Goal: Task Accomplishment & Management: Complete application form

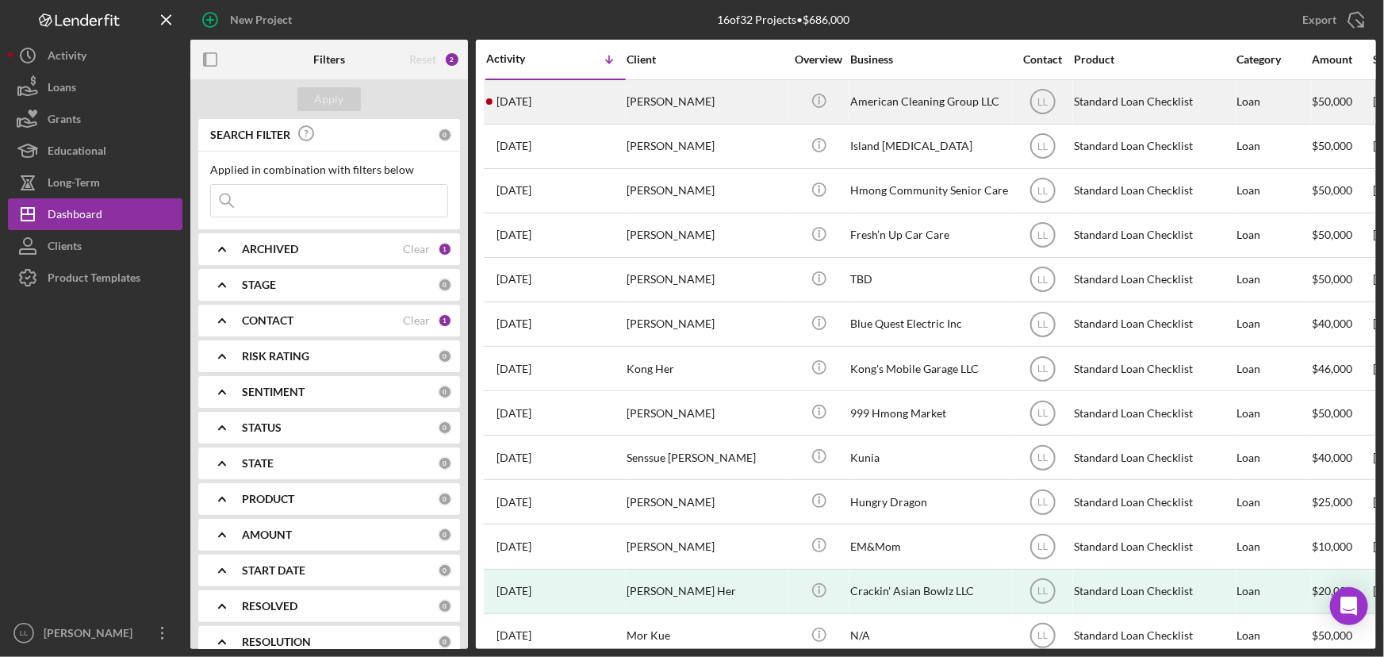
click at [586, 96] on div "7 days ago Hieu Nguyen" at bounding box center [555, 102] width 139 height 42
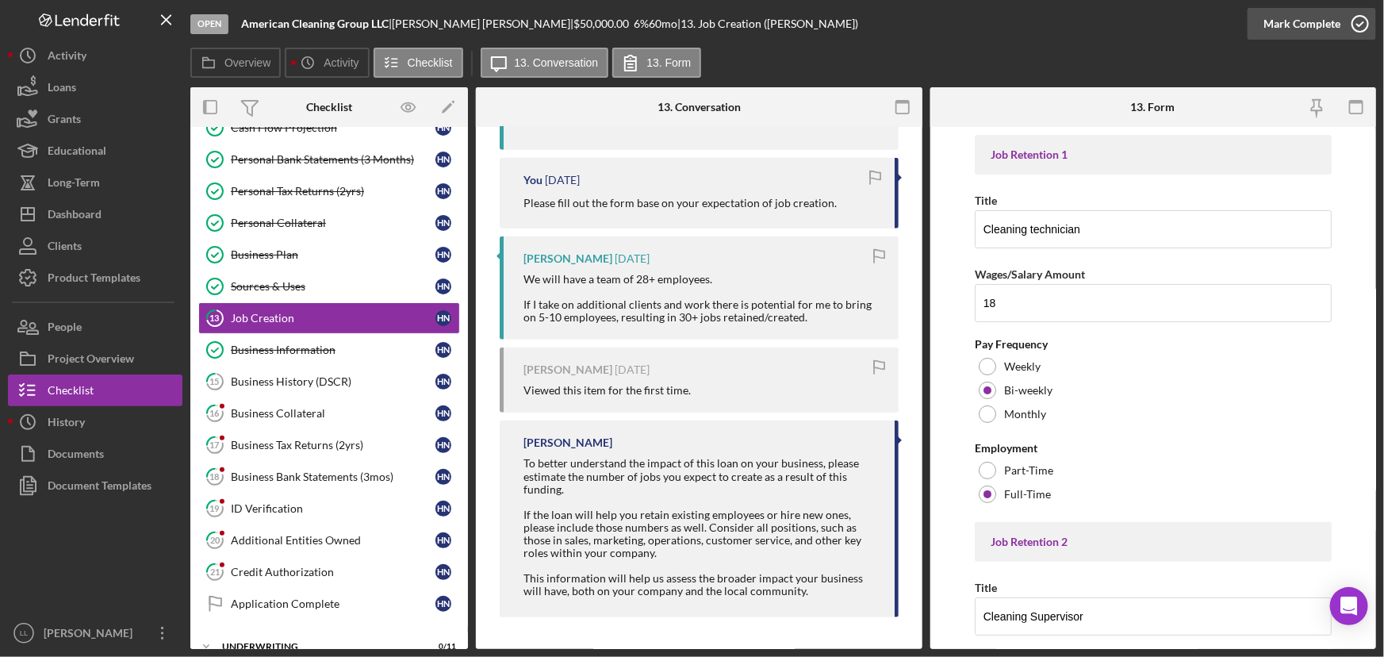
click at [1107, 29] on icon "button" at bounding box center [1361, 24] width 40 height 40
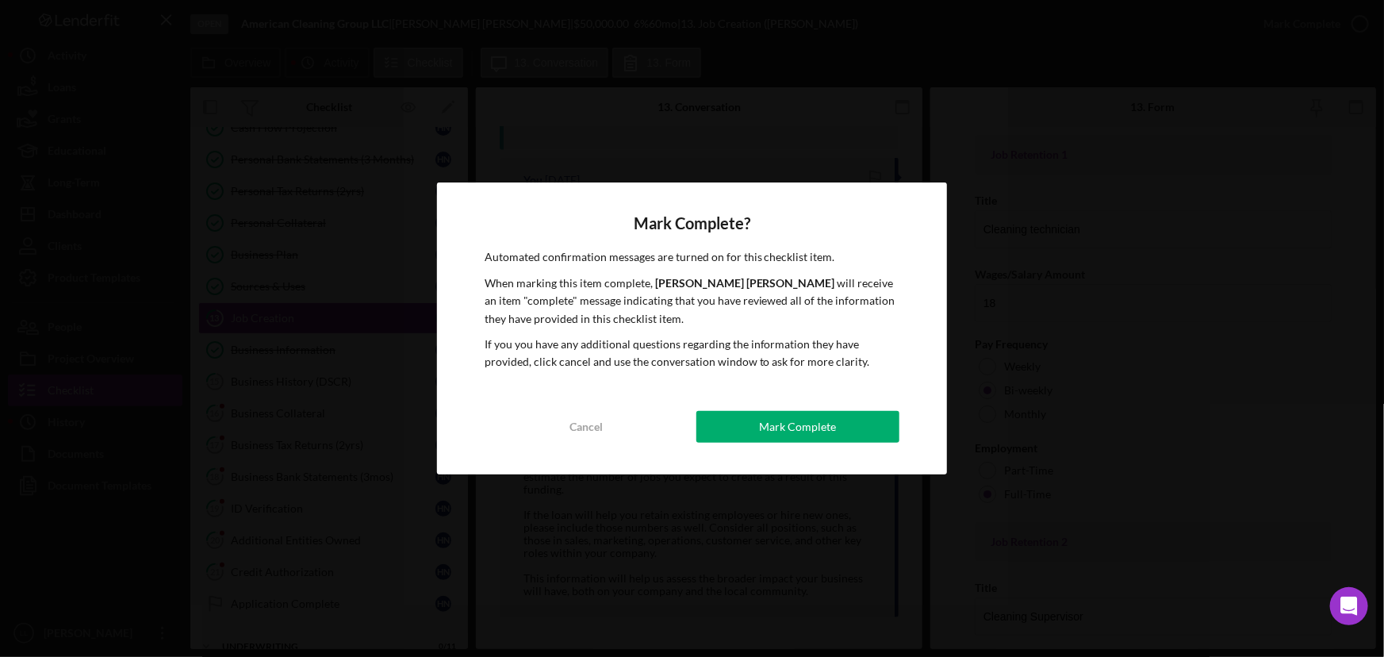
drag, startPoint x: 854, startPoint y: 413, endPoint x: 846, endPoint y: 414, distance: 8.8
click at [854, 414] on button "Mark Complete" at bounding box center [799, 427] width 204 height 32
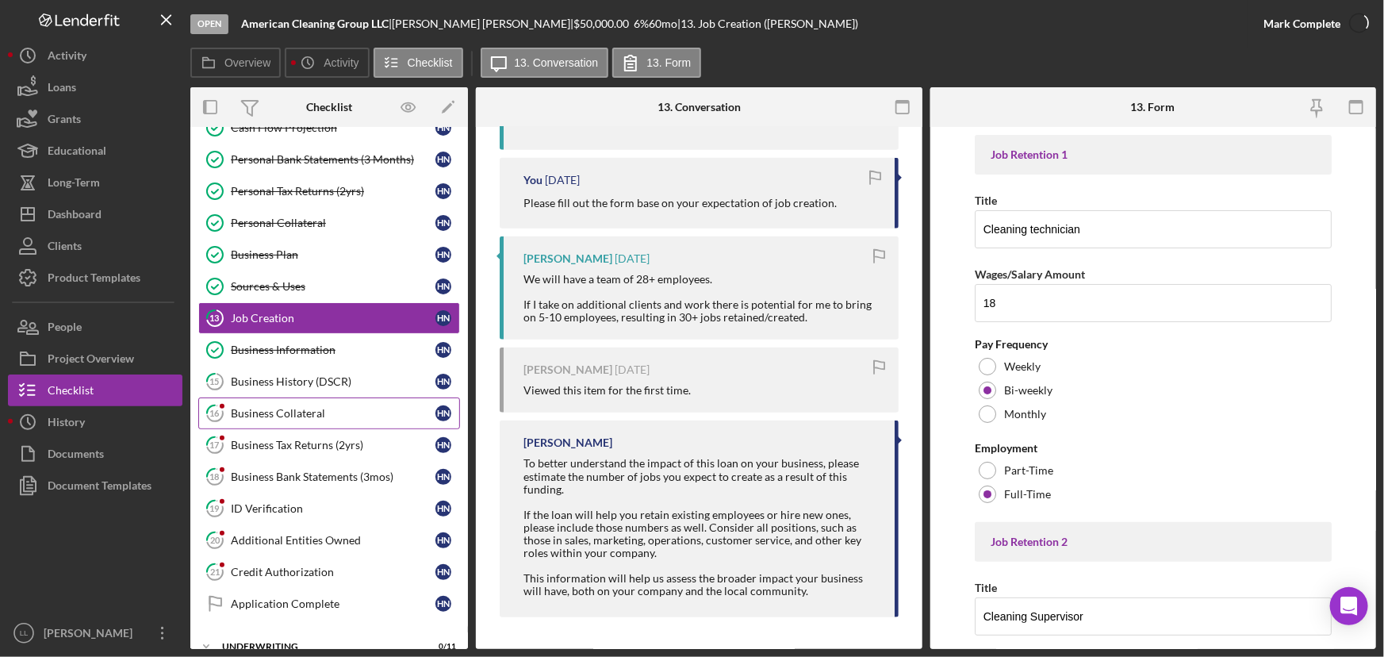
scroll to position [732, 0]
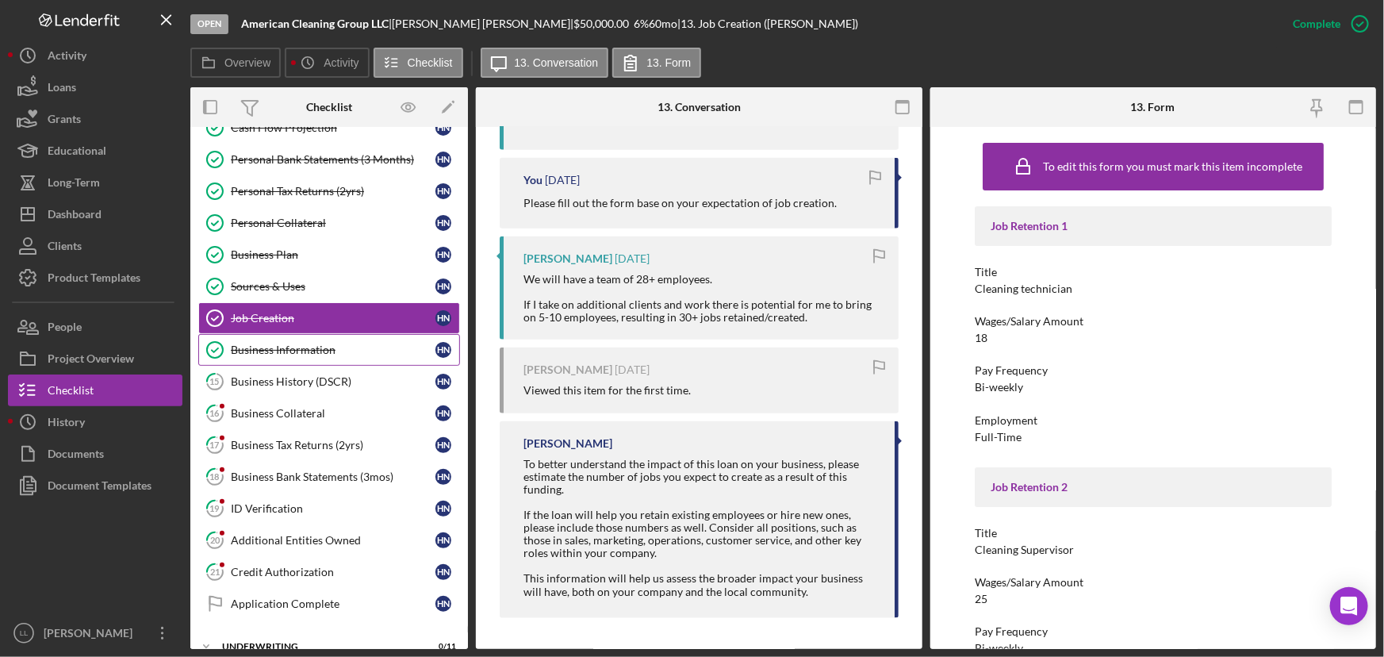
click at [345, 348] on div "Business Information" at bounding box center [333, 350] width 205 height 13
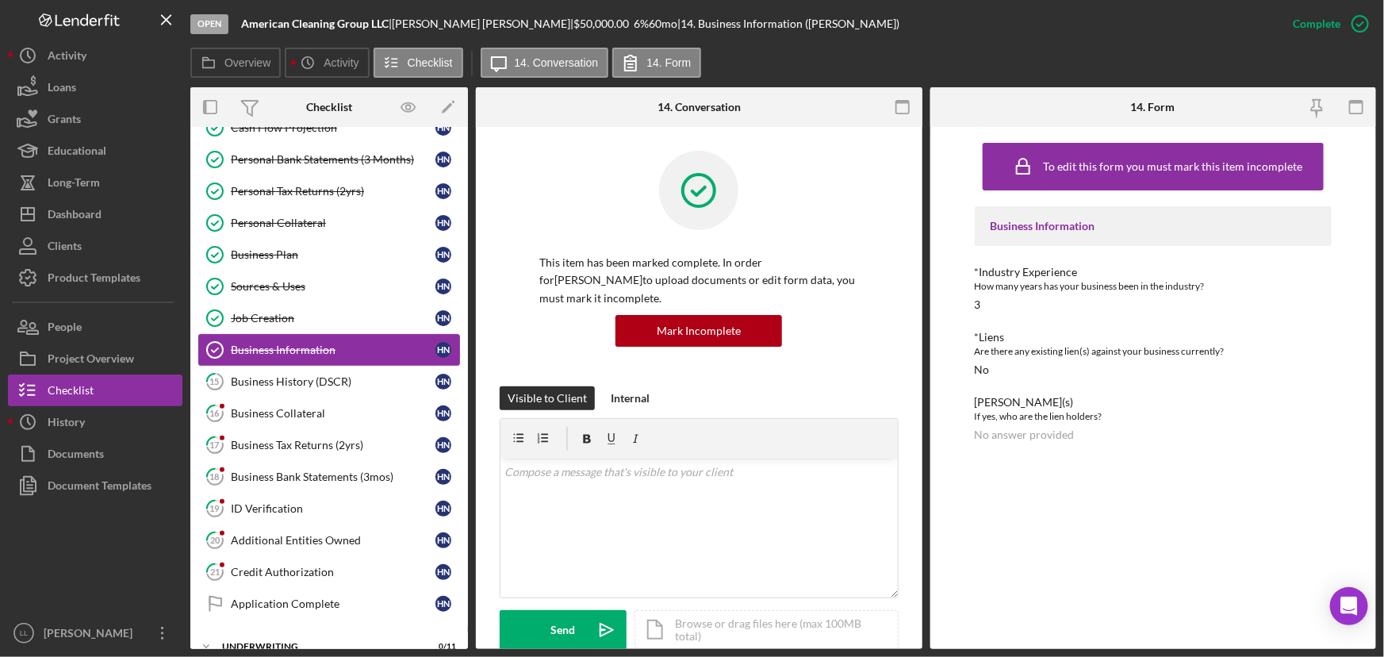
click at [331, 344] on div "Business Information" at bounding box center [333, 350] width 205 height 13
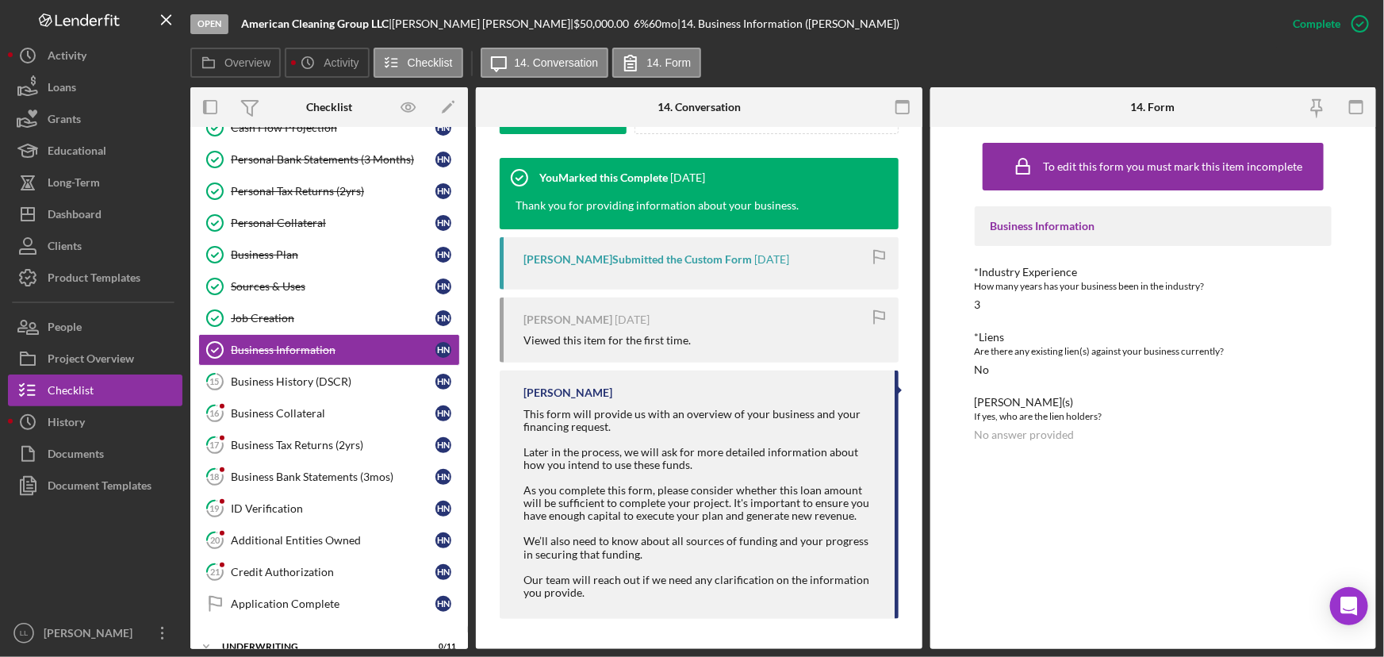
scroll to position [517, 0]
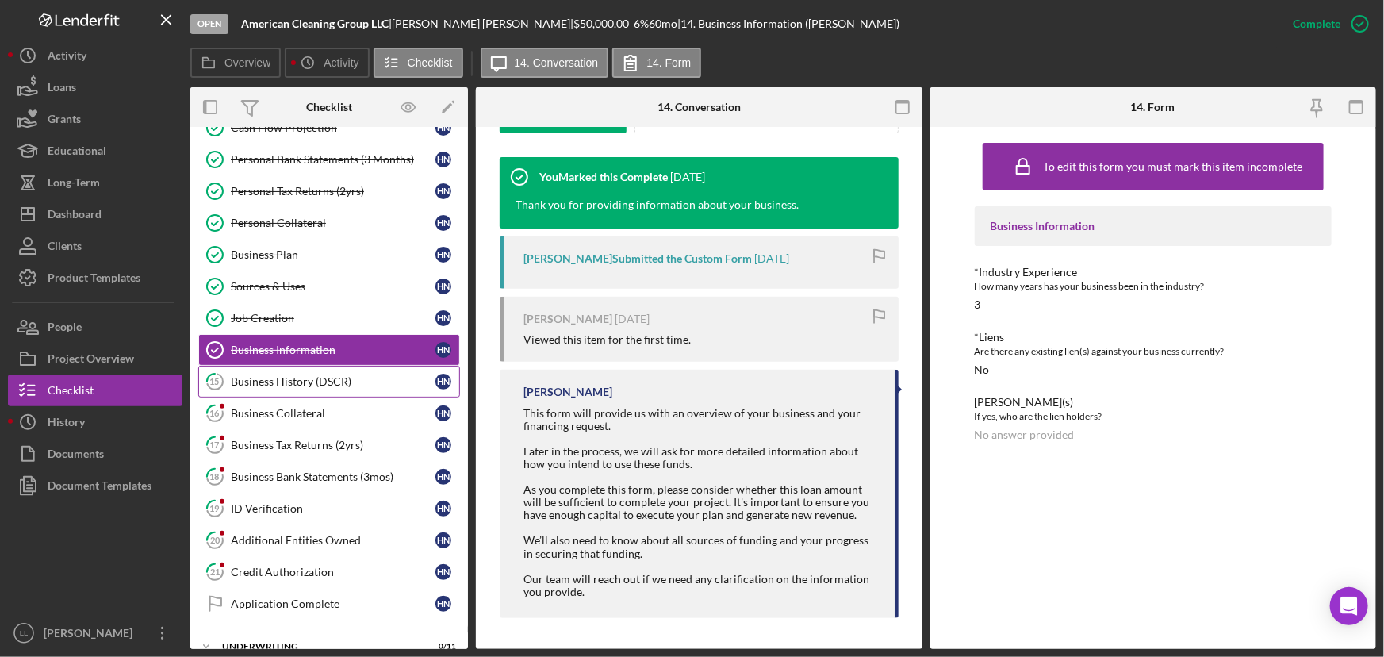
click at [364, 382] on div "Business History (DSCR)" at bounding box center [333, 381] width 205 height 13
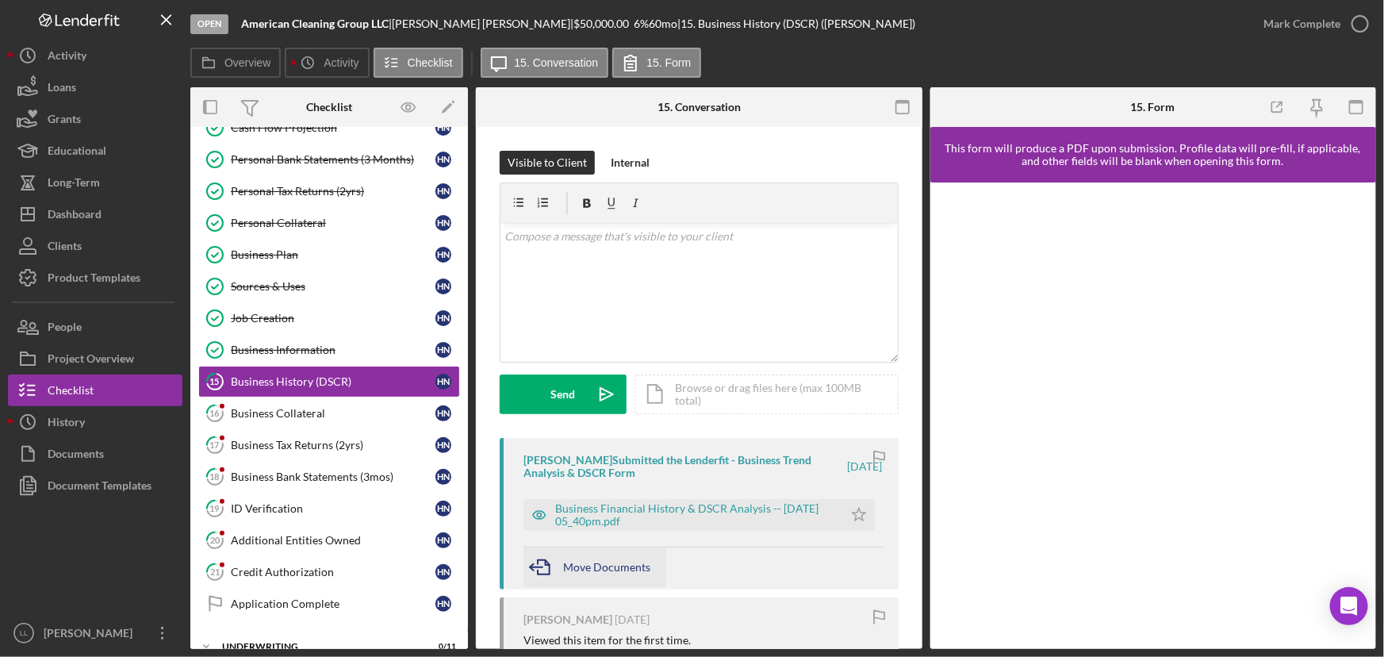
scroll to position [160, 0]
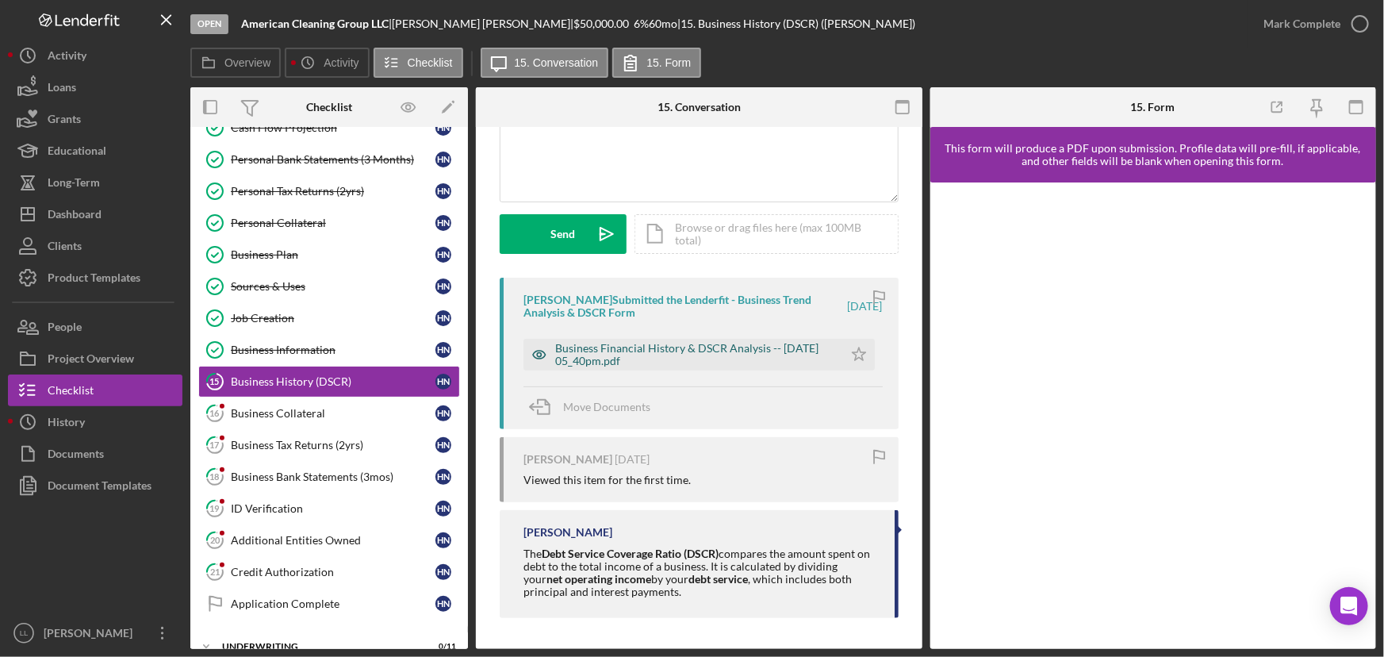
click at [601, 350] on div "Business Financial History & DSCR Analysis -- 2025-07-24 05_40pm.pdf" at bounding box center [695, 354] width 280 height 25
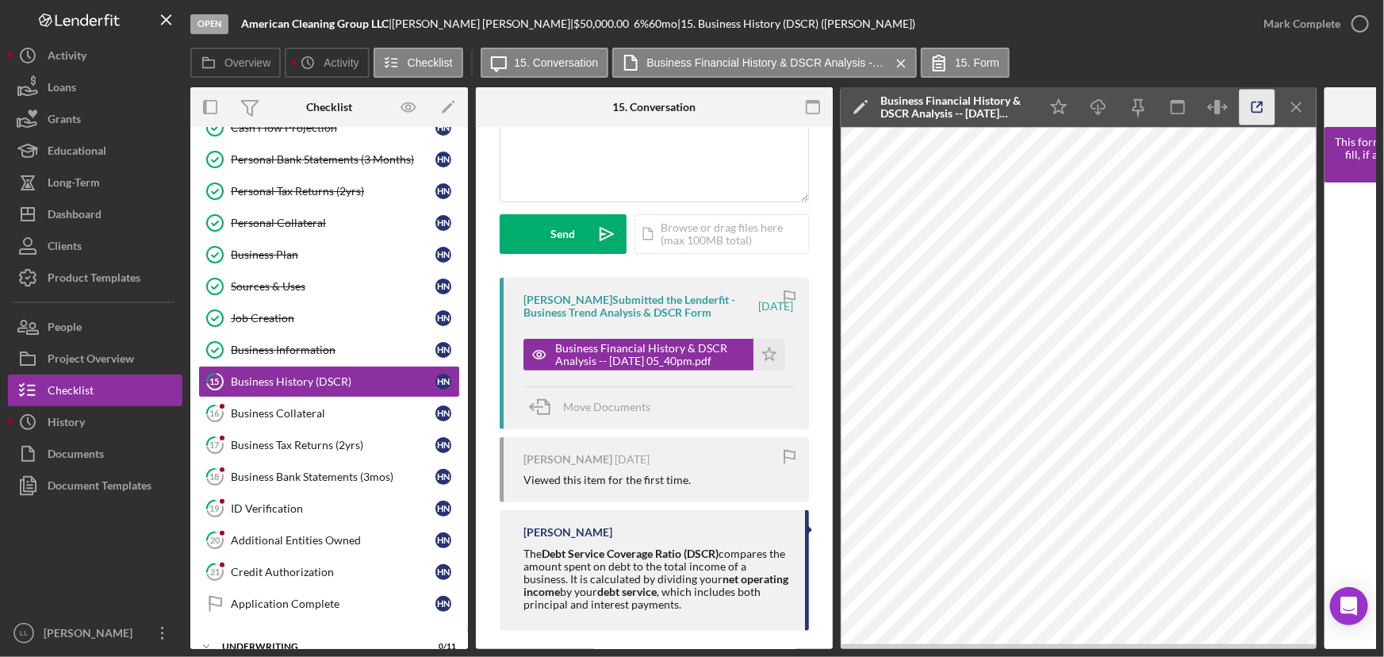
click at [1107, 113] on icon "button" at bounding box center [1258, 108] width 36 height 36
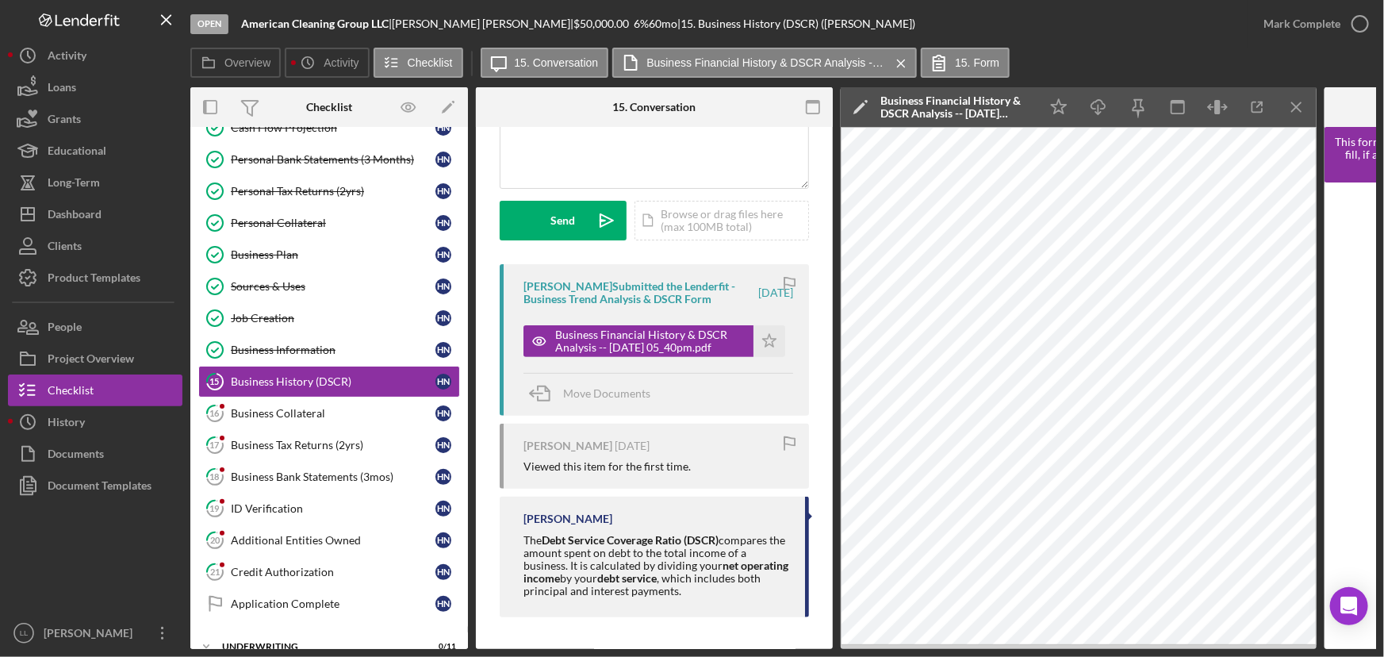
scroll to position [178, 0]
click at [766, 334] on polygon "button" at bounding box center [769, 340] width 13 height 13
click at [306, 439] on div "Business Tax Returns (2yrs)" at bounding box center [333, 445] width 205 height 13
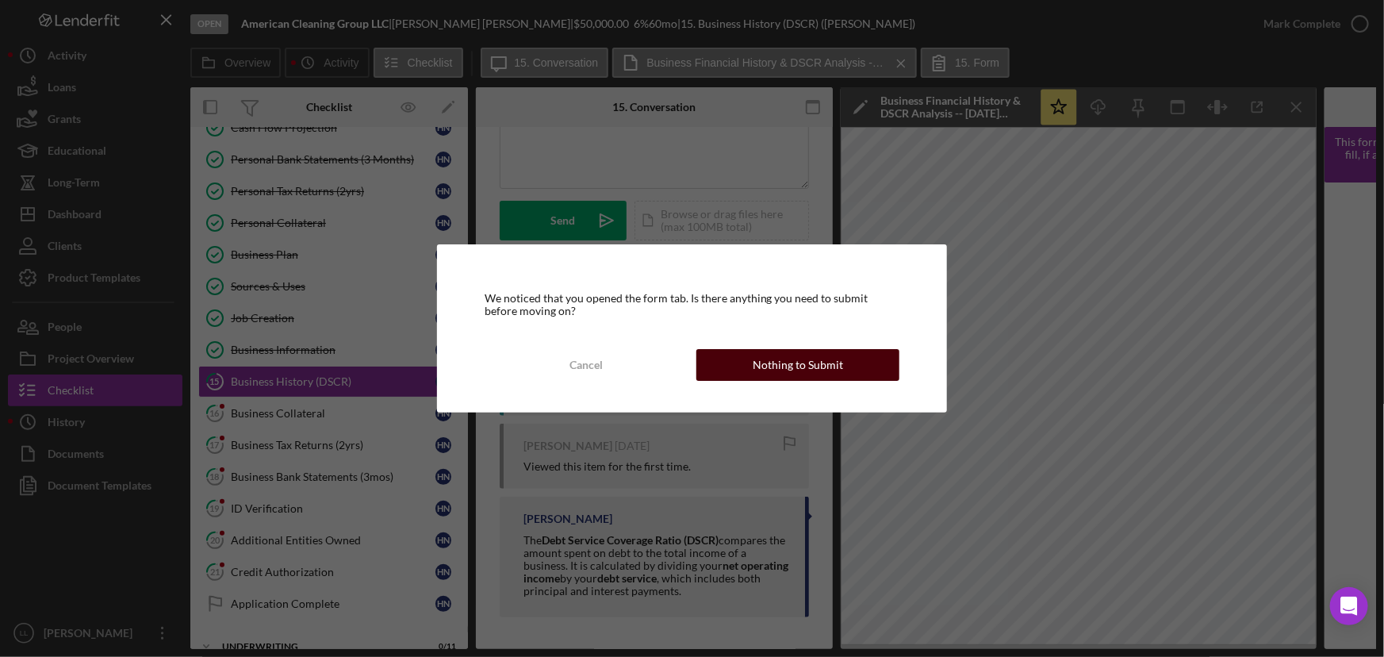
click at [827, 357] on div "Nothing to Submit" at bounding box center [798, 365] width 90 height 32
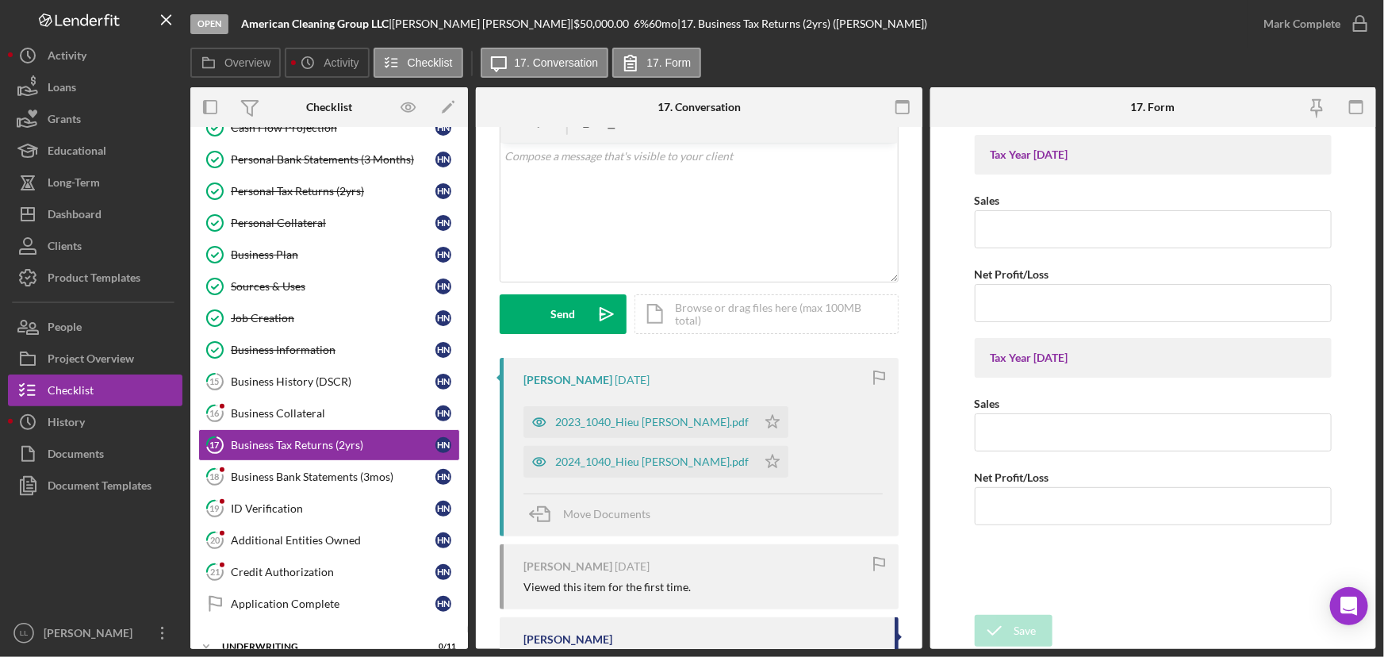
scroll to position [216, 0]
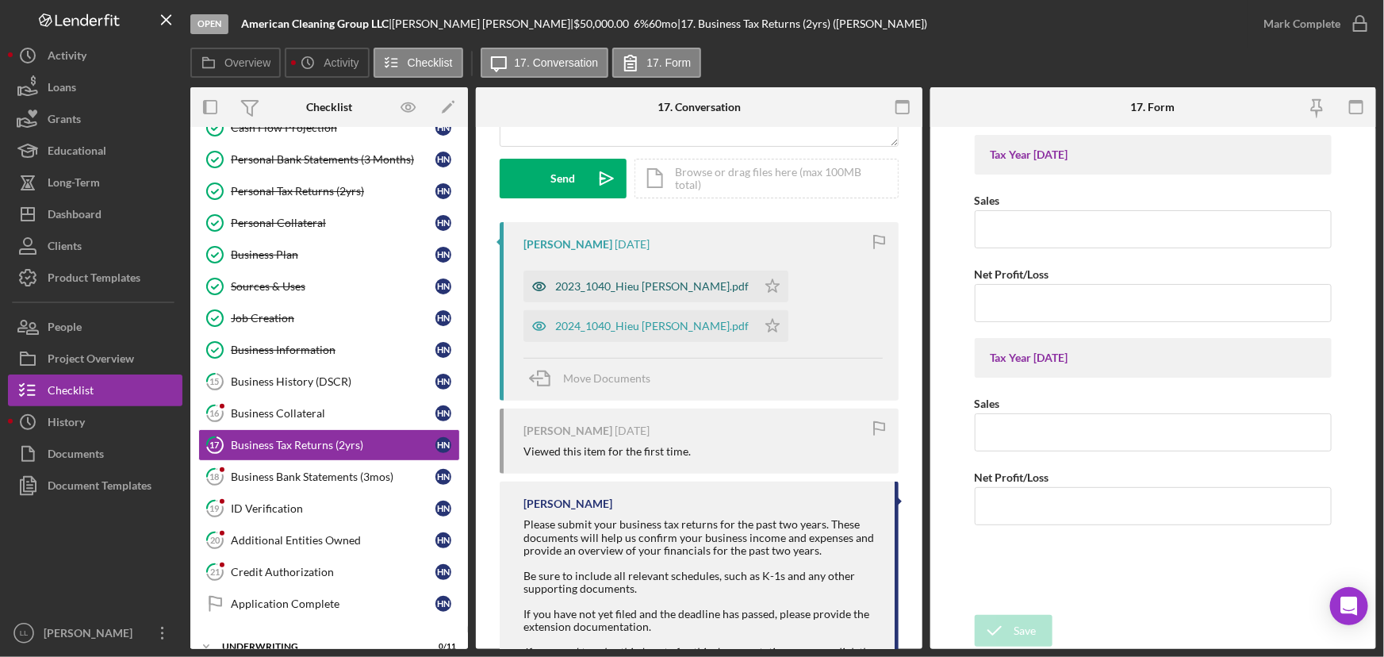
click at [631, 287] on div "2023_1040_Hieu [PERSON_NAME].pdf" at bounding box center [652, 286] width 194 height 13
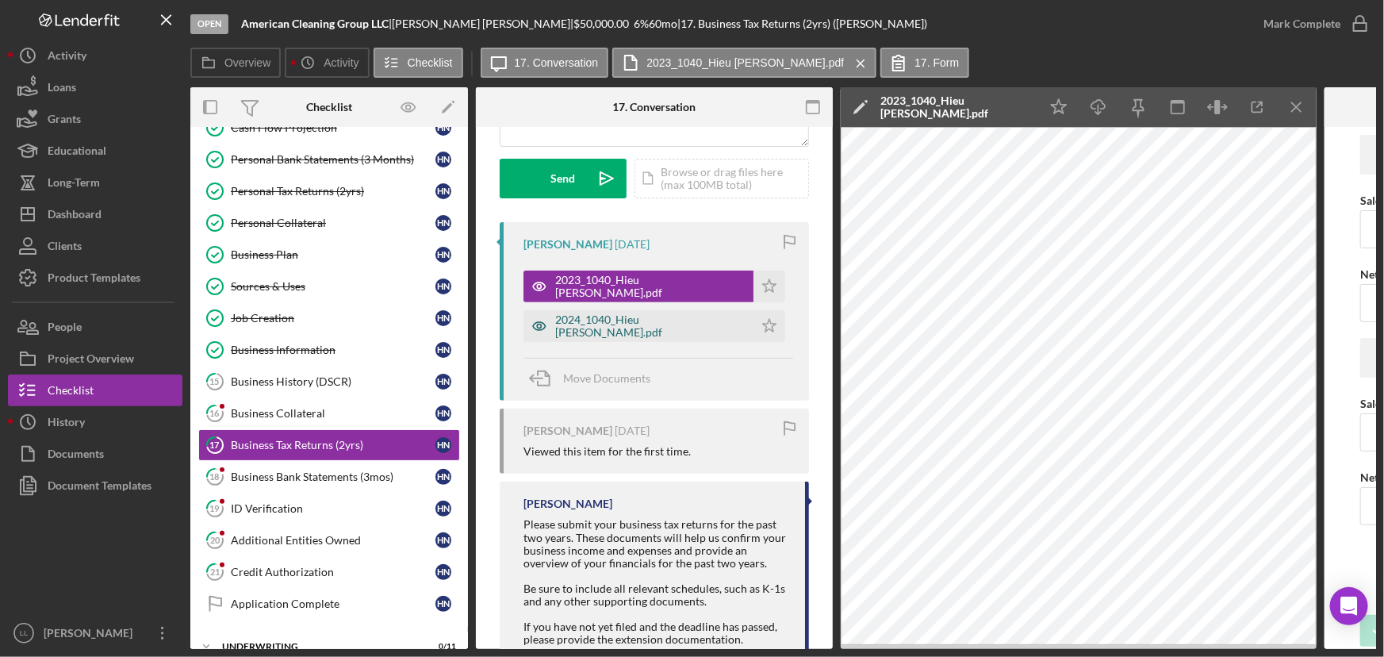
click at [666, 323] on div "2024_1040_Hieu [PERSON_NAME].pdf" at bounding box center [650, 325] width 190 height 25
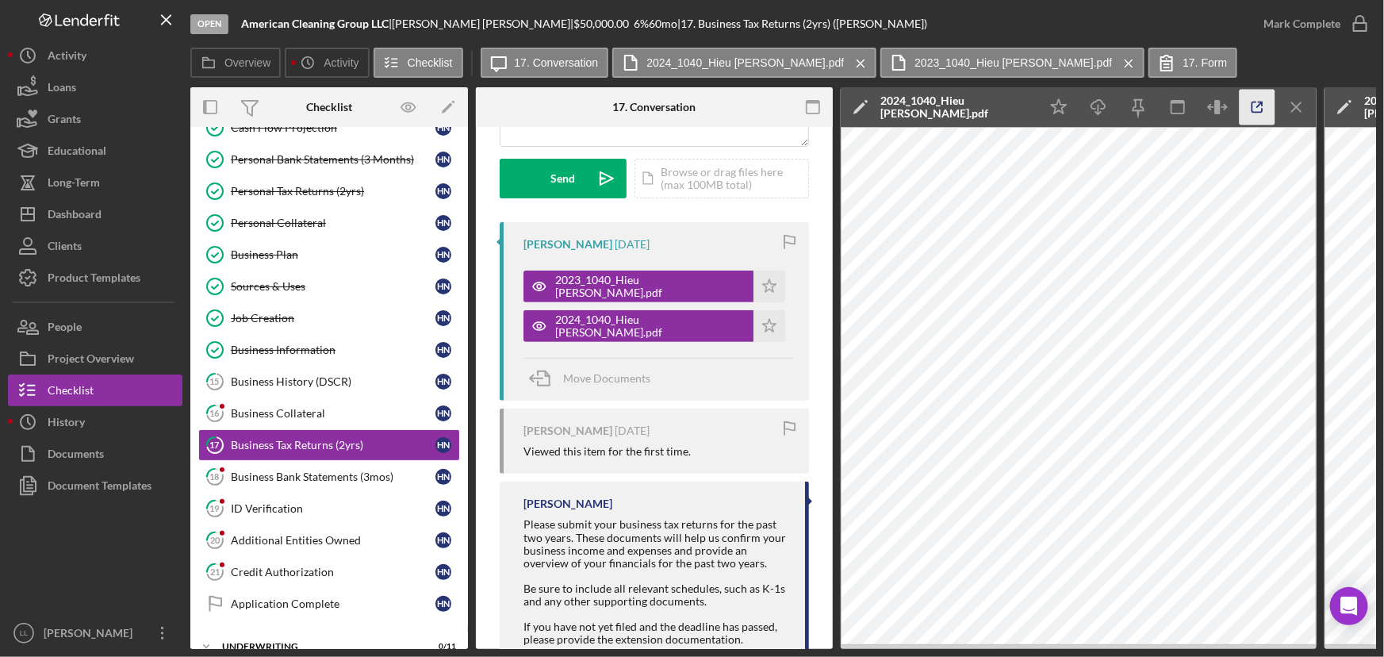
click at [1107, 105] on line "button" at bounding box center [1260, 104] width 5 height 5
click at [970, 501] on div "Open American Cleaning Group LLC | Hieu Nguyen | $50,000.00 6 % 60 mo | 17. Bus…" at bounding box center [692, 328] width 1384 height 657
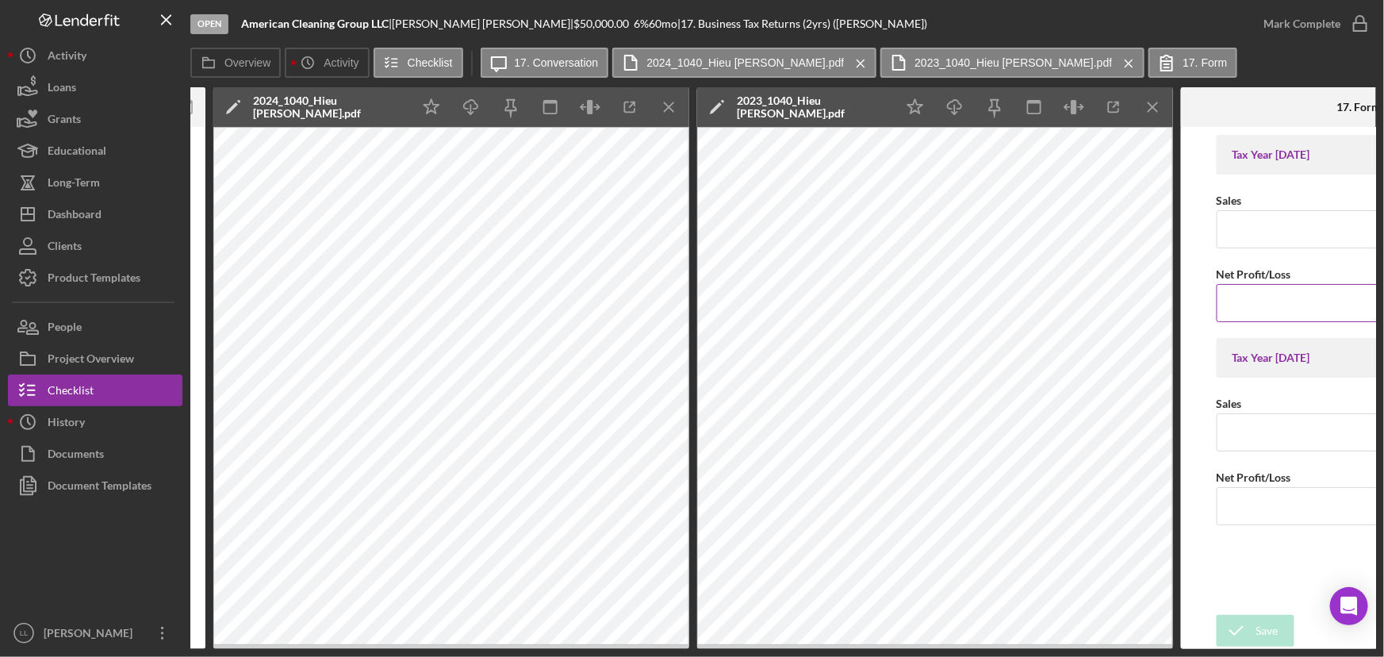
scroll to position [0, 637]
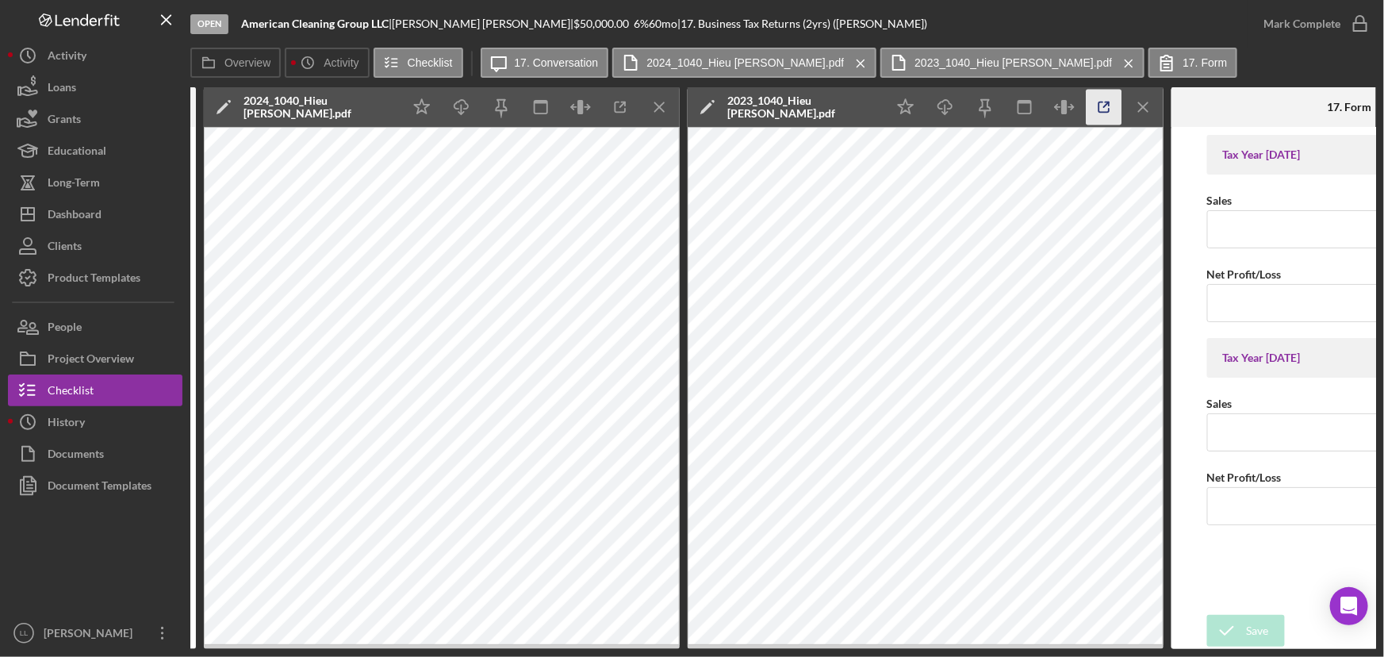
click at [1103, 109] on icon "button" at bounding box center [1105, 108] width 36 height 36
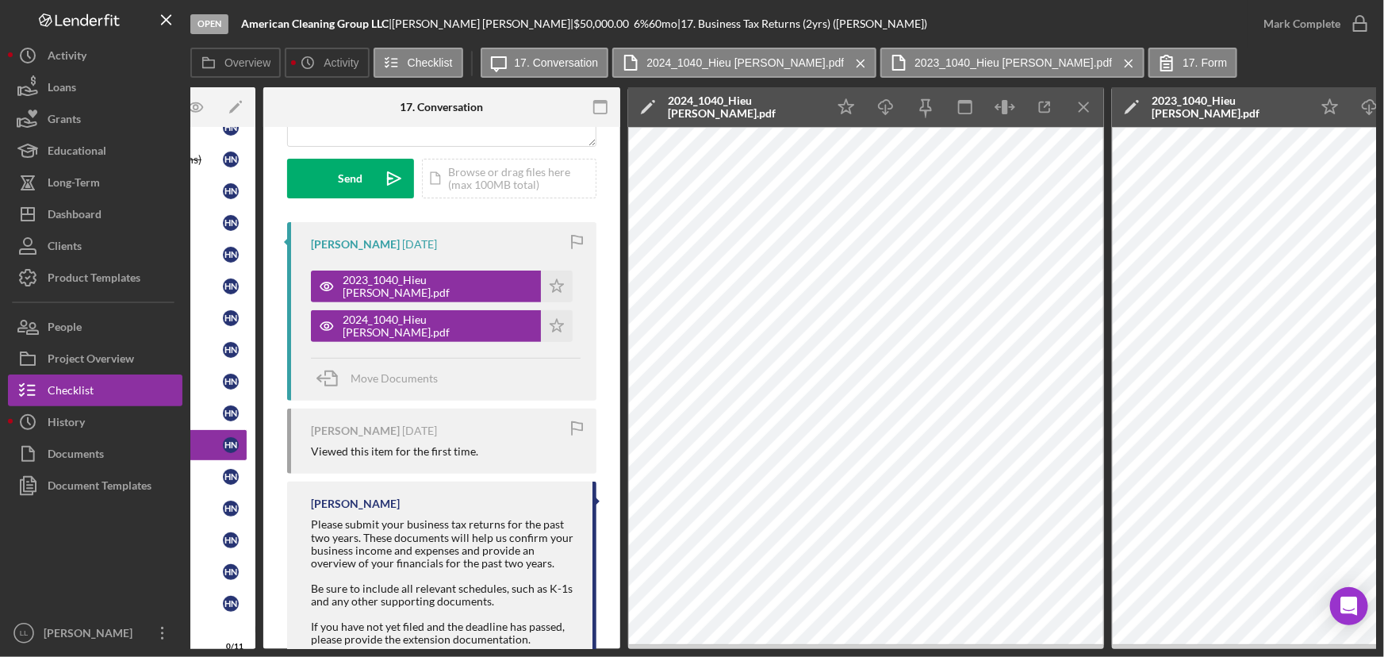
scroll to position [0, 40]
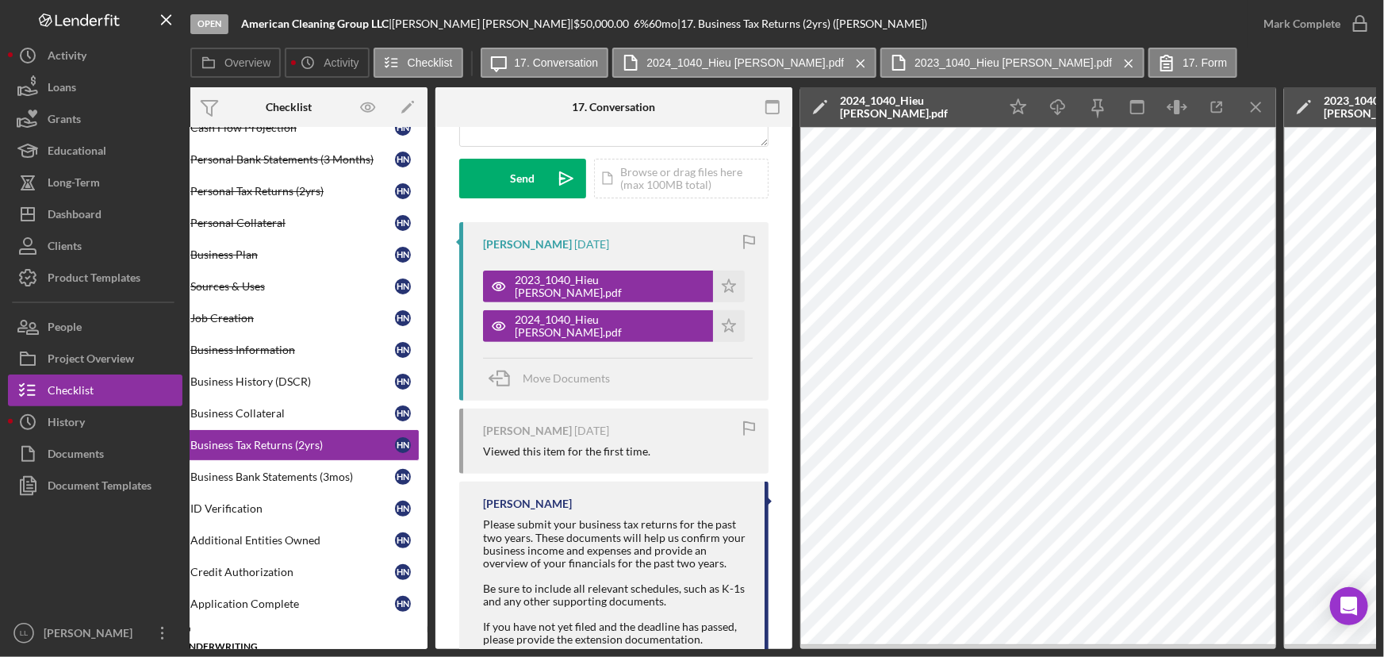
drag, startPoint x: 275, startPoint y: 642, endPoint x: 194, endPoint y: 637, distance: 81.1
click at [195, 501] on div "Overview Internal Workflow Stage Open Icon/Dropdown Arrow Archive (can unarchiv…" at bounding box center [783, 368] width 1186 height 562
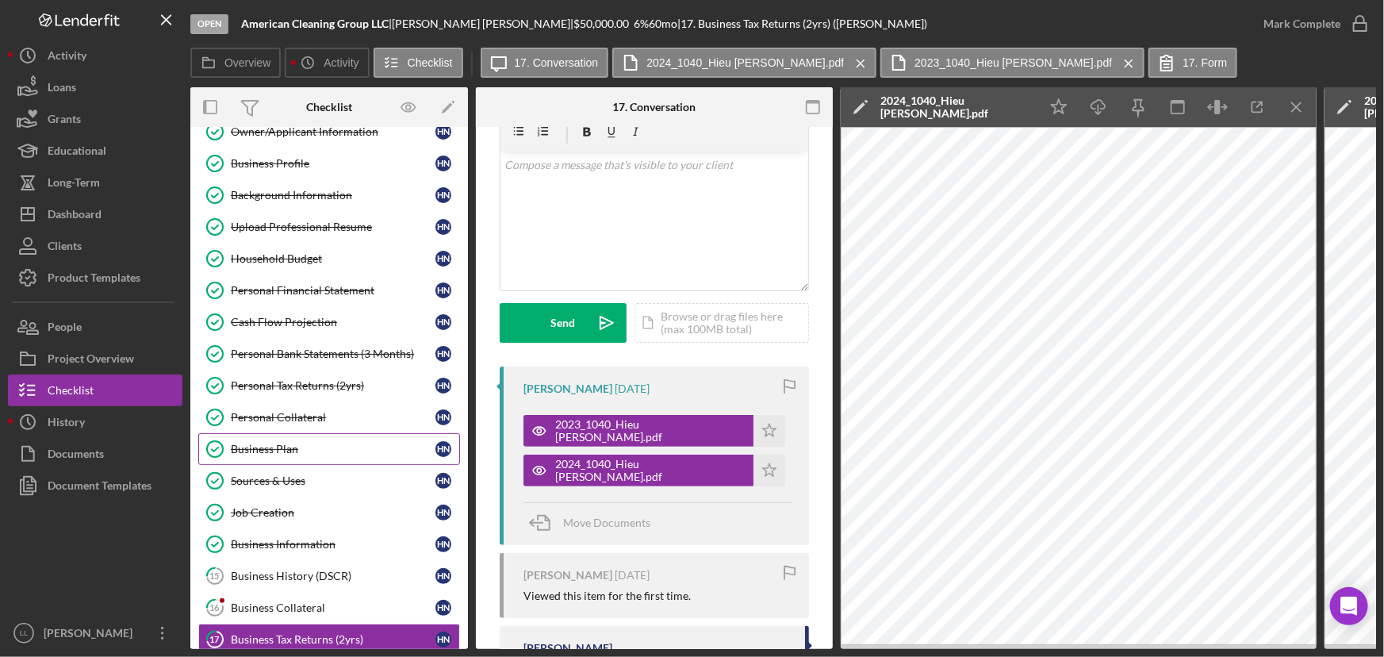
scroll to position [0, 0]
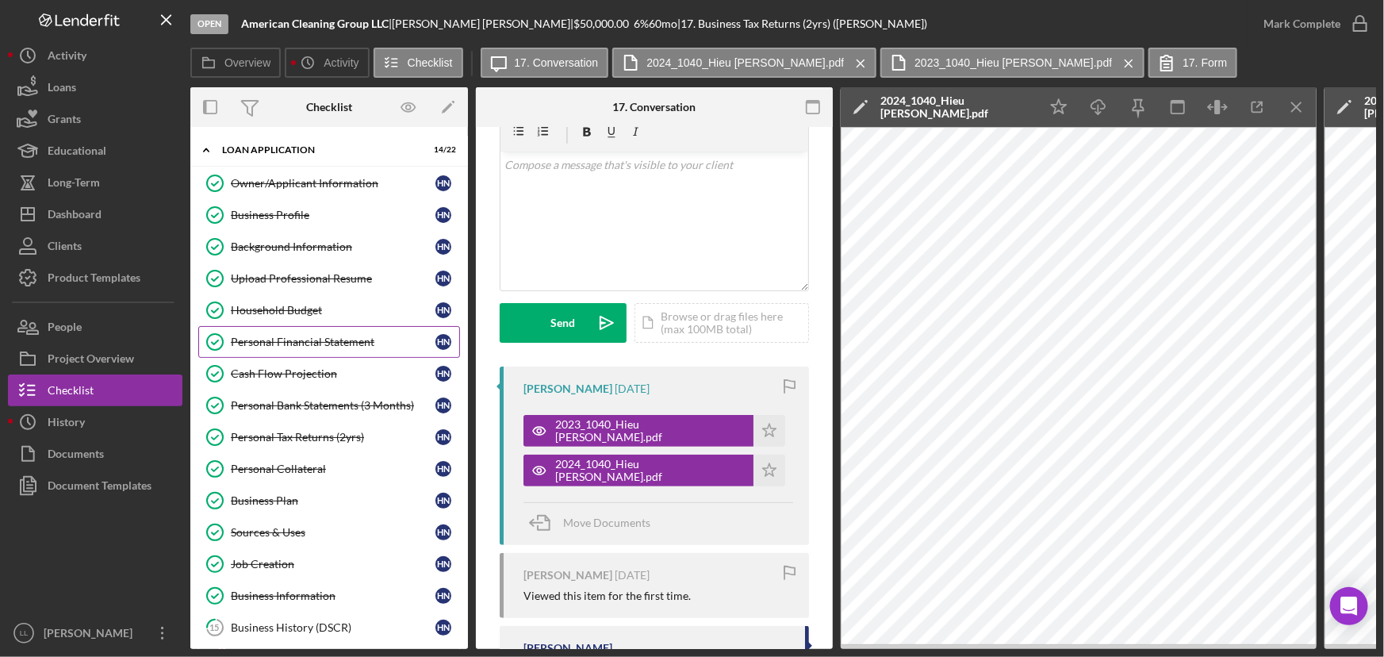
click at [336, 338] on div "Personal Financial Statement" at bounding box center [333, 342] width 205 height 13
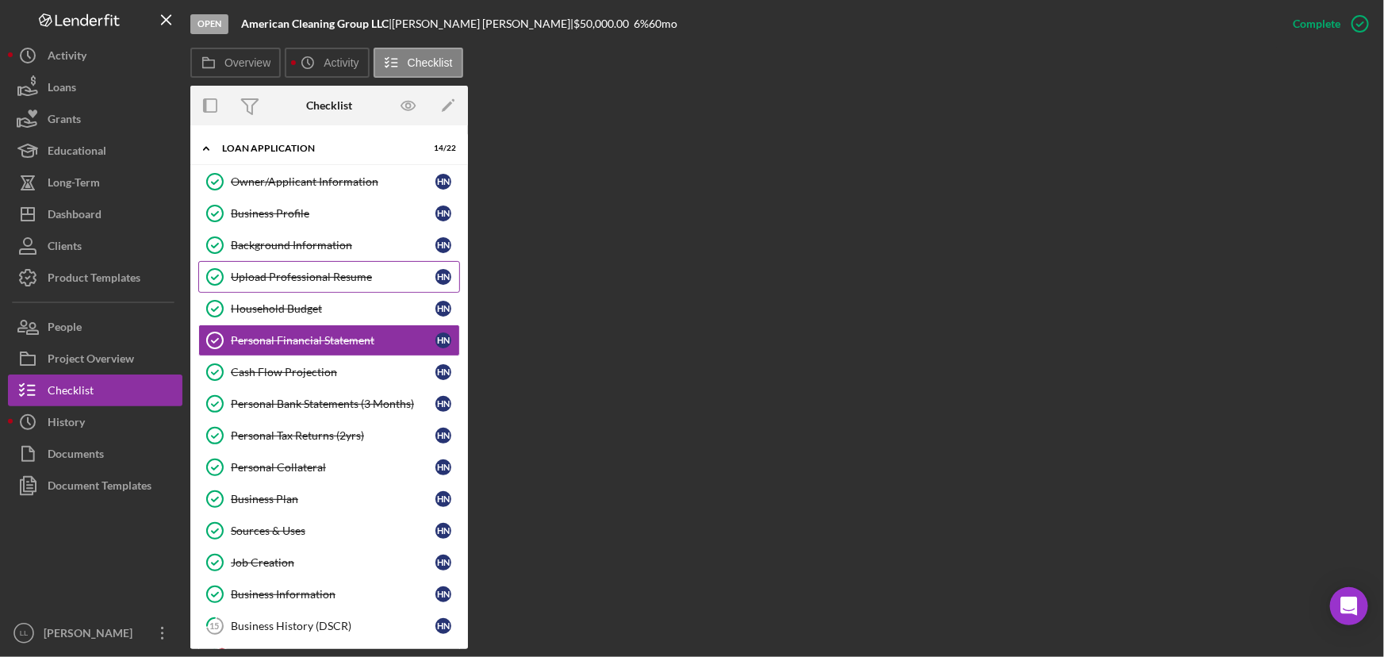
click at [333, 279] on div "Upload Professional Resume" at bounding box center [333, 277] width 205 height 13
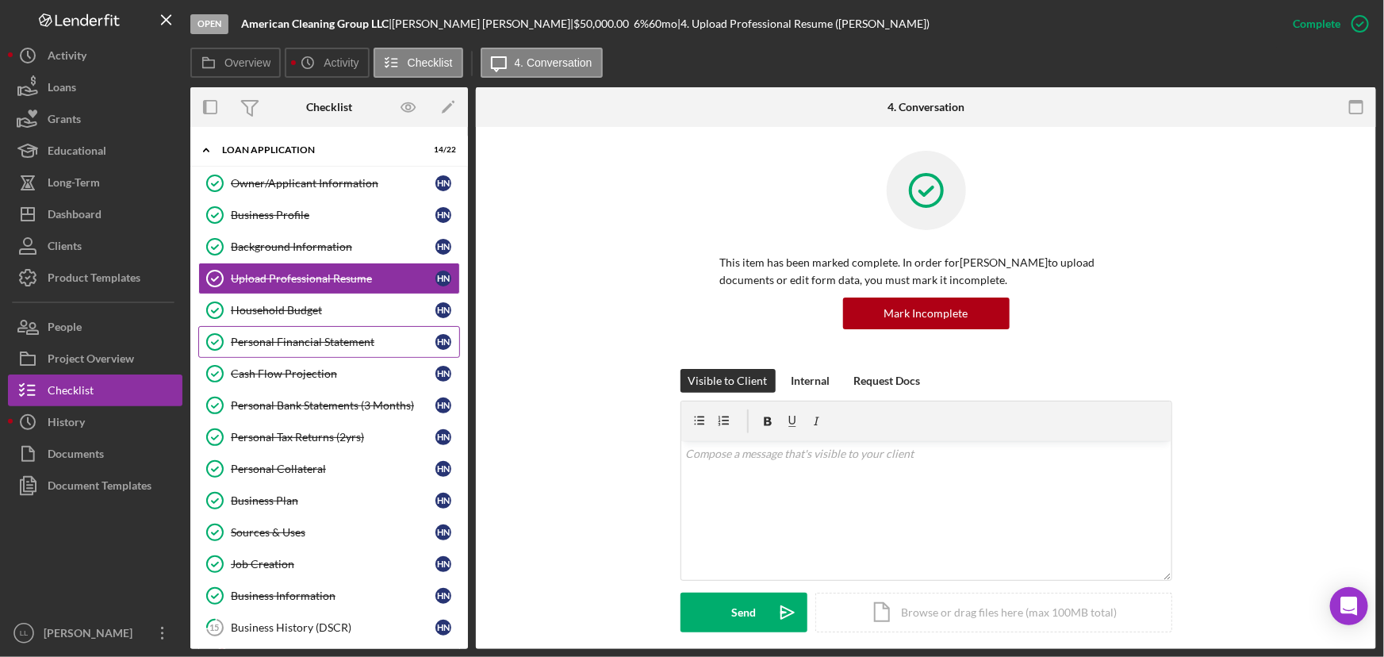
click at [311, 326] on link "Personal Financial Statement Personal Financial Statement H N" at bounding box center [329, 342] width 262 height 32
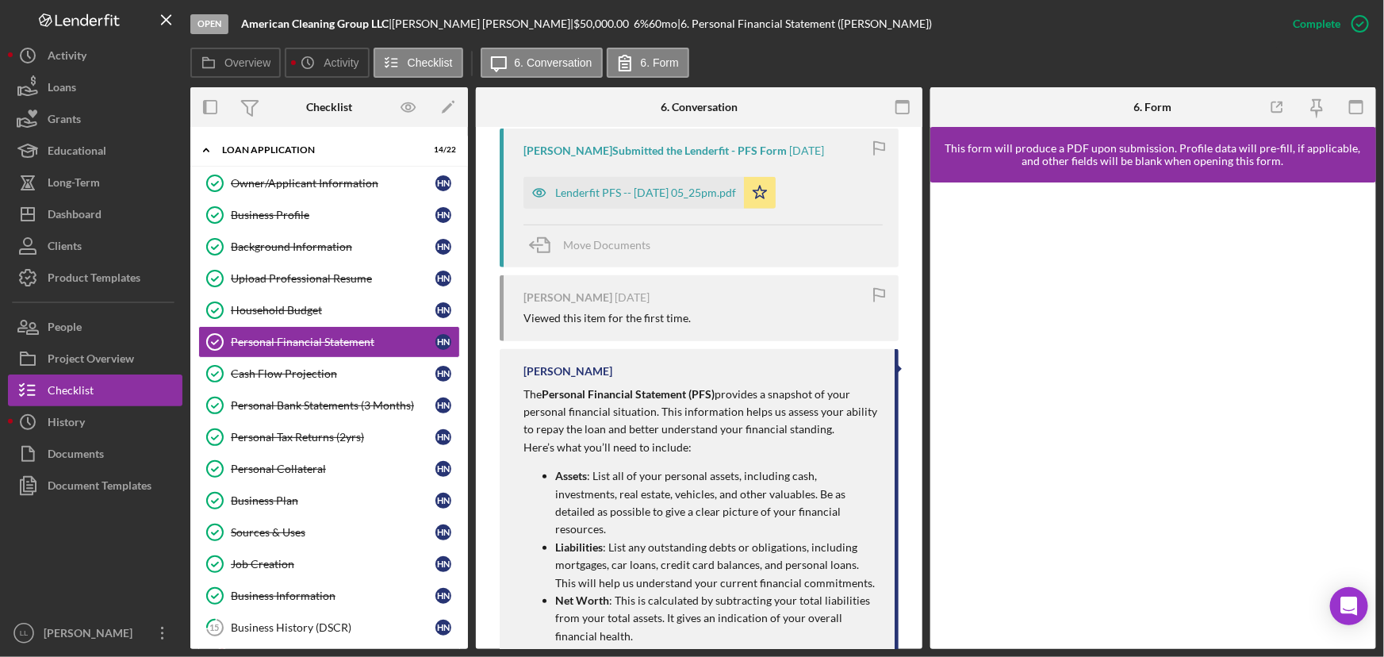
scroll to position [649, 0]
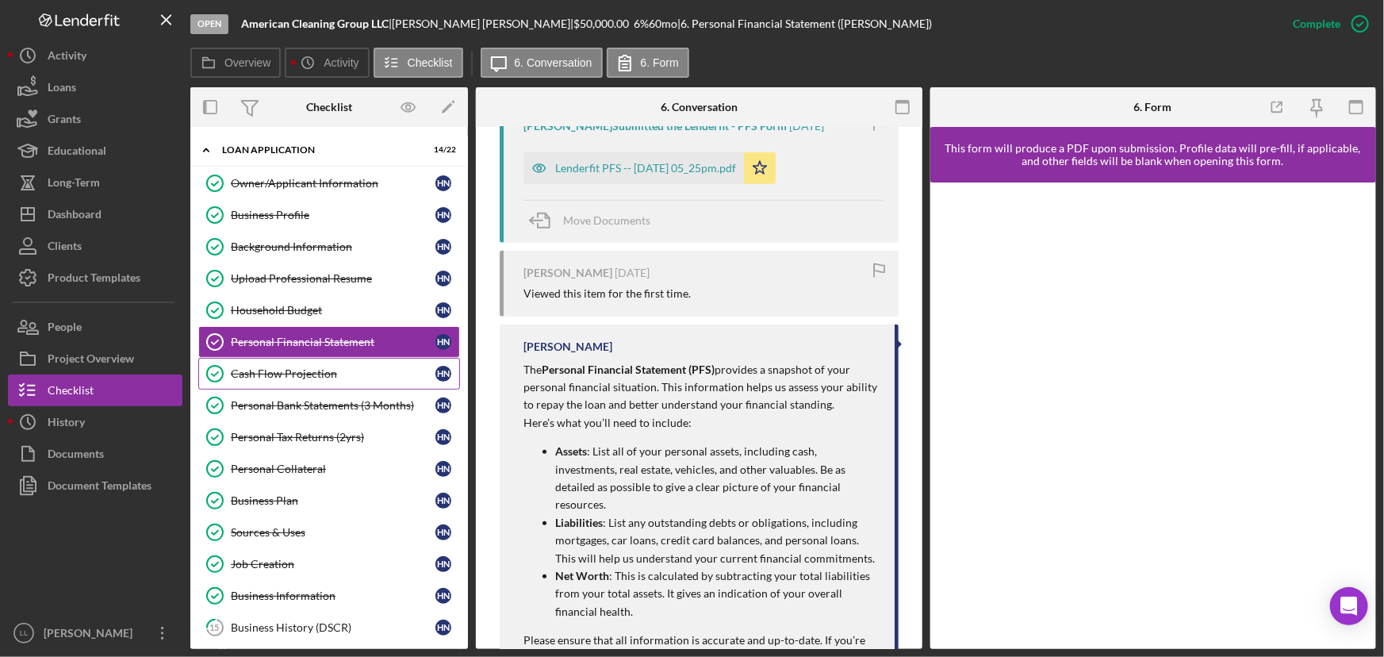
click at [315, 377] on div "Cash Flow Projection" at bounding box center [333, 373] width 205 height 13
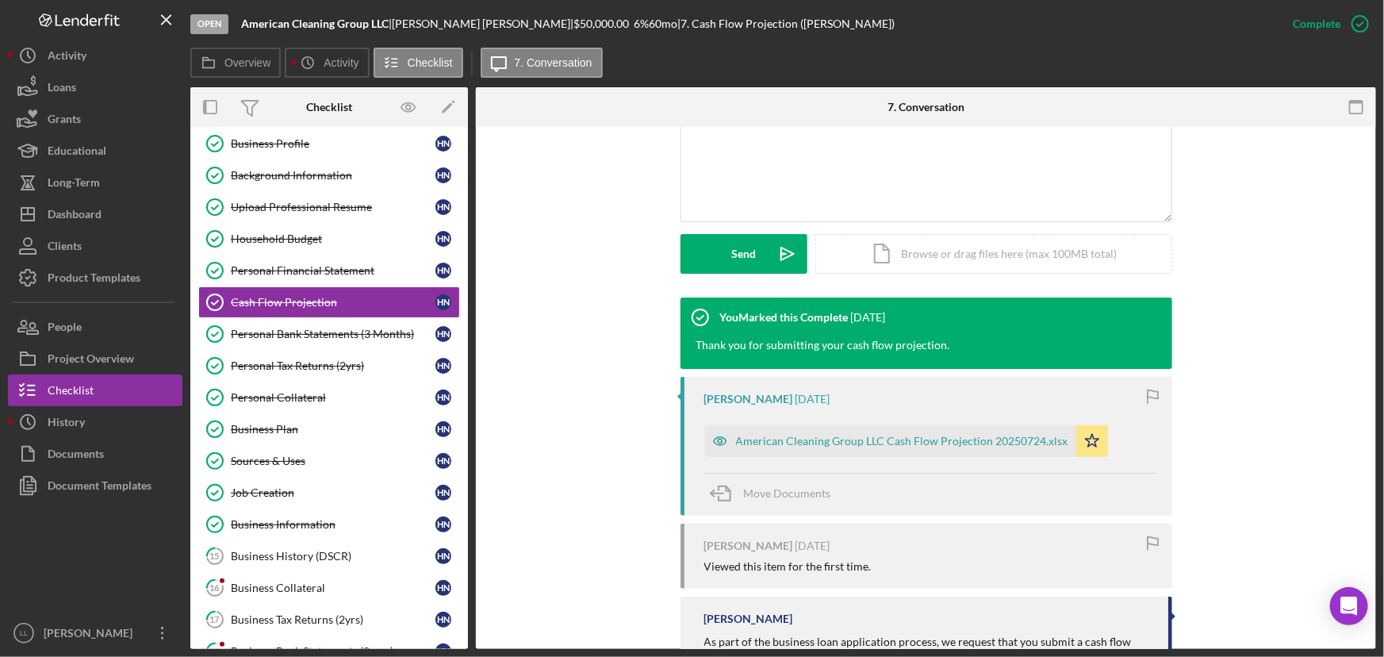
scroll to position [435, 0]
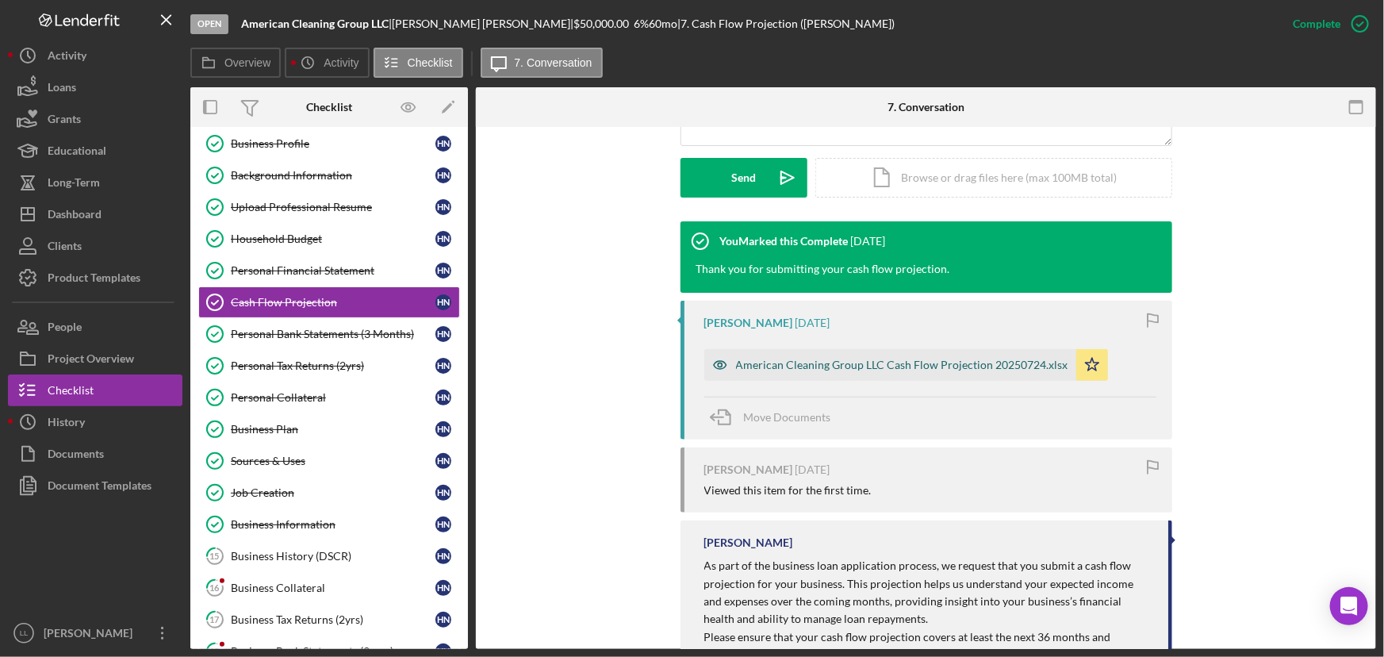
click at [935, 359] on div "American Cleaning Group LLC Cash Flow Projection 20250724.xlsx" at bounding box center [902, 365] width 332 height 13
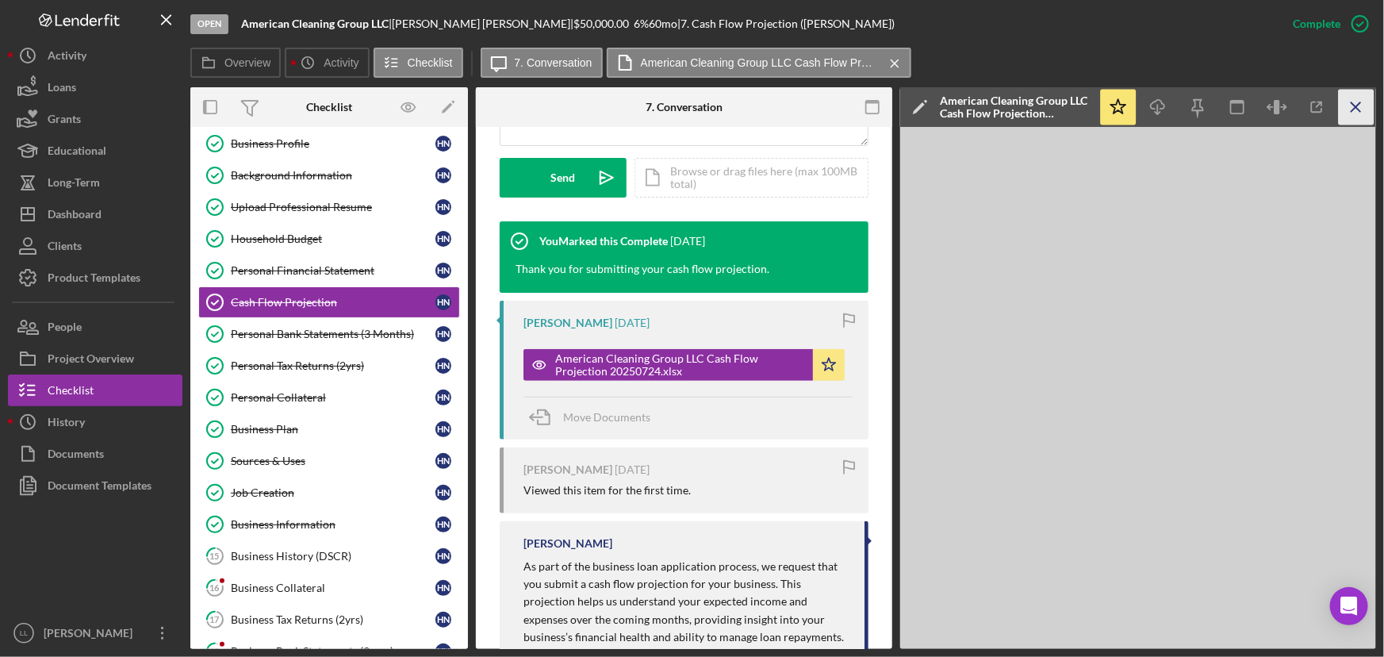
click at [1107, 113] on icon "Icon/Menu Close" at bounding box center [1357, 108] width 36 height 36
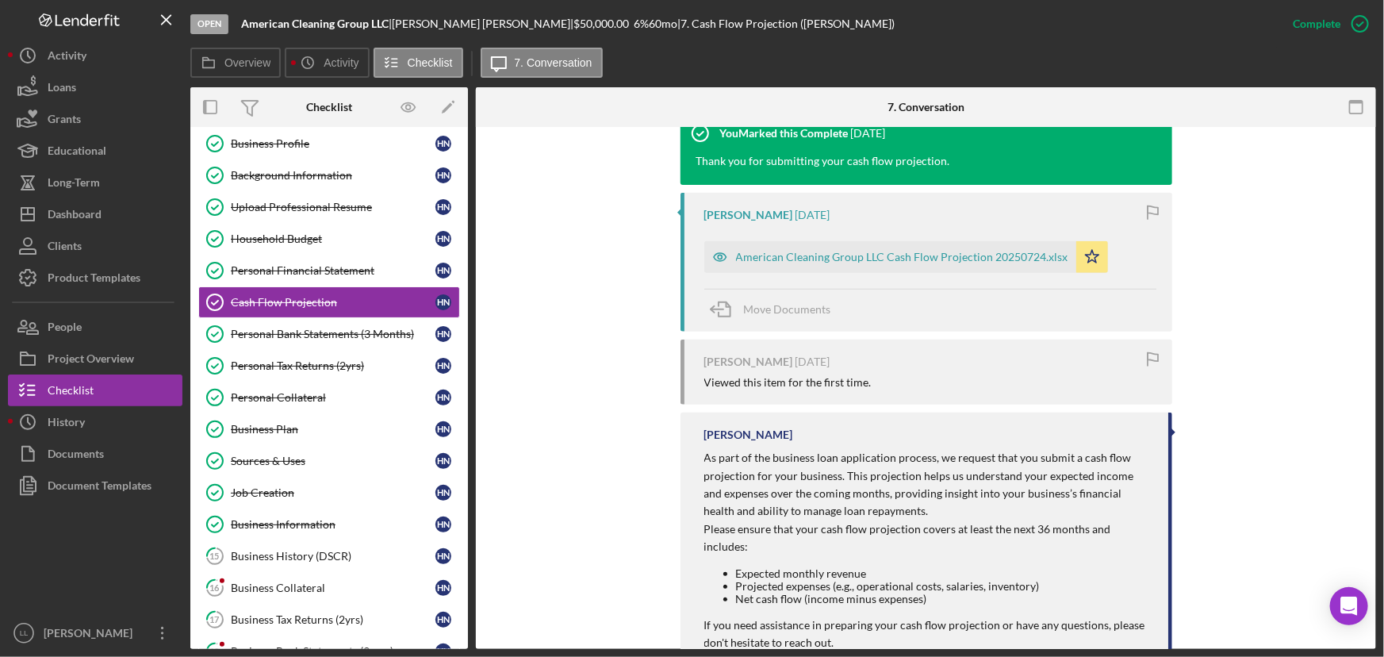
scroll to position [579, 0]
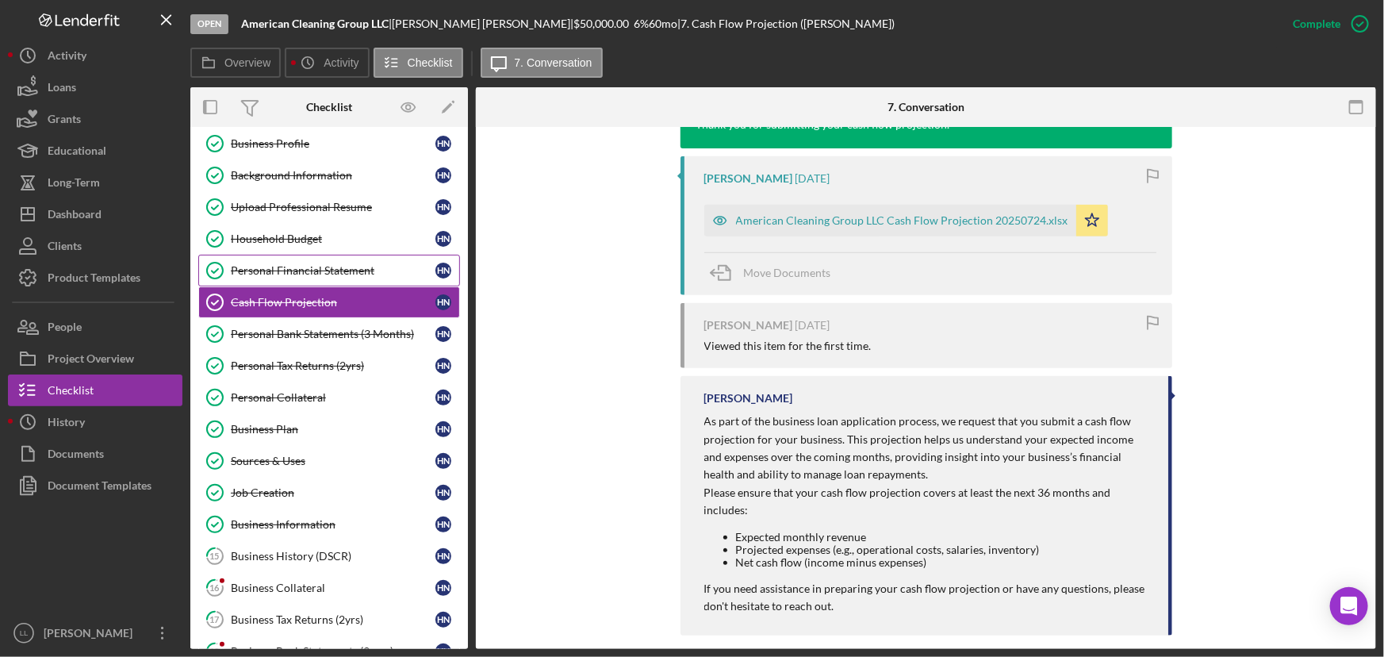
click at [320, 273] on div "Personal Financial Statement" at bounding box center [333, 270] width 205 height 13
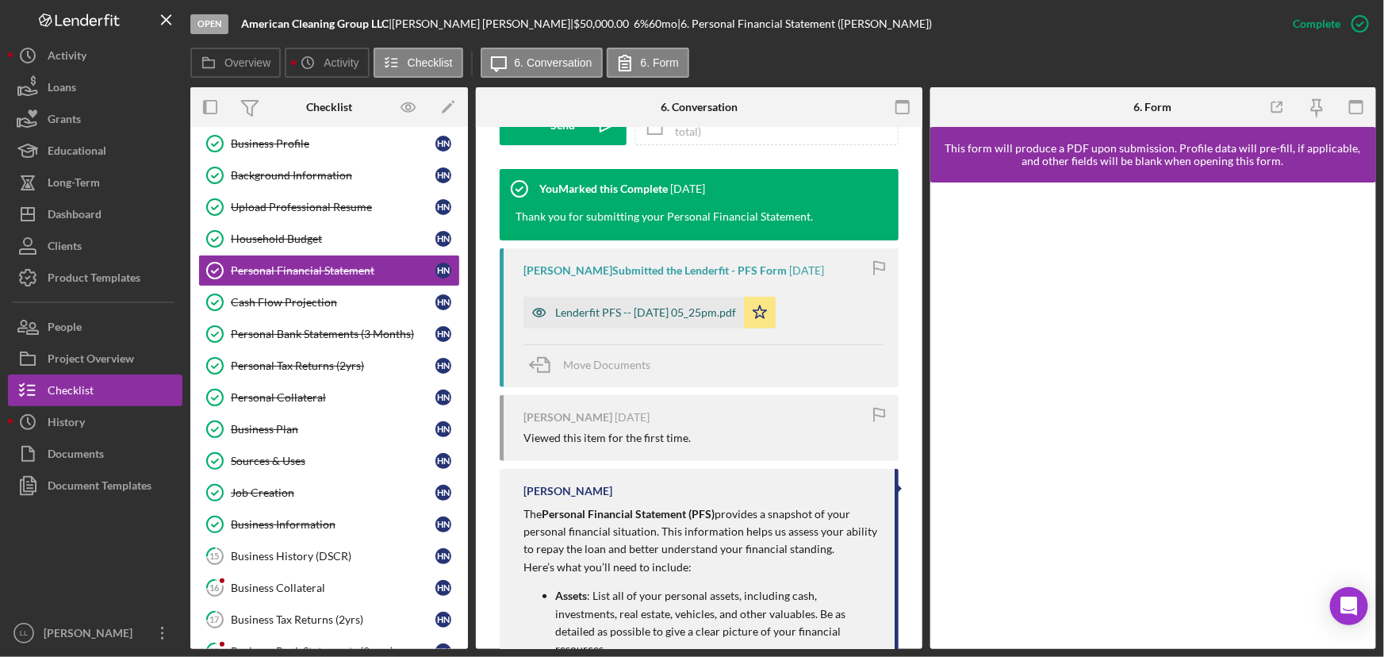
scroll to position [577, 0]
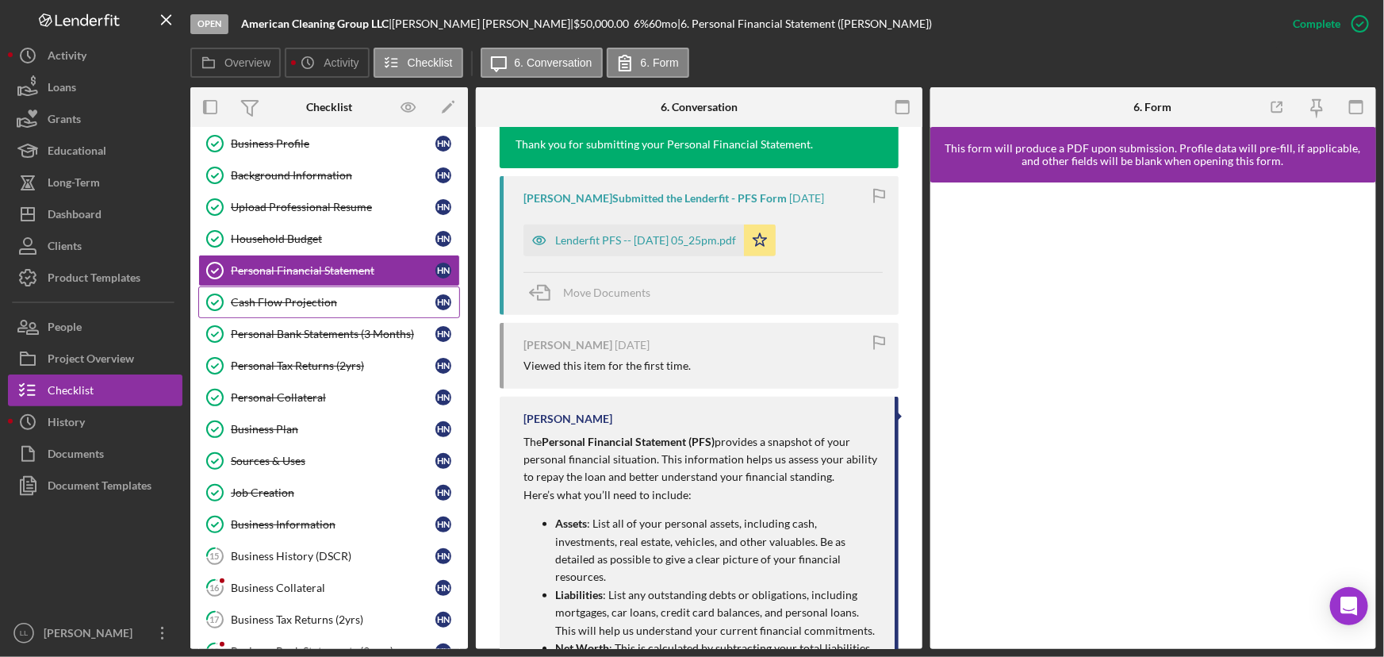
click at [317, 296] on div "Cash Flow Projection" at bounding box center [333, 302] width 205 height 13
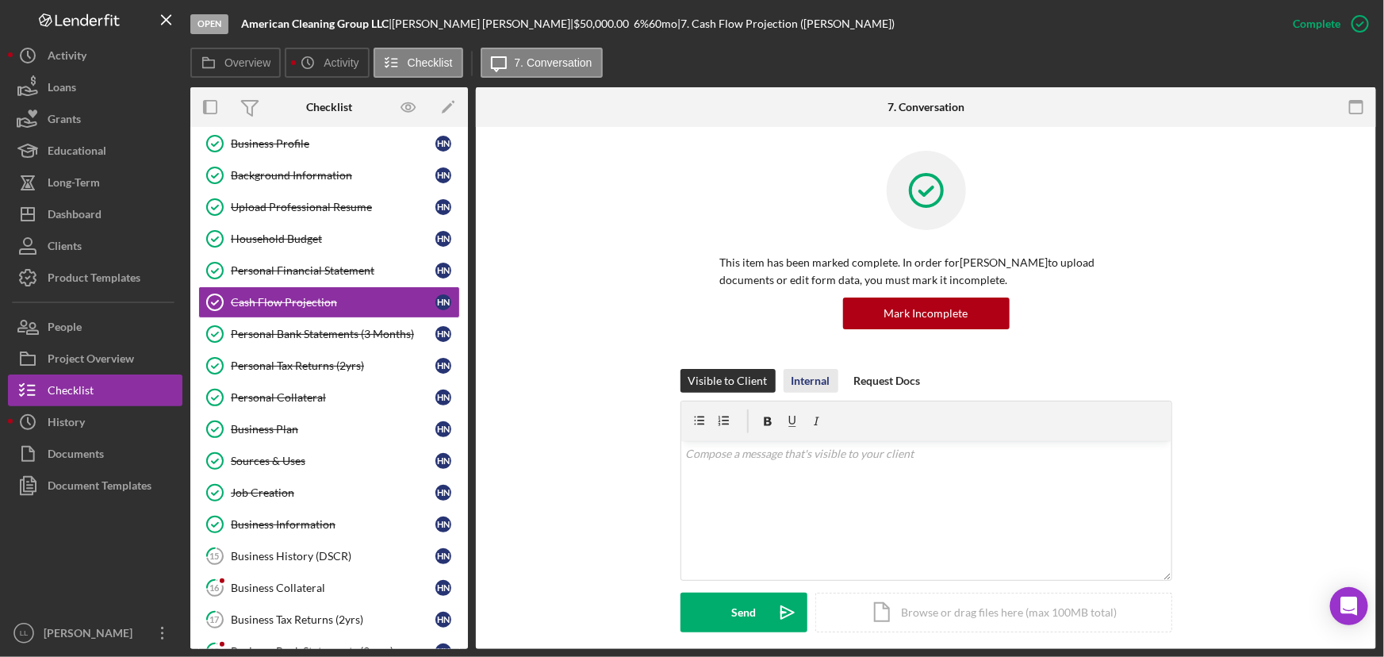
click at [795, 371] on div "Internal" at bounding box center [811, 381] width 39 height 24
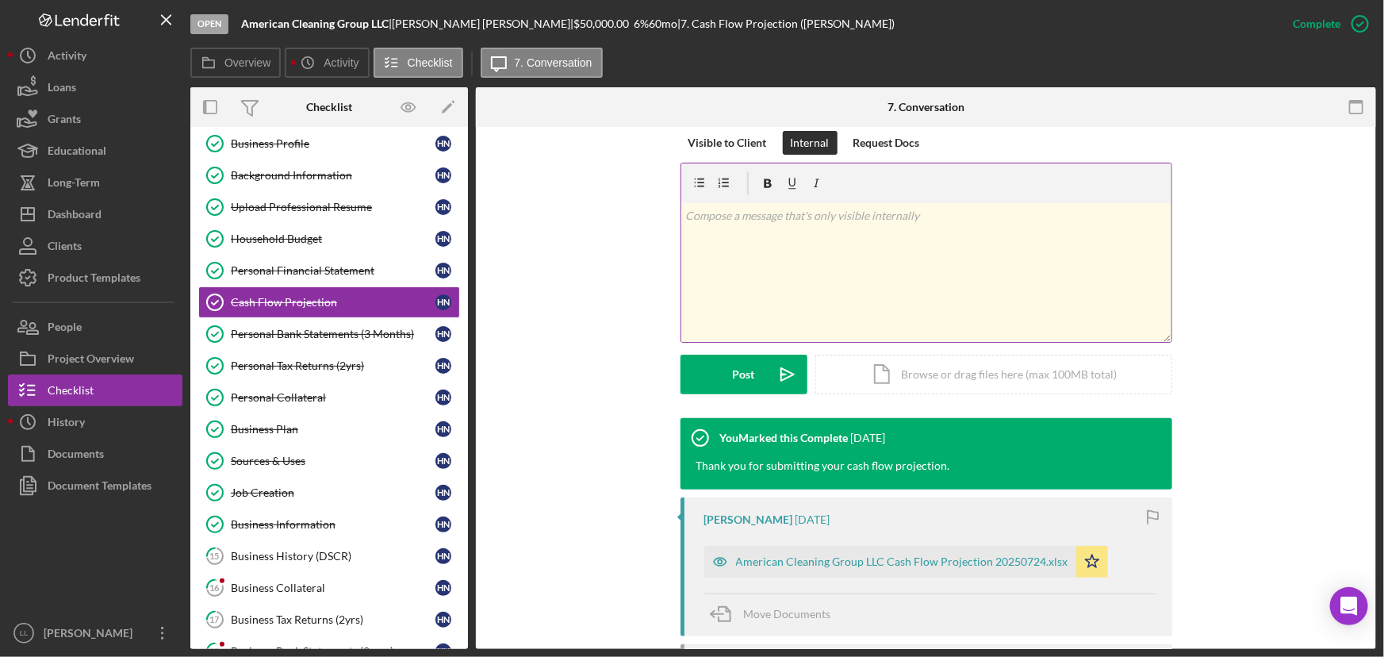
scroll to position [216, 0]
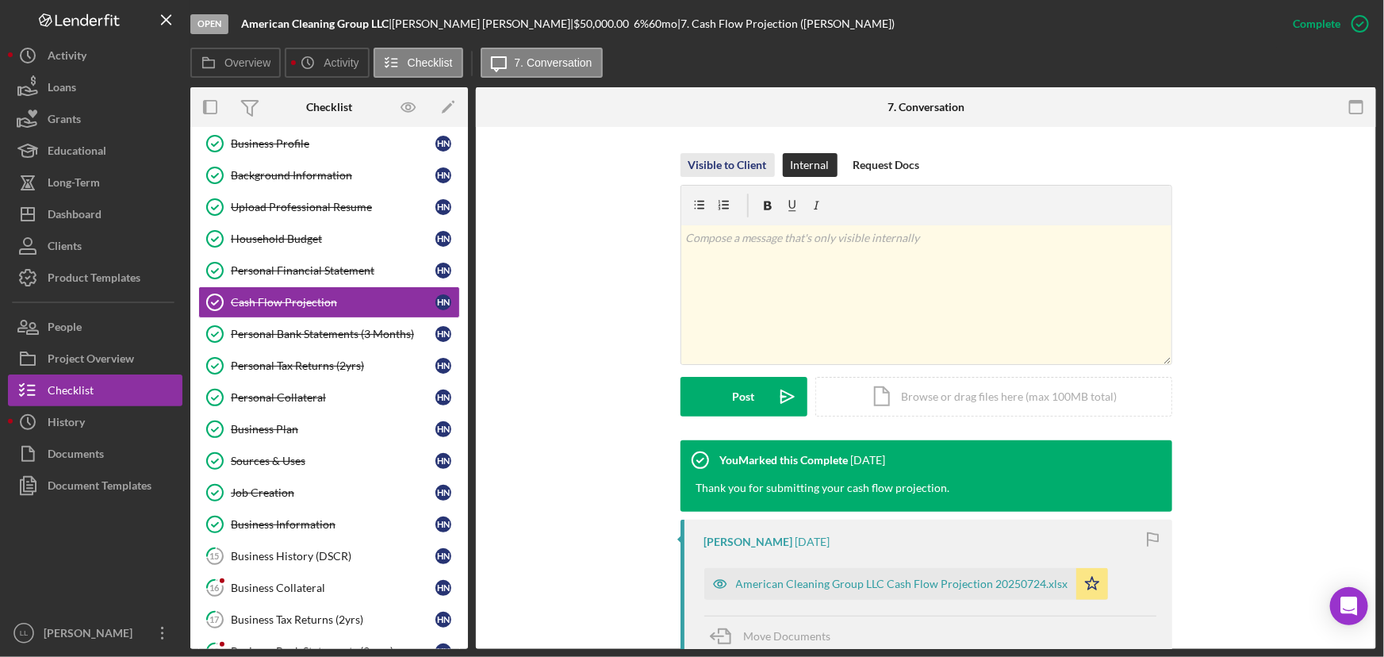
click at [731, 157] on div "Visible to Client" at bounding box center [728, 165] width 79 height 24
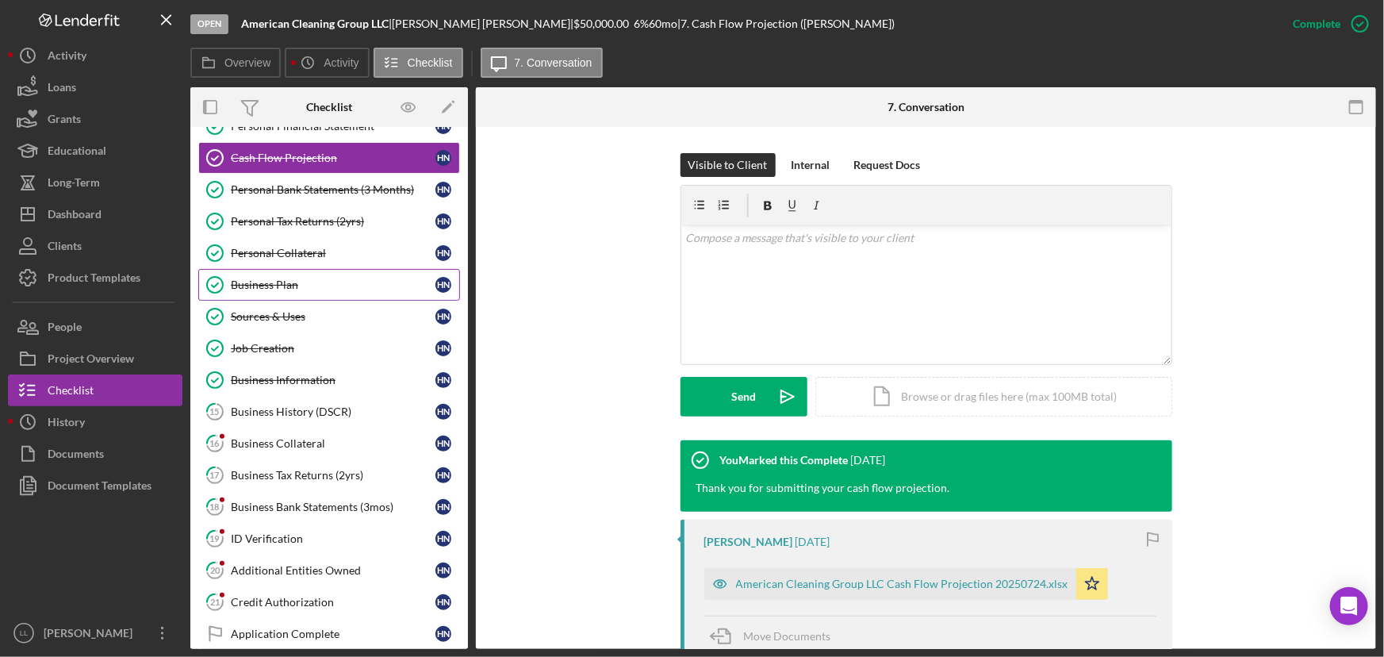
click at [325, 278] on div "Business Plan" at bounding box center [333, 284] width 205 height 13
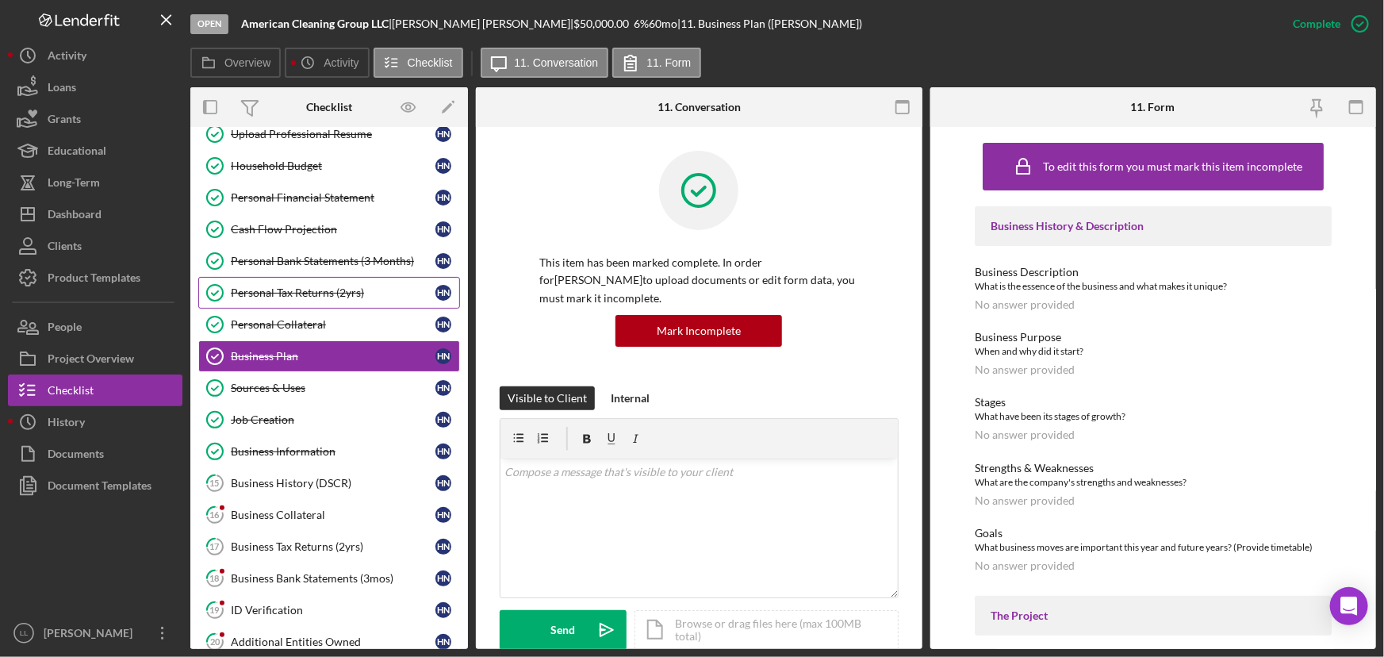
scroll to position [144, 0]
click at [364, 236] on link "Cash Flow Projection Cash Flow Projection H N" at bounding box center [329, 230] width 262 height 32
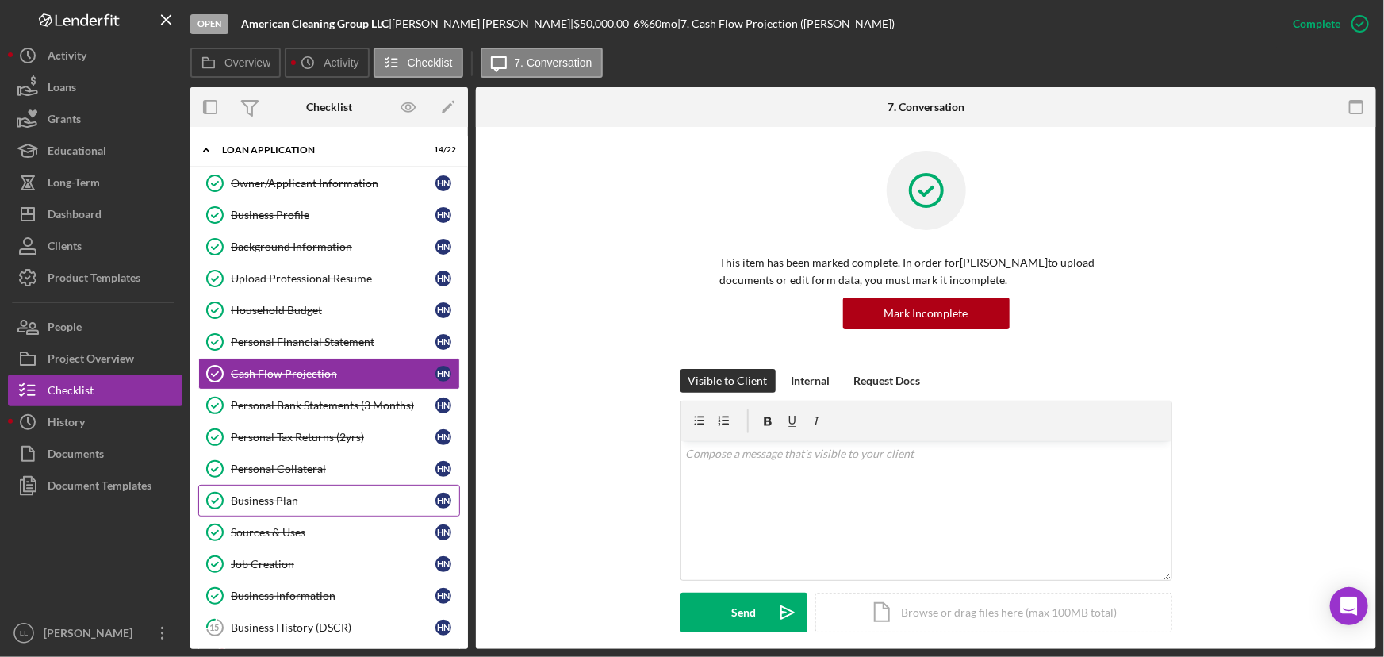
click at [351, 487] on link "Business Plan Business Plan H N" at bounding box center [329, 501] width 262 height 32
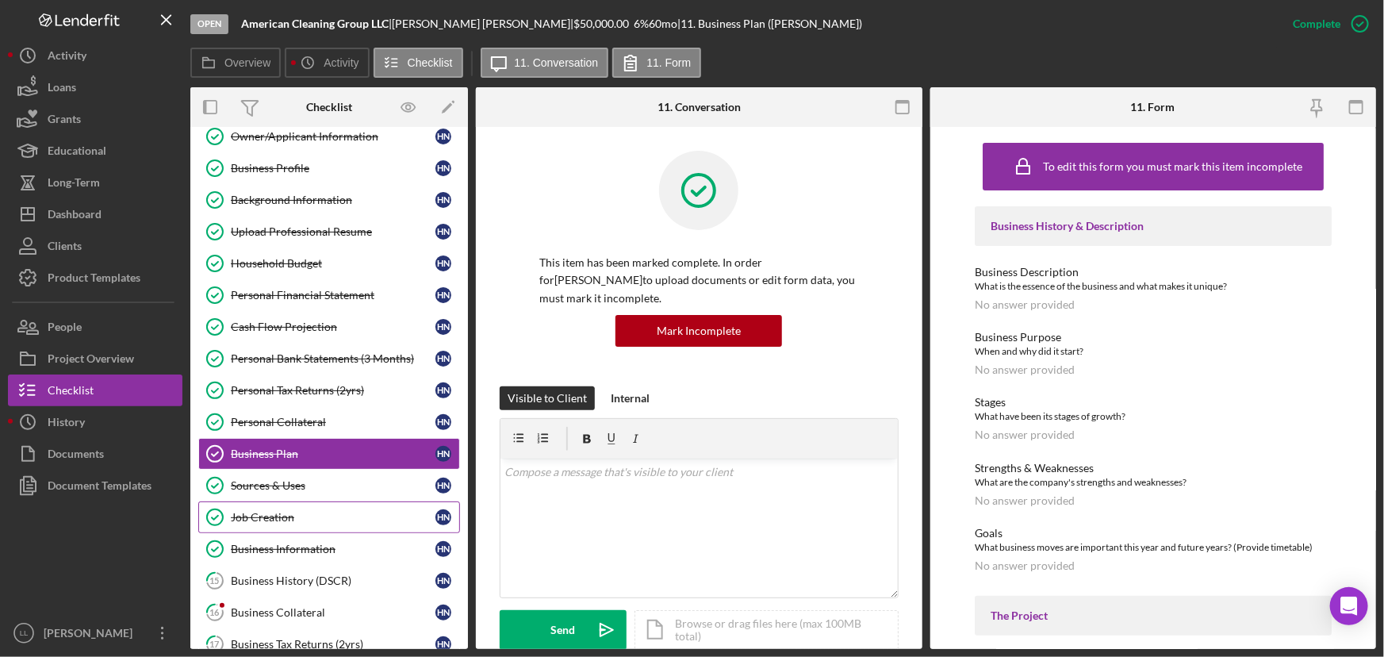
scroll to position [71, 0]
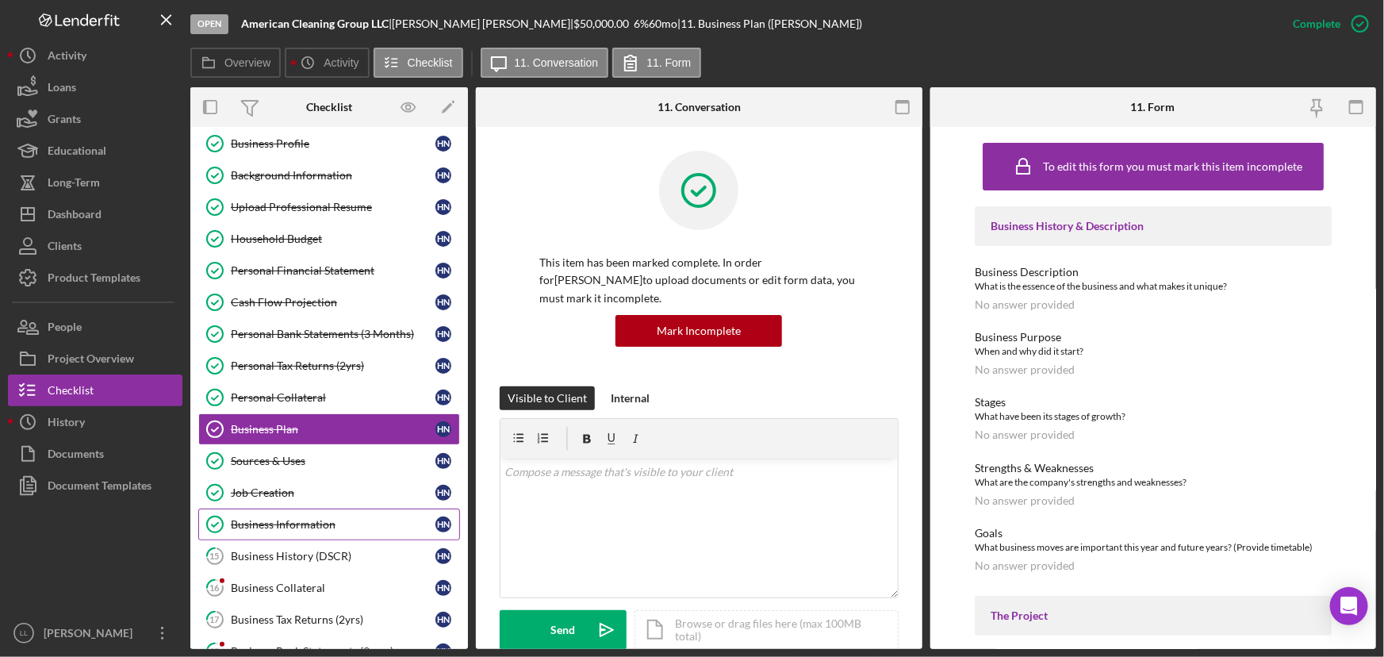
drag, startPoint x: 341, startPoint y: 516, endPoint x: 332, endPoint y: 526, distance: 14.0
click at [340, 501] on div "Business Information" at bounding box center [333, 524] width 205 height 13
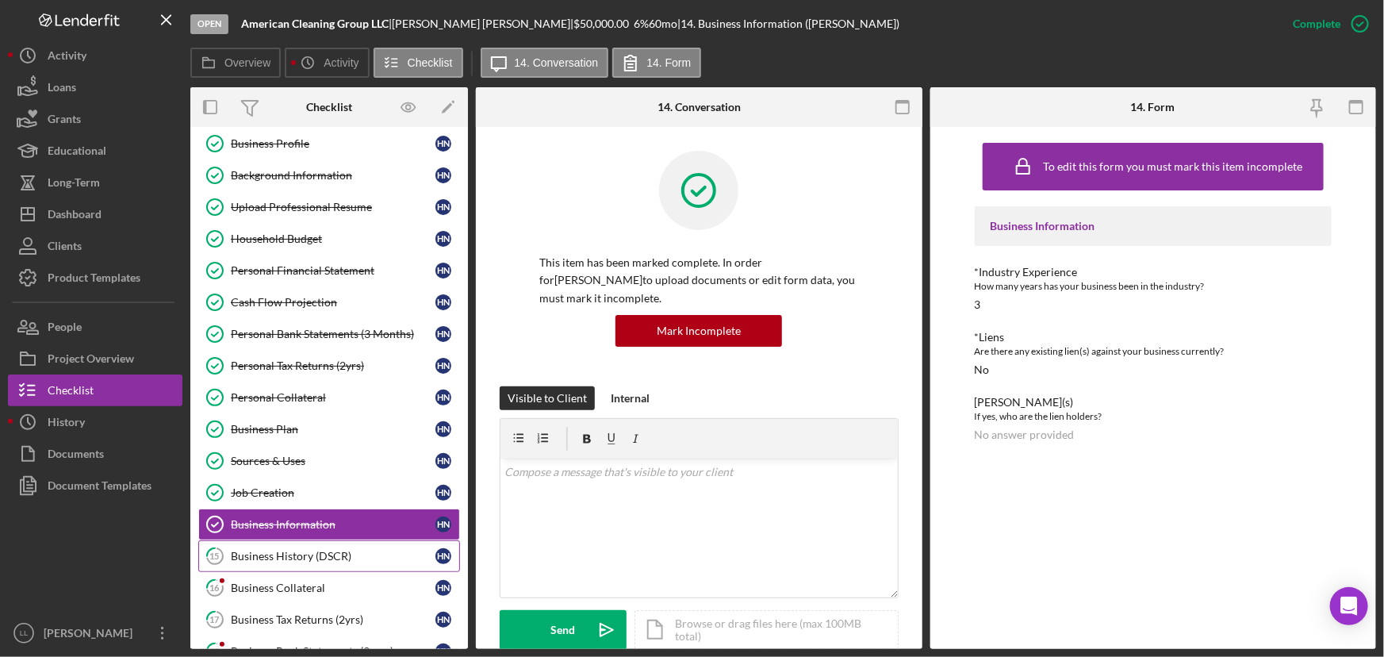
click at [332, 501] on div "Business History (DSCR)" at bounding box center [333, 556] width 205 height 13
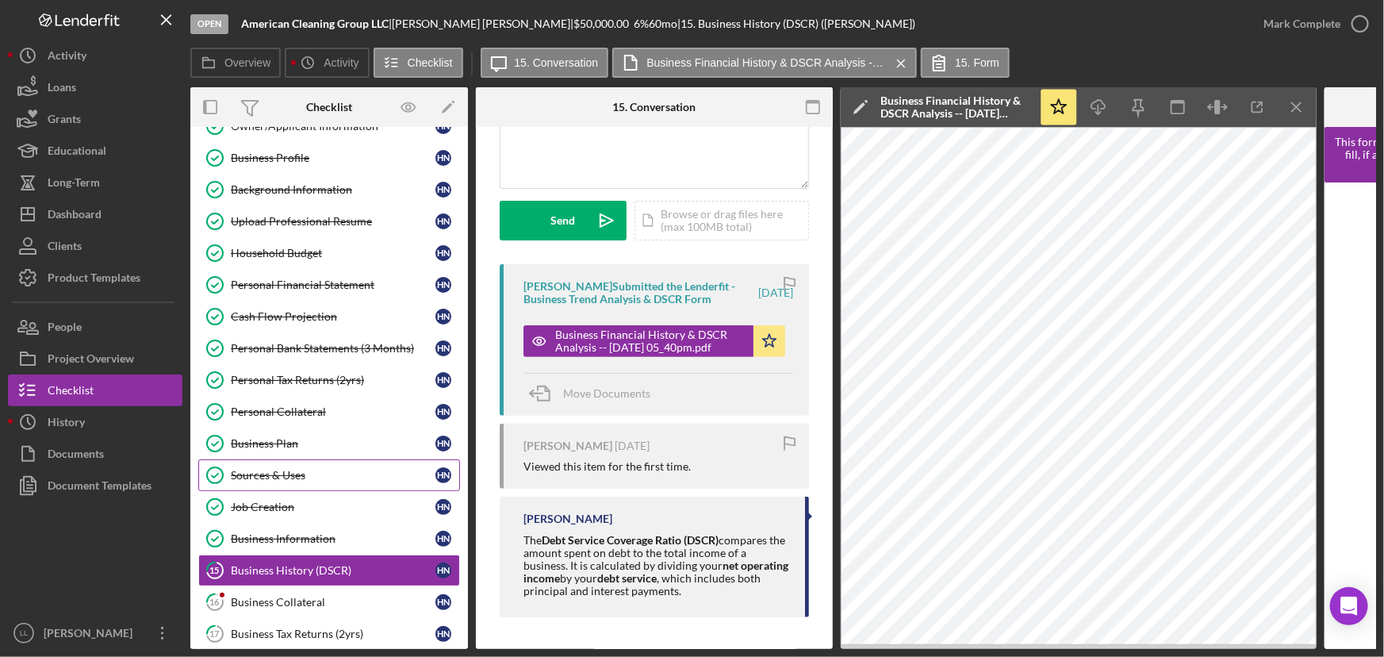
scroll to position [52, 0]
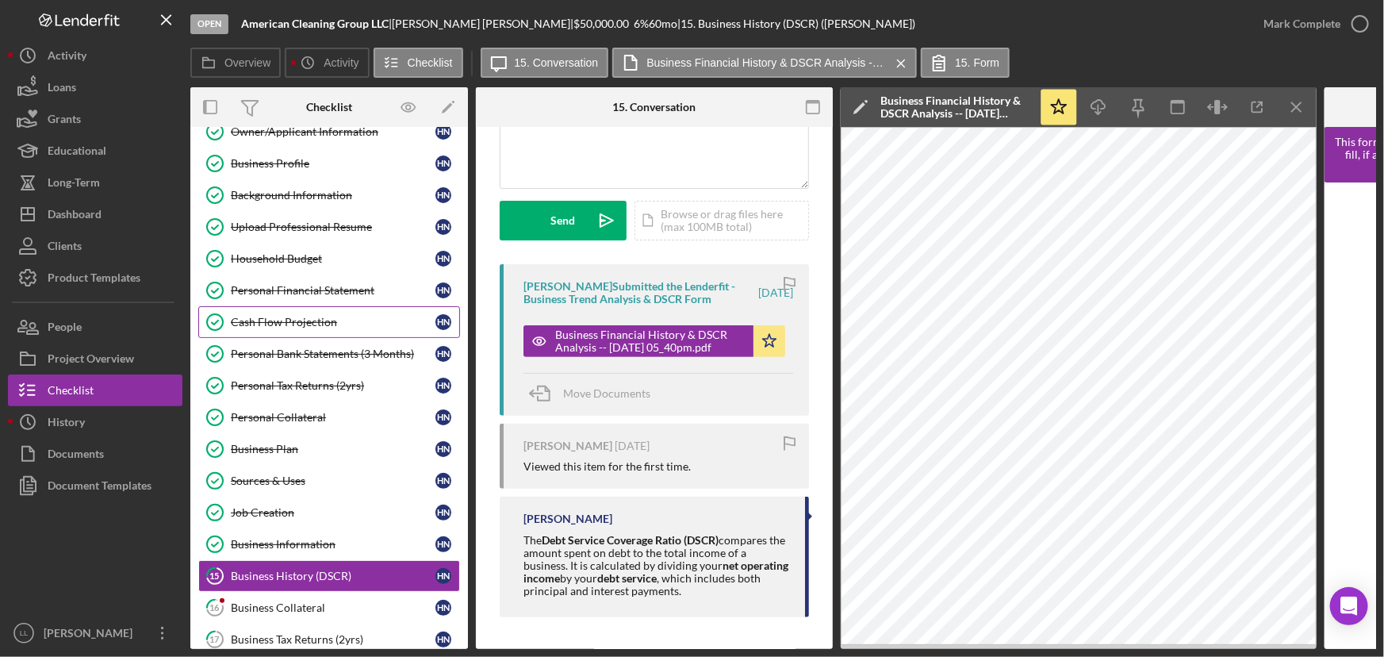
click at [335, 317] on div "Cash Flow Projection" at bounding box center [333, 322] width 205 height 13
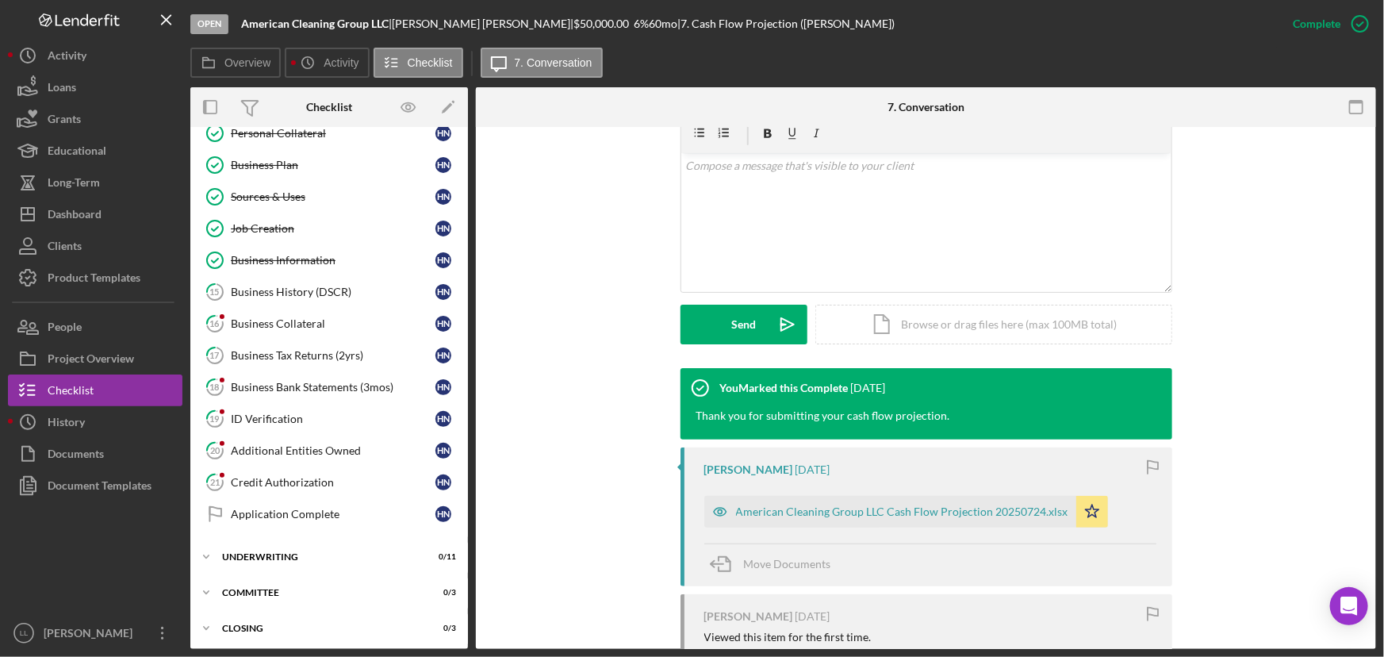
scroll to position [579, 0]
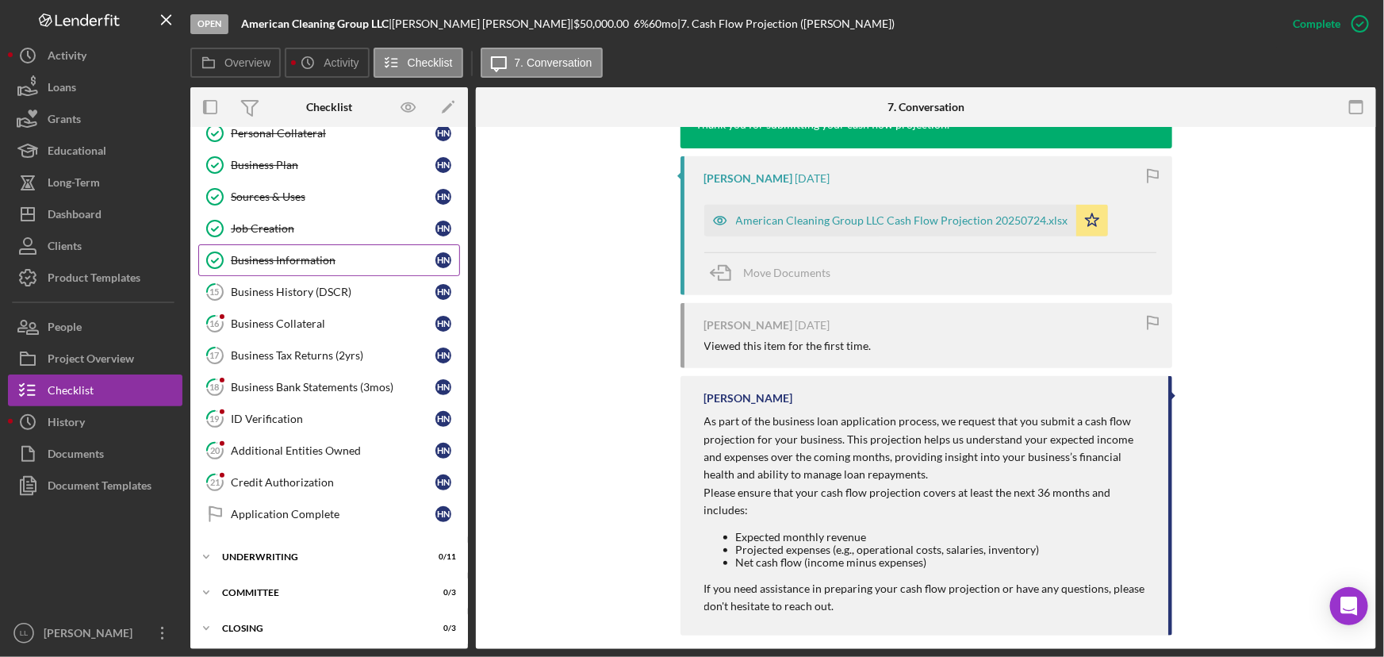
click at [295, 264] on link "Business Information Business Information H N" at bounding box center [329, 260] width 262 height 32
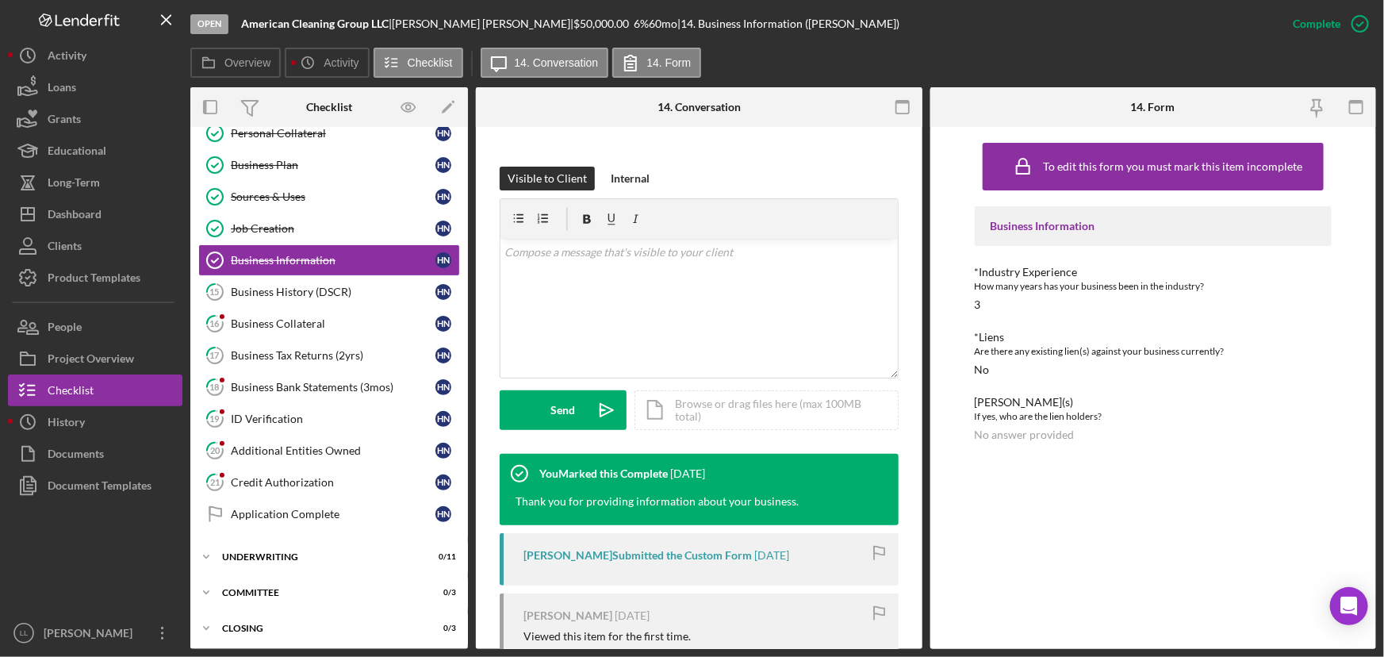
scroll to position [84, 0]
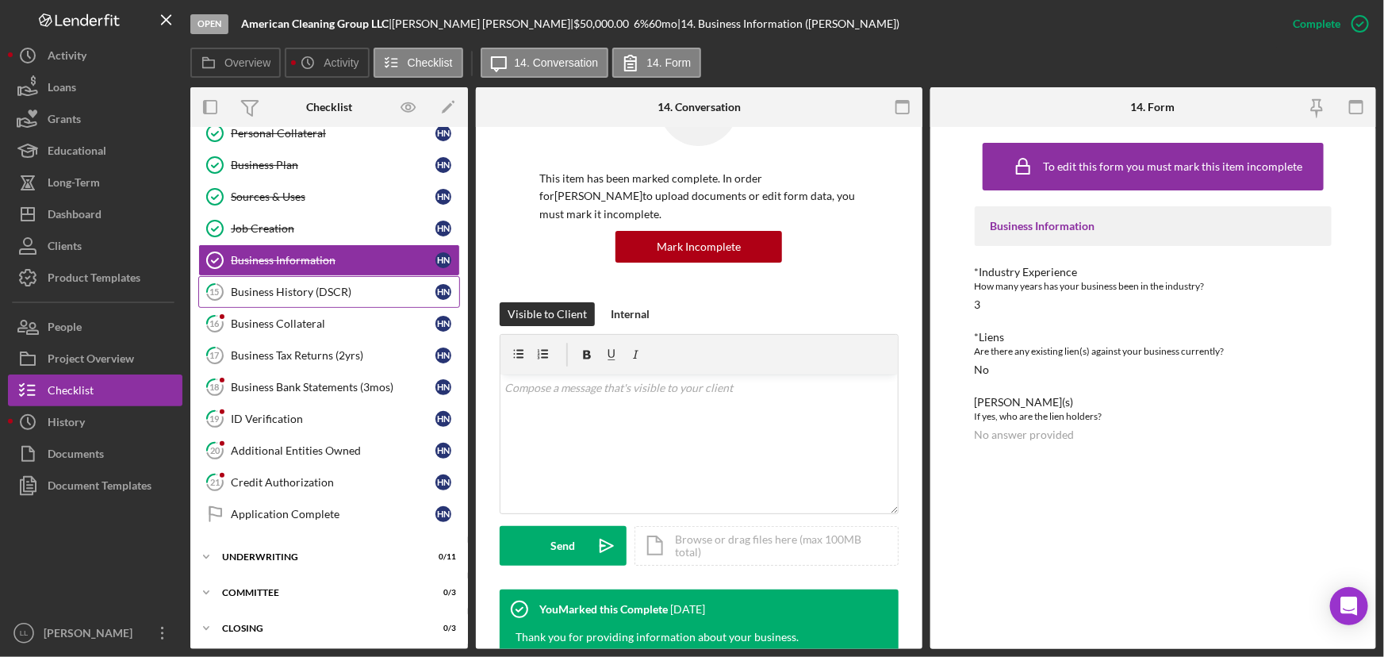
click at [315, 289] on div "Business History (DSCR)" at bounding box center [333, 292] width 205 height 13
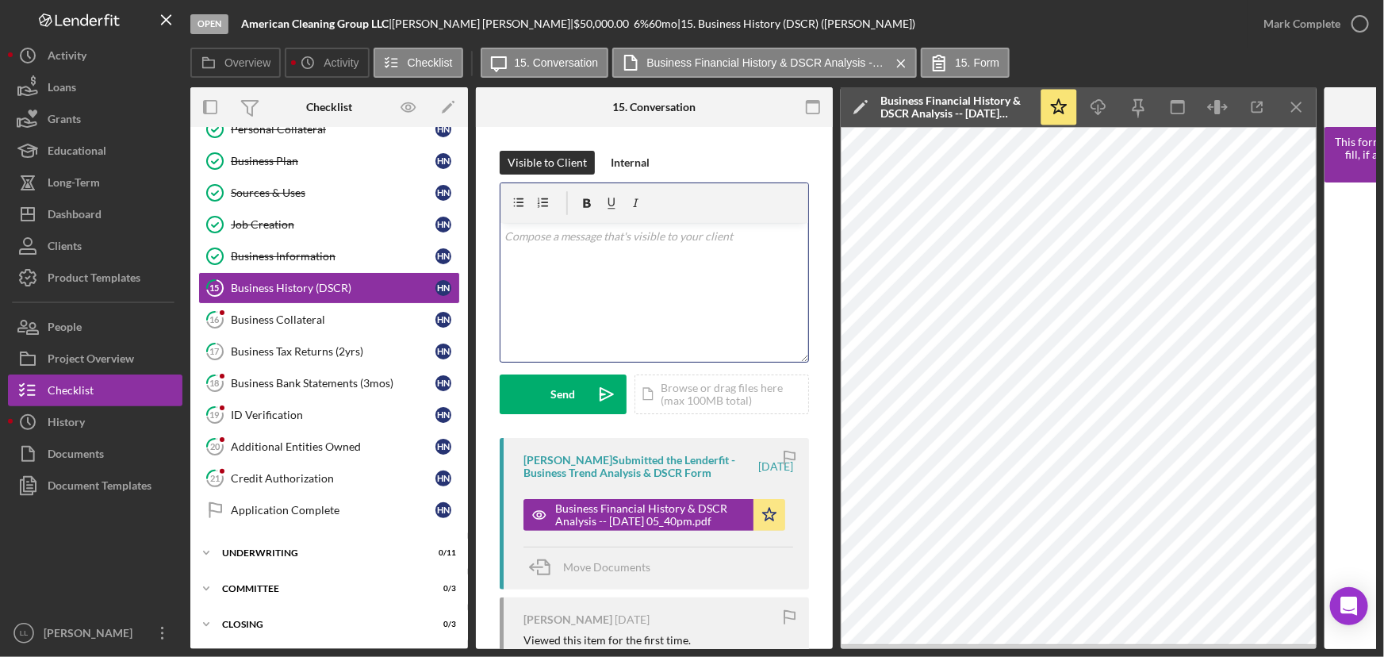
click at [579, 301] on div "v Color teal Color pink Remove color Add row above Add row below Add column bef…" at bounding box center [655, 292] width 308 height 139
click at [539, 238] on p "Hieu, Can you provide" at bounding box center [654, 236] width 299 height 17
drag, startPoint x: 674, startPoint y: 243, endPoint x: 571, endPoint y: 249, distance: 103.3
click at [571, 249] on div "v Color teal Color pink Remove color Add row above Add row below Add column bef…" at bounding box center [655, 292] width 308 height 139
click at [559, 259] on p "Hieu, can you also upload your YTD P&L along with your previo" at bounding box center [654, 246] width 299 height 36
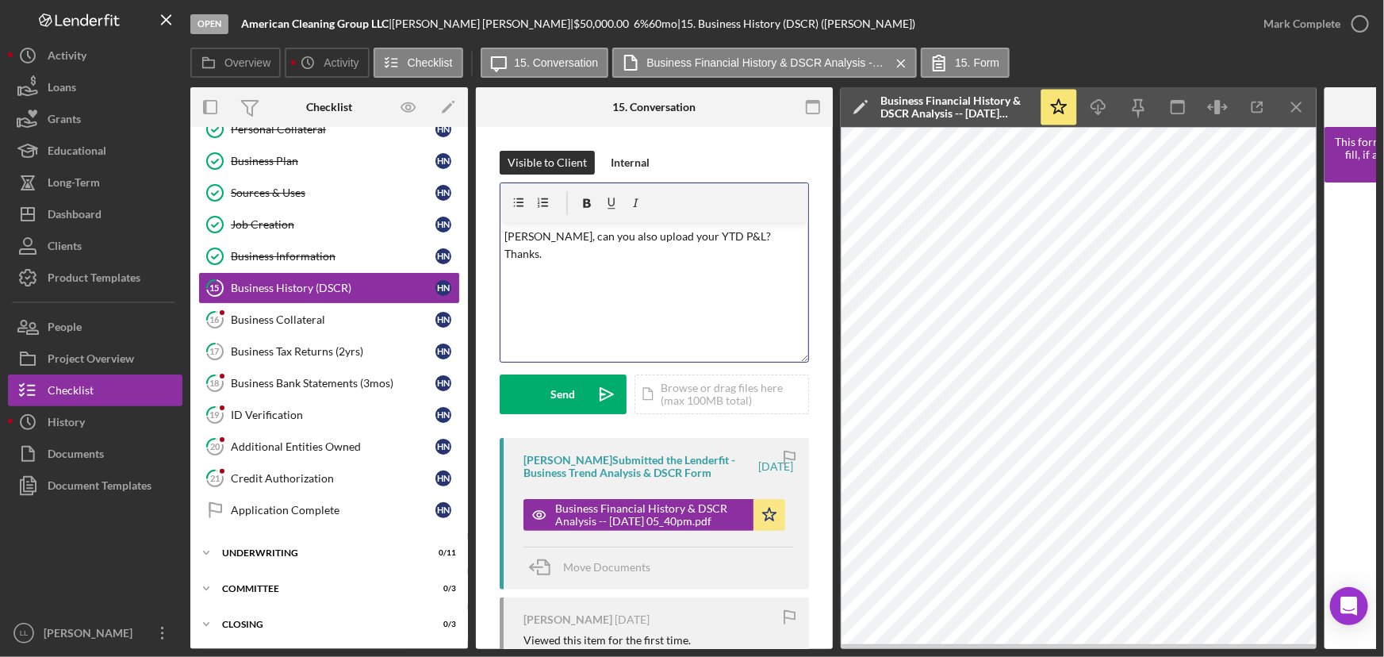
click at [703, 235] on p "Hieu, can you also upload your YTD P&L? Thanks." at bounding box center [654, 246] width 299 height 36
click at [674, 270] on p "Hieu, can you also upload your YTD P&L? Thanks." at bounding box center [654, 254] width 299 height 53
click at [575, 394] on button "Send Icon/icon-invite-send" at bounding box center [563, 394] width 127 height 40
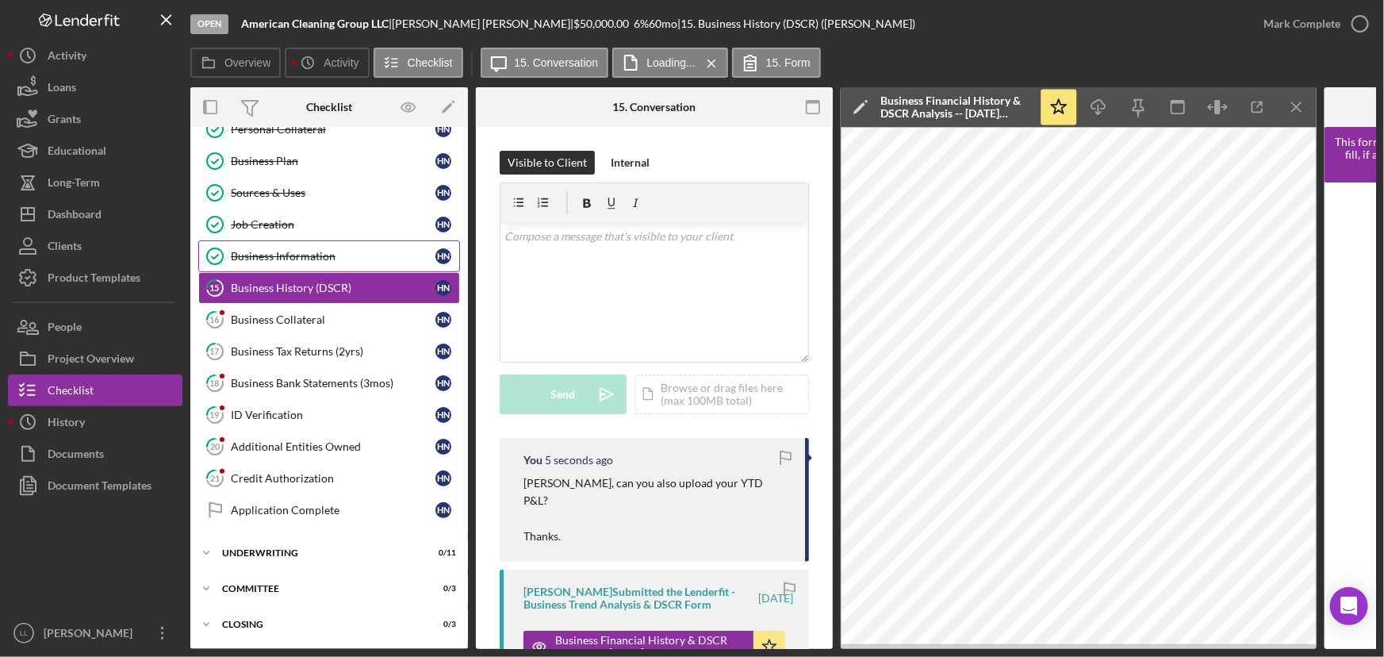
click at [329, 250] on div "Business Information" at bounding box center [333, 256] width 205 height 13
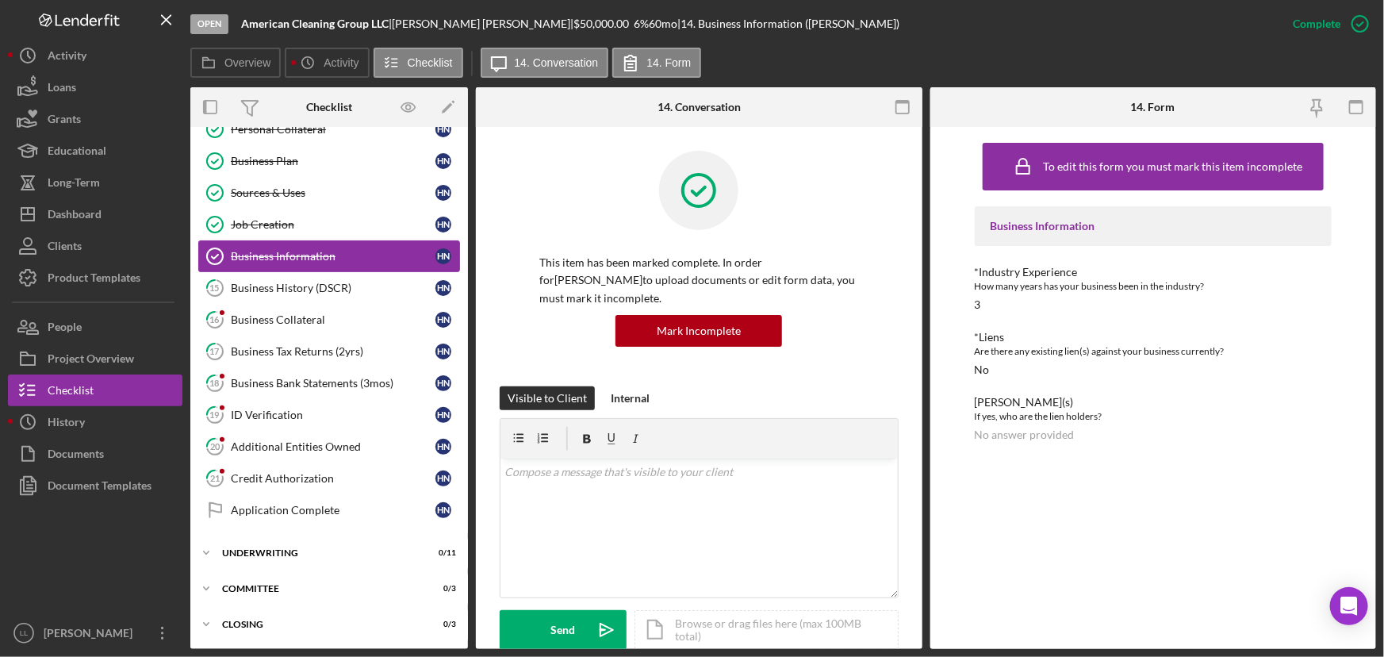
scroll to position [336, 0]
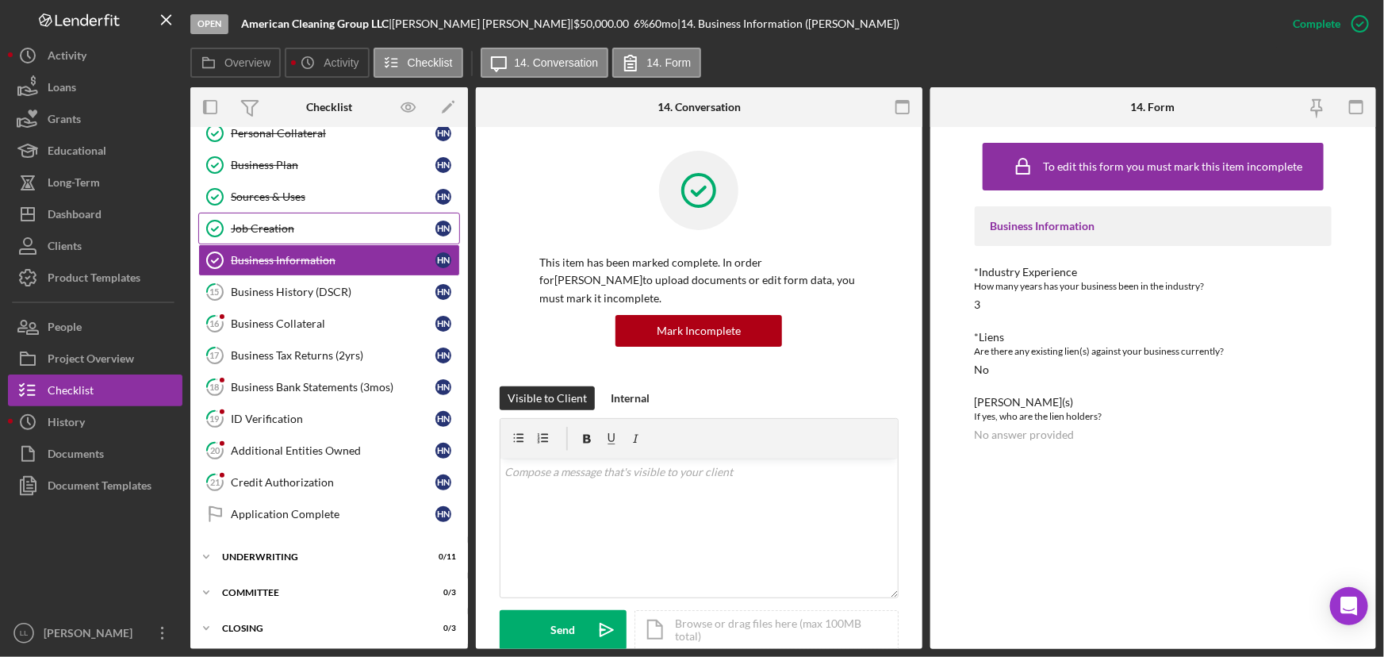
click at [311, 230] on div "Job Creation" at bounding box center [333, 228] width 205 height 13
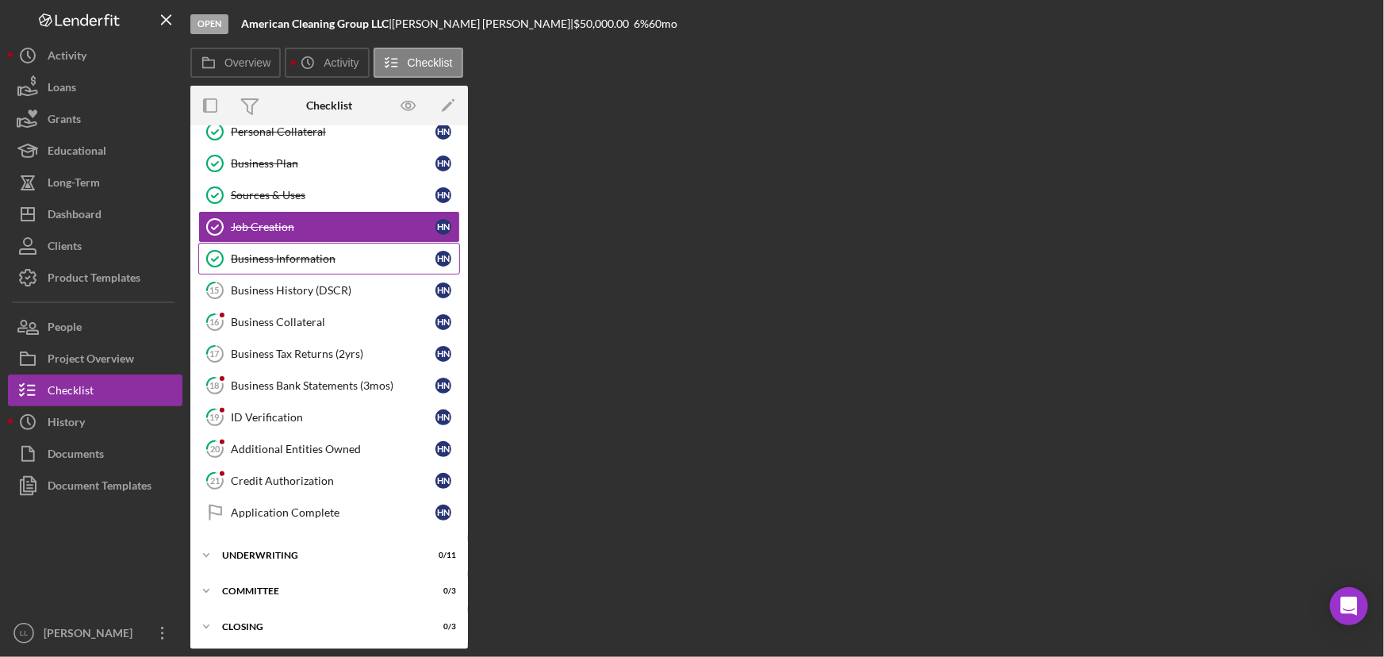
scroll to position [336, 0]
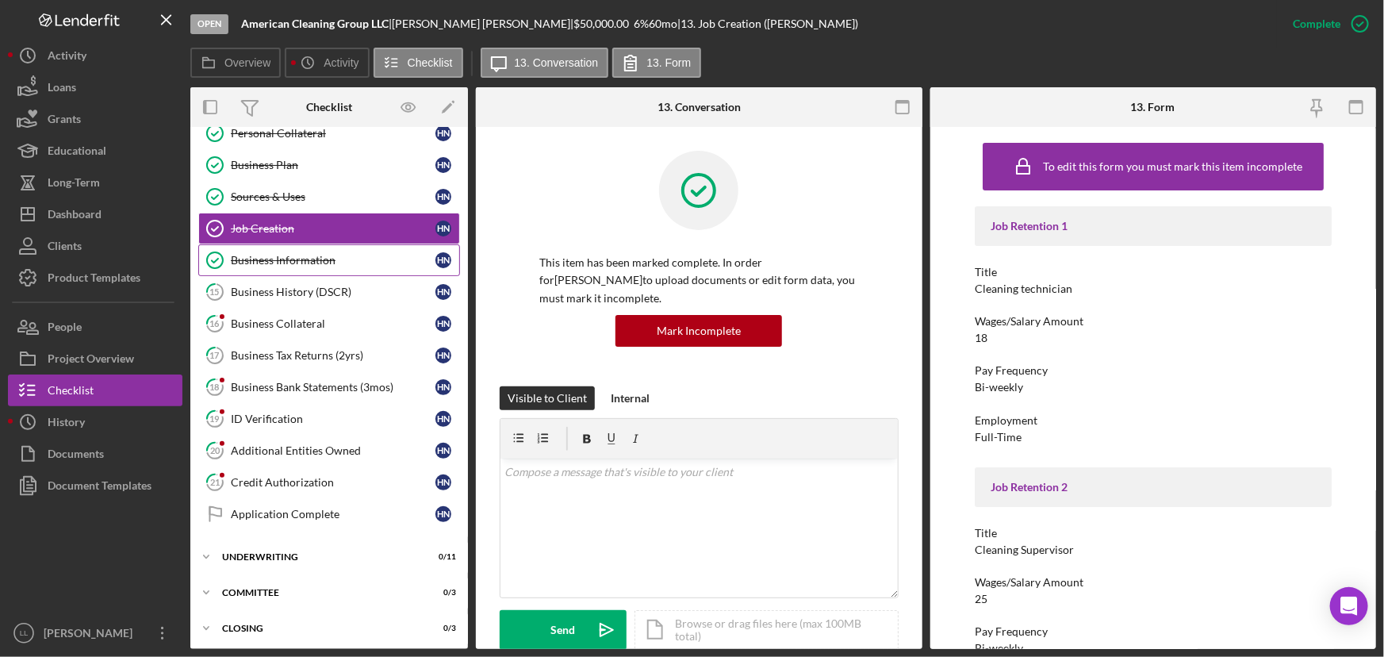
click at [309, 261] on div "Business Information" at bounding box center [333, 260] width 205 height 13
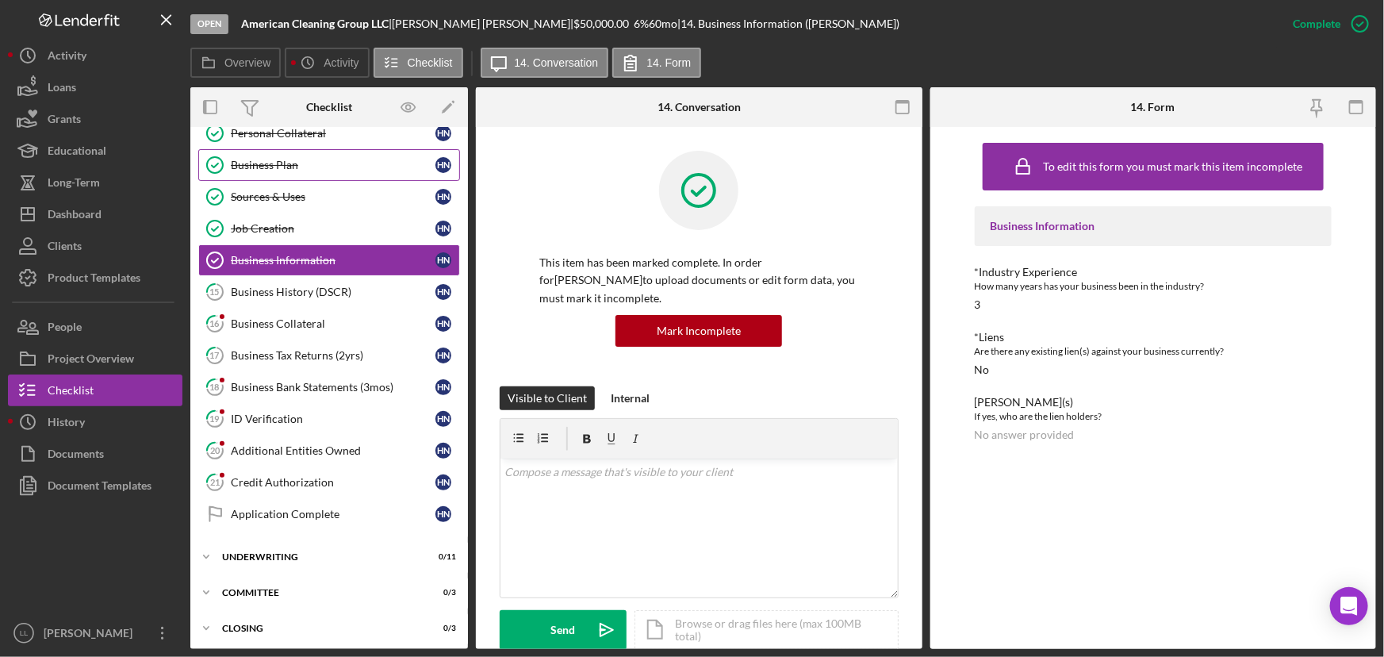
click at [313, 171] on link "Business Plan Business Plan H N" at bounding box center [329, 165] width 262 height 32
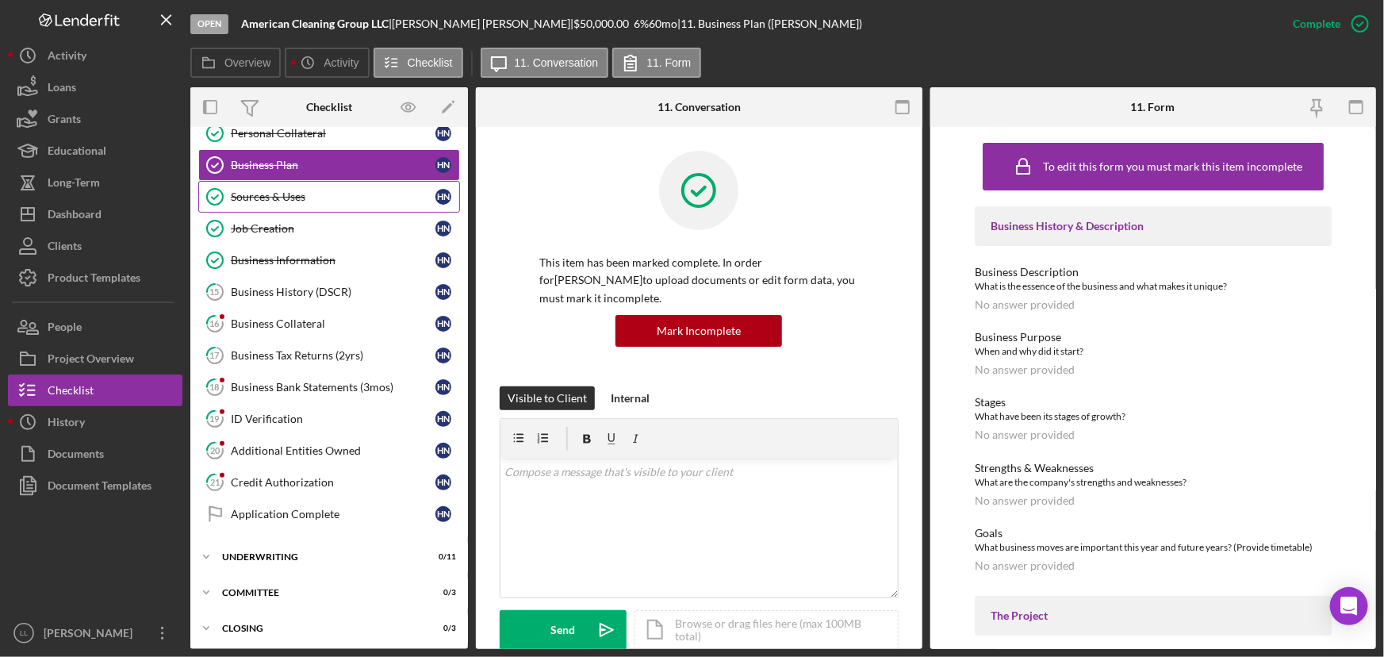
click at [314, 192] on div "Sources & Uses" at bounding box center [333, 196] width 205 height 13
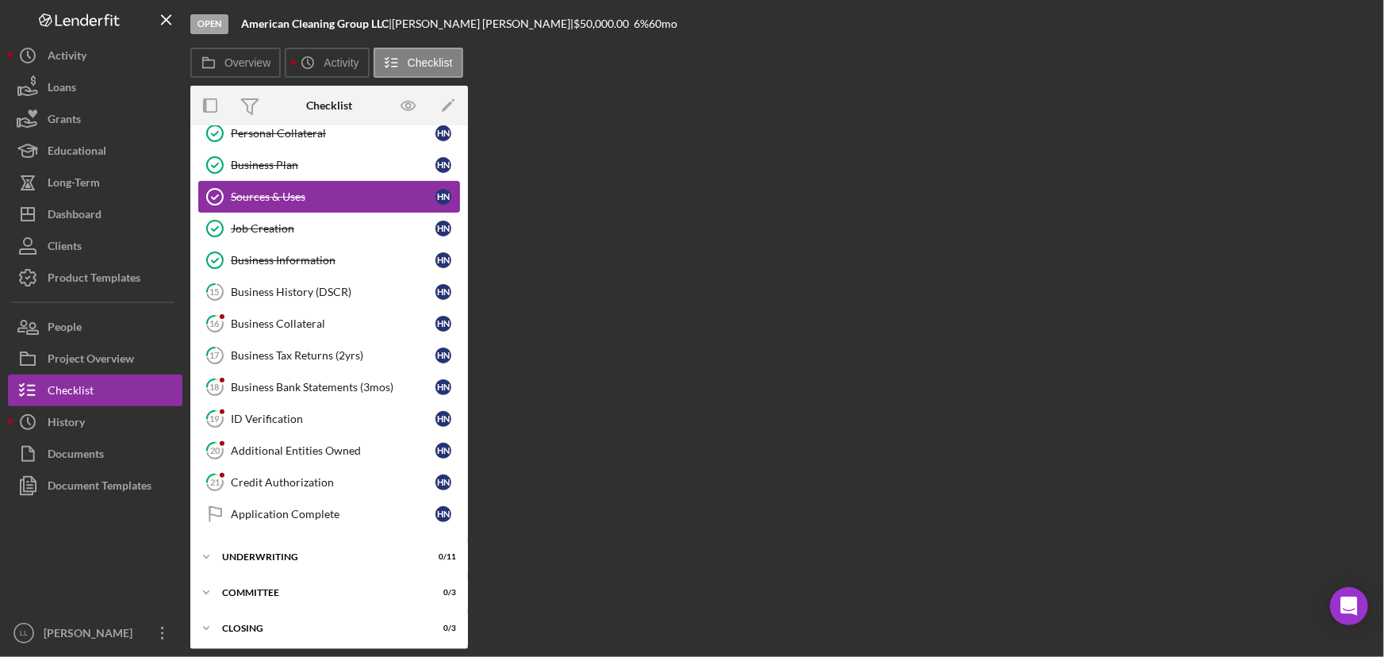
scroll to position [336, 0]
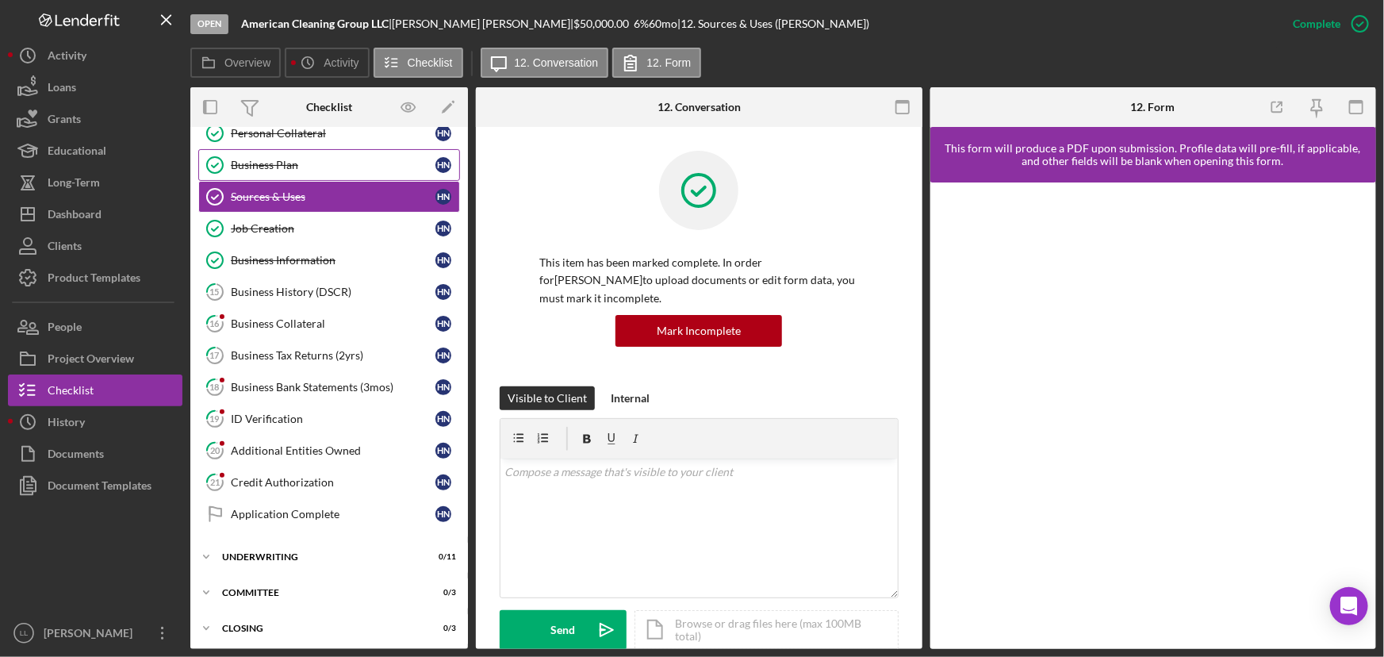
click at [306, 168] on div "Business Plan" at bounding box center [333, 165] width 205 height 13
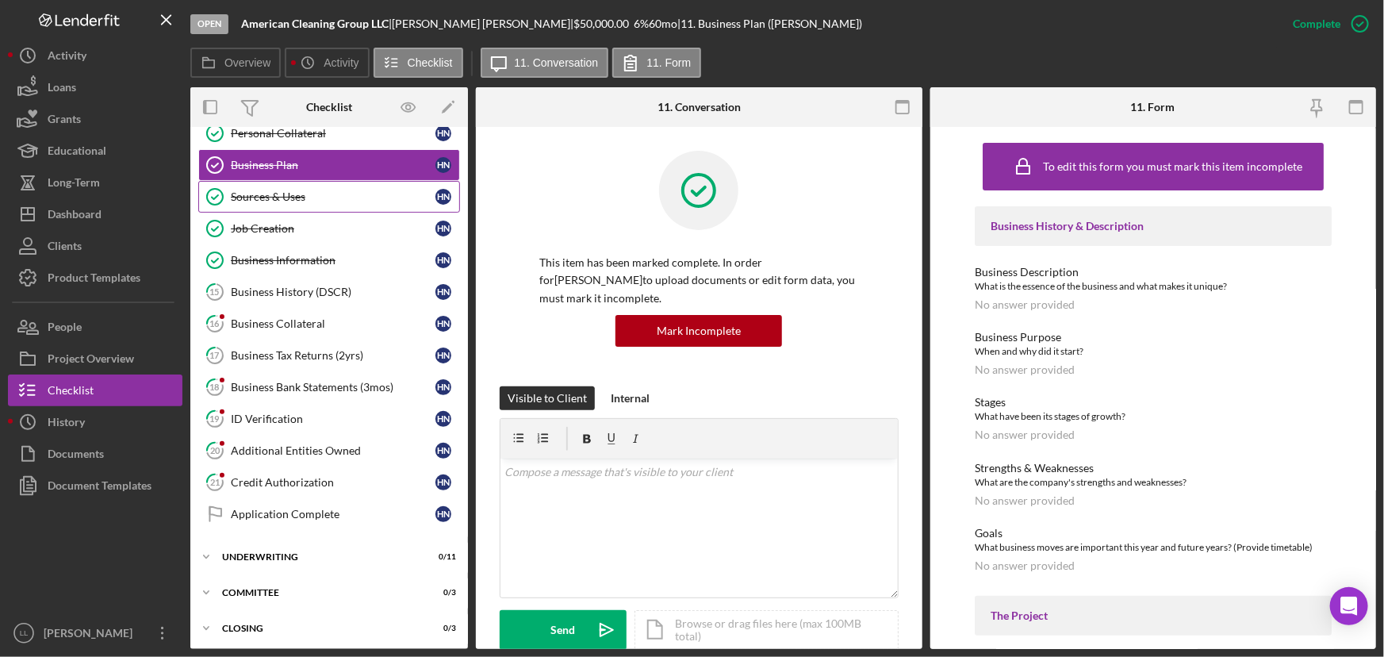
click at [296, 198] on div "Sources & Uses" at bounding box center [333, 196] width 205 height 13
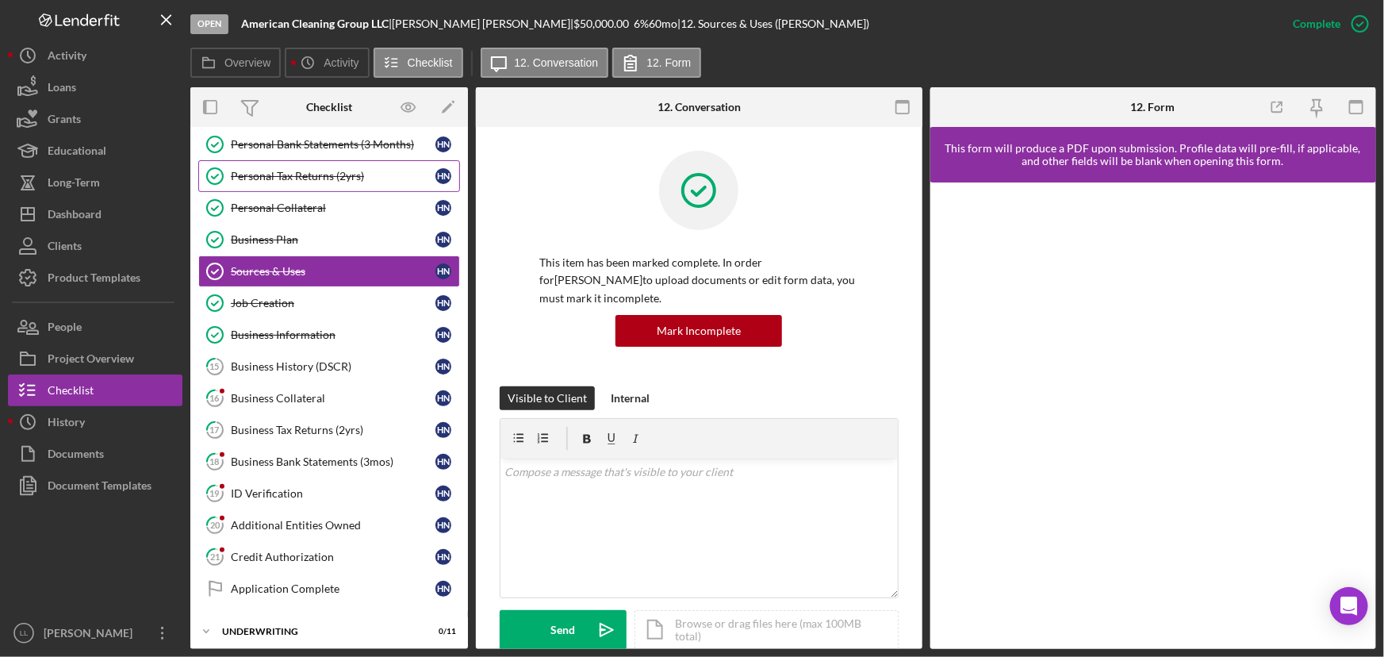
scroll to position [191, 0]
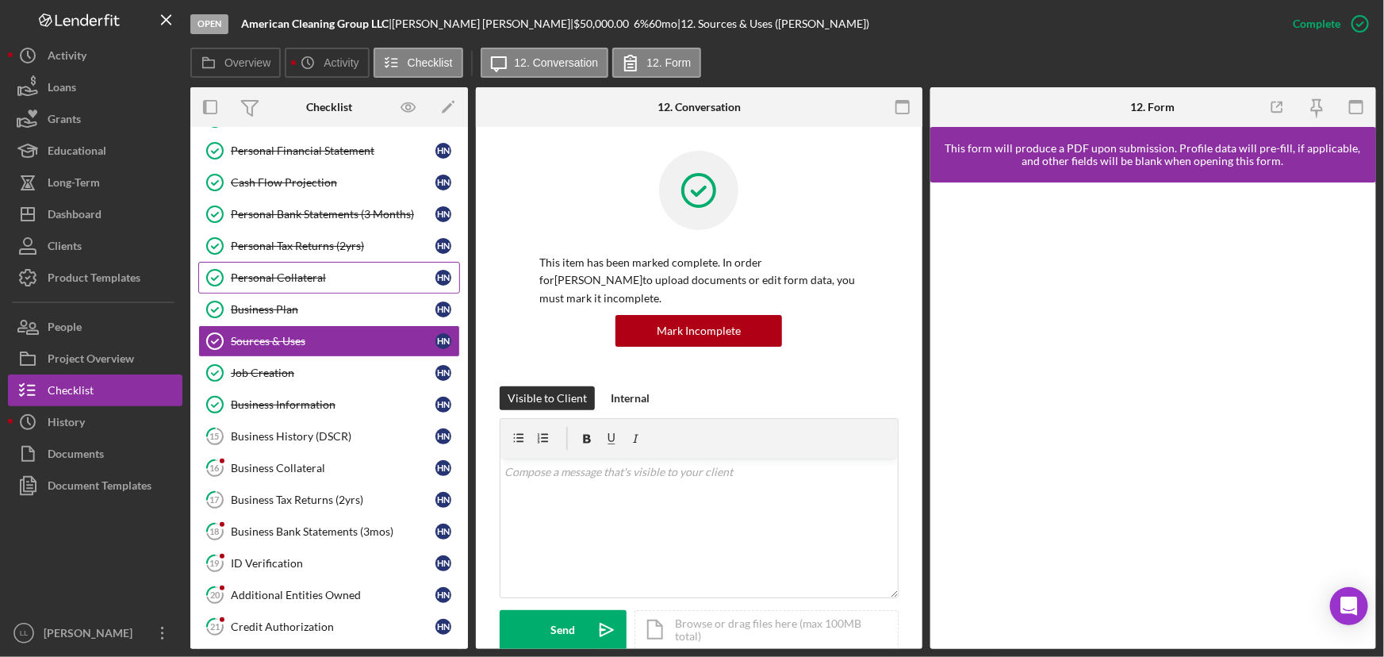
click at [292, 275] on div "Personal Collateral" at bounding box center [333, 277] width 205 height 13
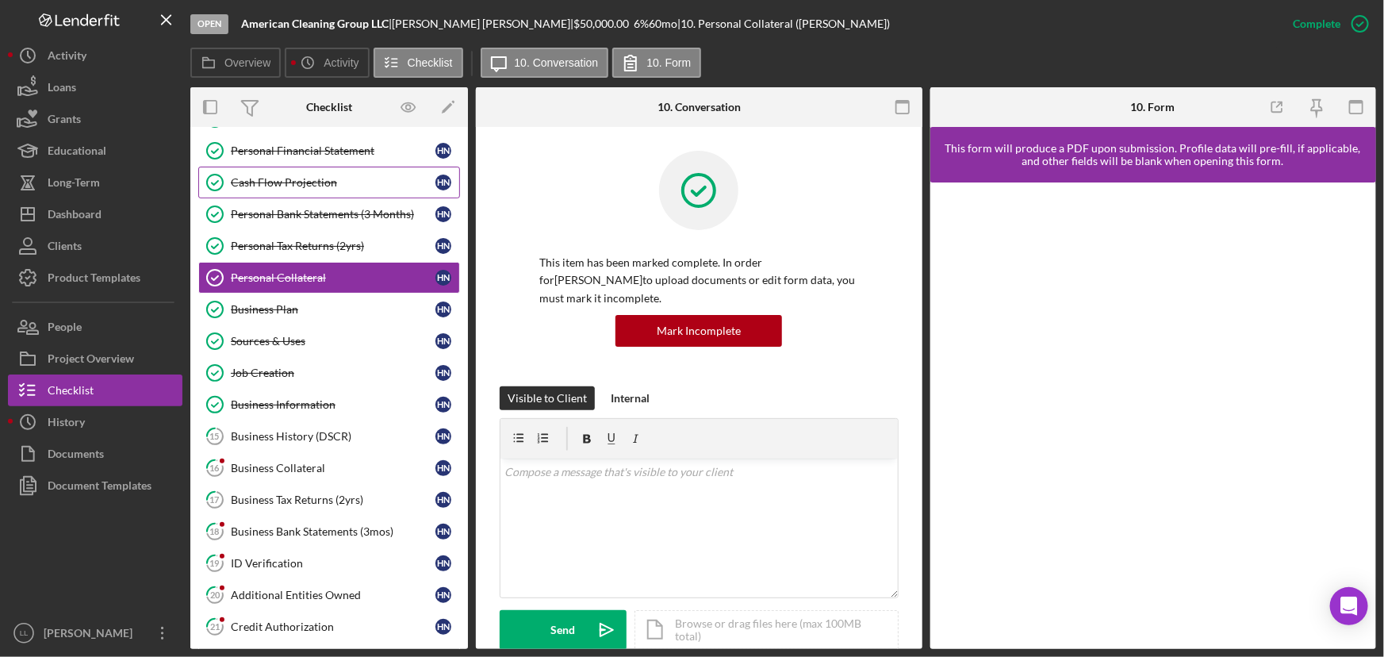
click at [309, 186] on div "Cash Flow Projection" at bounding box center [333, 182] width 205 height 13
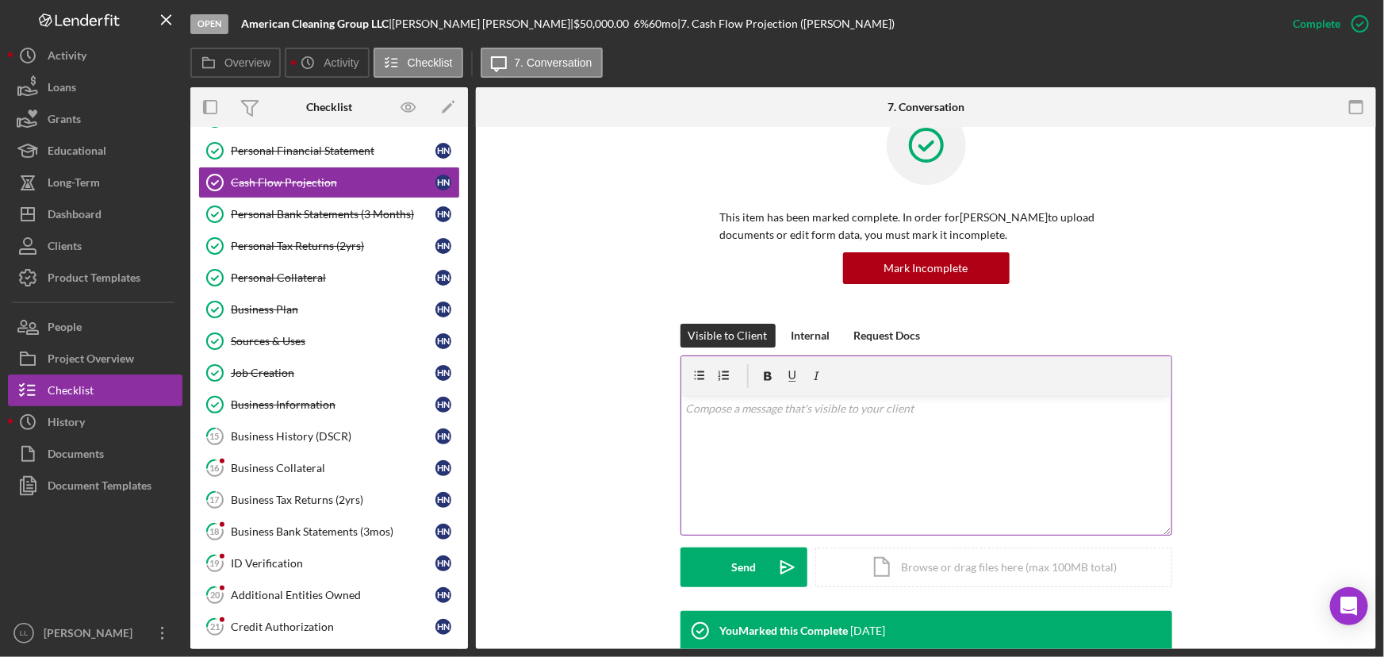
scroll to position [144, 0]
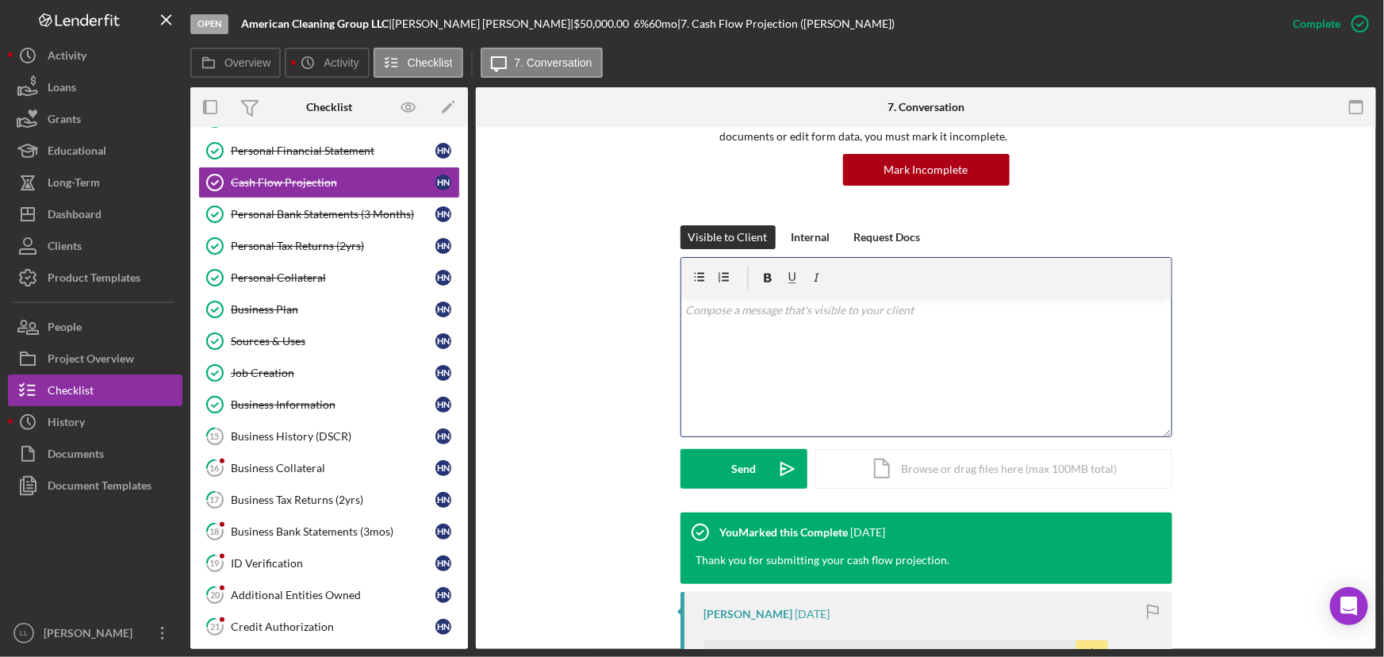
click at [920, 306] on p at bounding box center [926, 309] width 482 height 17
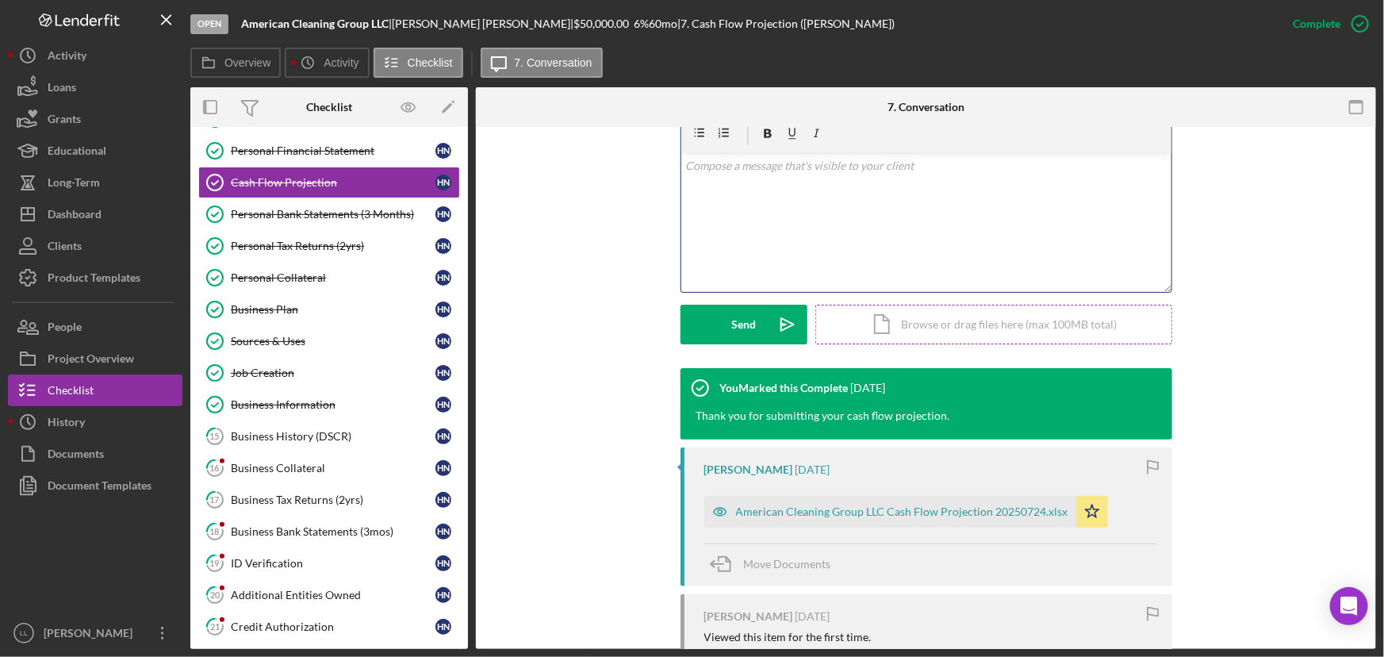
scroll to position [71, 0]
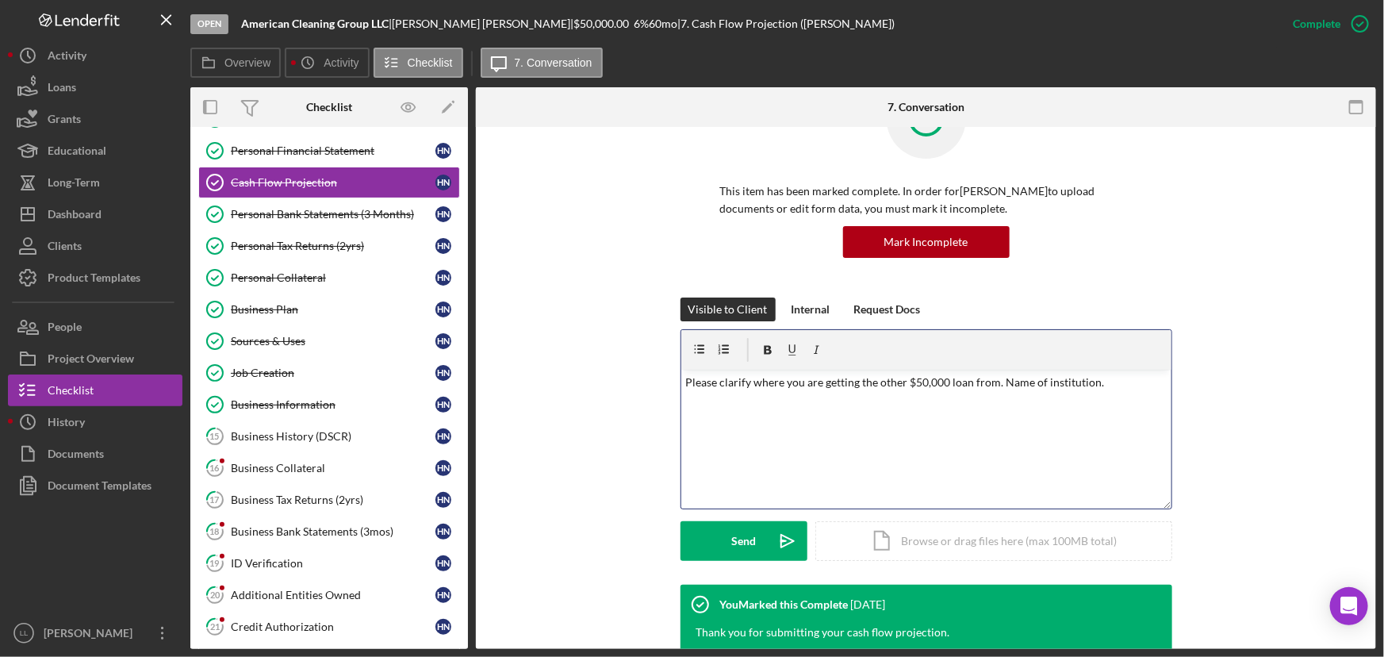
click at [1042, 385] on p "Please clarify where you are getting the other $50,000 loan from. Name of insti…" at bounding box center [926, 382] width 482 height 17
click at [1107, 379] on p "Please clarify where you are getting the other $50,000 loan from. Name of finan…" at bounding box center [926, 382] width 482 height 17
click at [747, 378] on p "Please clarify where you are getting the other $50,000 loan from. Name of finan…" at bounding box center [926, 392] width 482 height 36
click at [1088, 414] on p "Please clarify: Where you are getting the other $50,000 loan from. Name of fina…" at bounding box center [926, 400] width 482 height 53
click at [1088, 404] on p "Please clarify: Where you are getting the other $50,000 loan from. Name of fina…" at bounding box center [926, 400] width 482 height 53
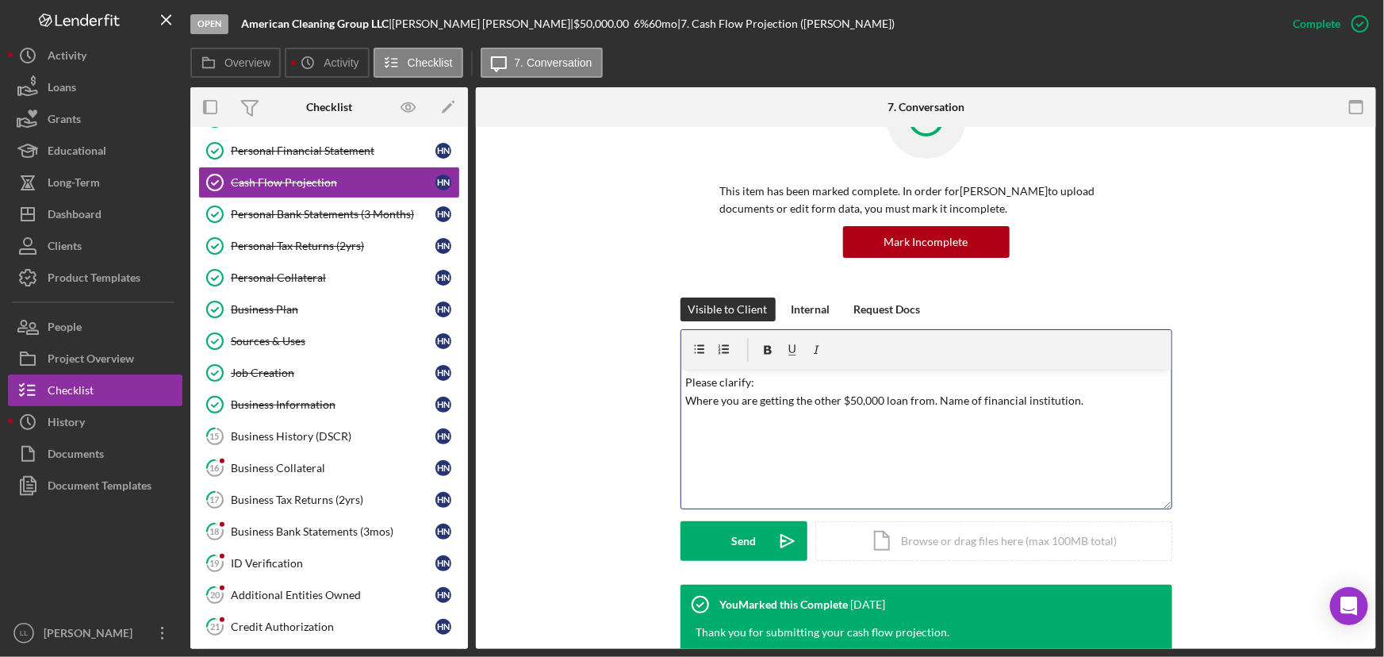
click at [939, 397] on p "Please clarify: Where you are getting the other $50,000 loan from. Name of fina…" at bounding box center [926, 400] width 482 height 53
click at [1092, 408] on p "Please clarify: Where you are getting the other $50,000 loan from. (Name of fin…" at bounding box center [926, 400] width 482 height 53
drag, startPoint x: 745, startPoint y: 416, endPoint x: 670, endPoint y: 413, distance: 74.6
click at [670, 413] on div "Visible to Client Internal Request Docs v Color teal Color pink Remove color Ad…" at bounding box center [926, 441] width 853 height 287
click at [949, 416] on p "Please clarify: Where you are getting the other $50,000 loan from. (Name of fin…" at bounding box center [926, 409] width 482 height 71
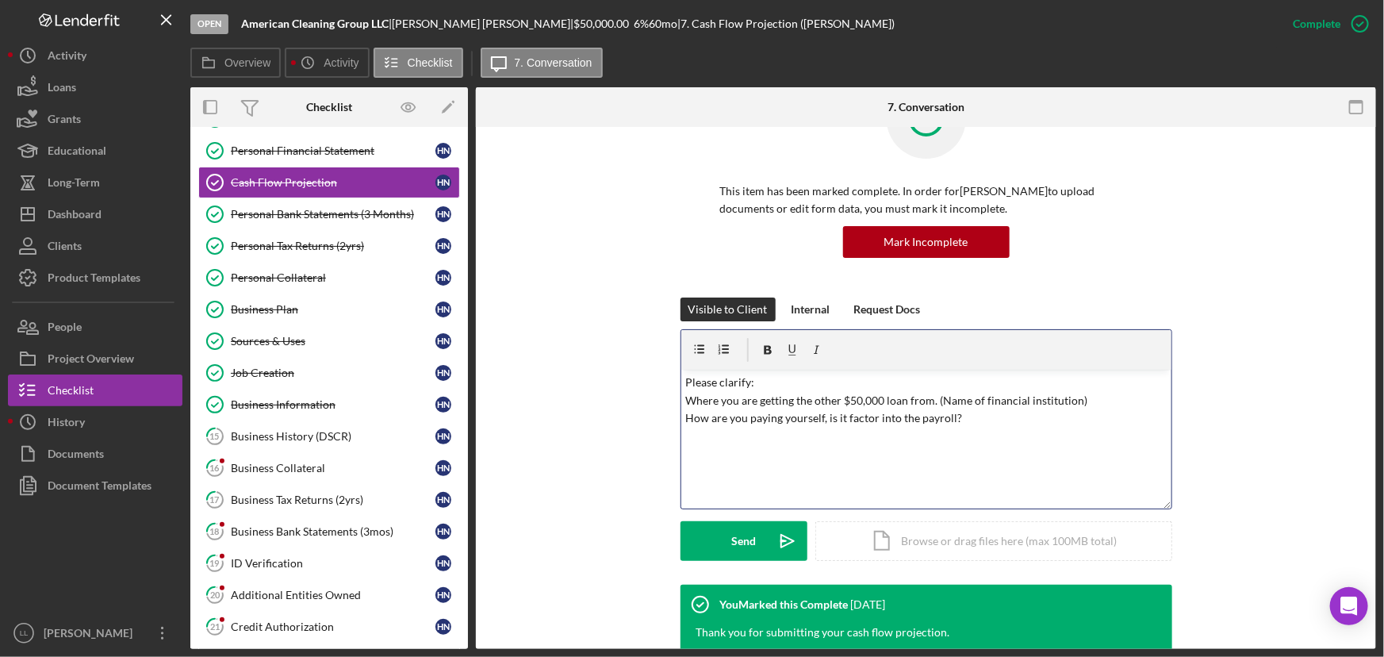
click at [871, 419] on p "Please clarify: Where you are getting the other $50,000 loan from. (Name of fin…" at bounding box center [926, 409] width 482 height 71
click at [977, 417] on p "Please clarify: Where you are getting the other $50,000 loan from. (Name of fin…" at bounding box center [926, 409] width 482 height 71
drag, startPoint x: 968, startPoint y: 415, endPoint x: 824, endPoint y: 421, distance: 144.5
click at [824, 421] on p "Please clarify: Where you are getting the other $50,000 loan from. (Name of fin…" at bounding box center [926, 409] width 482 height 71
click at [824, 419] on p "Please clarify: Where you are getting the other $50,000 loan from. (Name of fin…" at bounding box center [926, 409] width 482 height 71
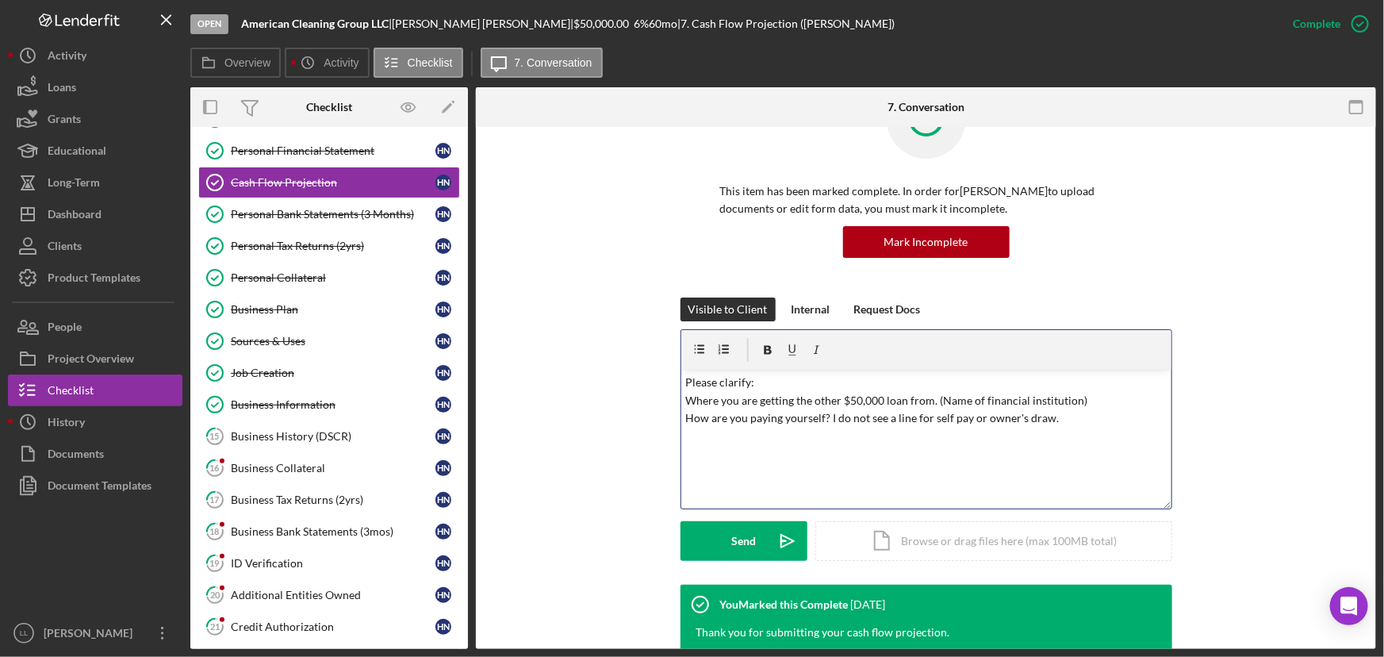
click at [1048, 421] on p "Please clarify: Where you are getting the other $50,000 loan from. (Name of fin…" at bounding box center [926, 409] width 482 height 71
click at [946, 417] on p "Please clarify: Where you are getting the other $50,000 loan from. (Name of fin…" at bounding box center [926, 409] width 482 height 71
click at [950, 417] on p "Please clarify: Where you are getting the other $50,000 loan from. (Name of fin…" at bounding box center [926, 409] width 482 height 71
click at [965, 418] on p "Please clarify: Where you are getting the other $50,000 loan from. (Name of fin…" at bounding box center [926, 409] width 482 height 71
click at [1093, 424] on p "Please clarify: Where you are getting the other $50,000 loan from. (Name of fin…" at bounding box center [926, 409] width 482 height 71
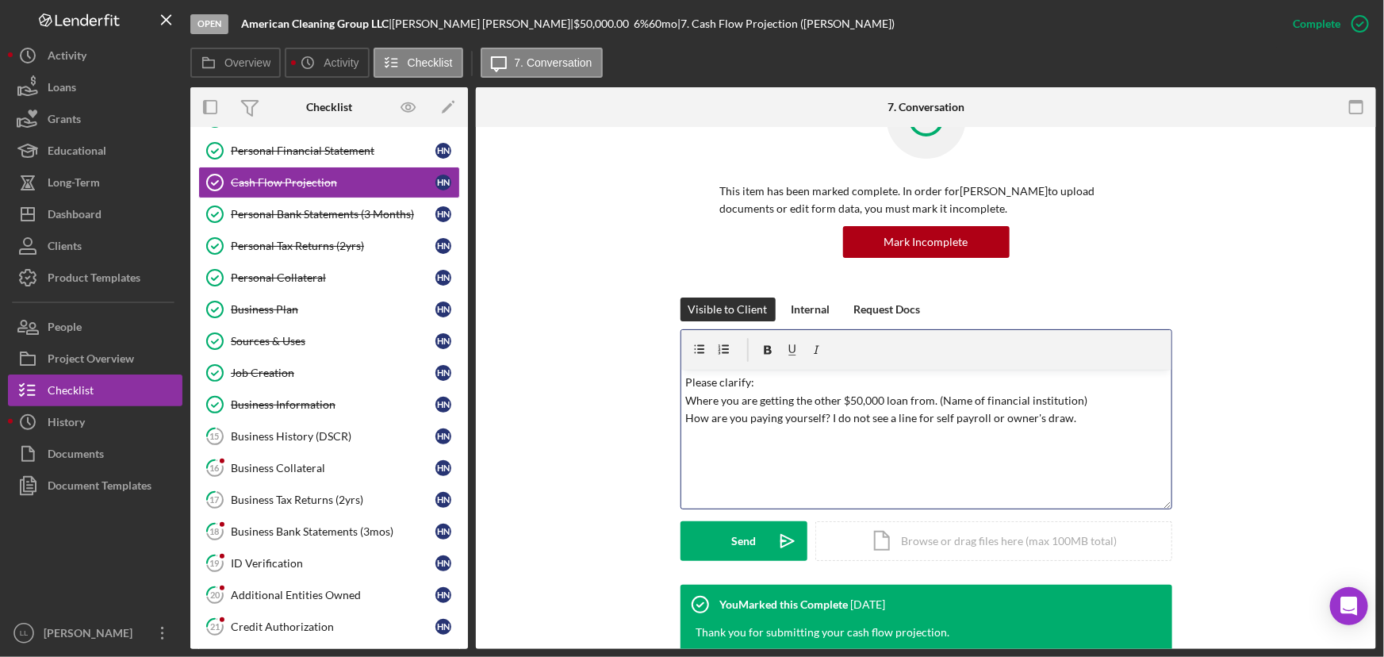
click at [1079, 424] on p "Please clarify: Where you are getting the other $50,000 loan from. (Name of fin…" at bounding box center [926, 409] width 482 height 71
click at [747, 501] on div "Send" at bounding box center [744, 541] width 25 height 40
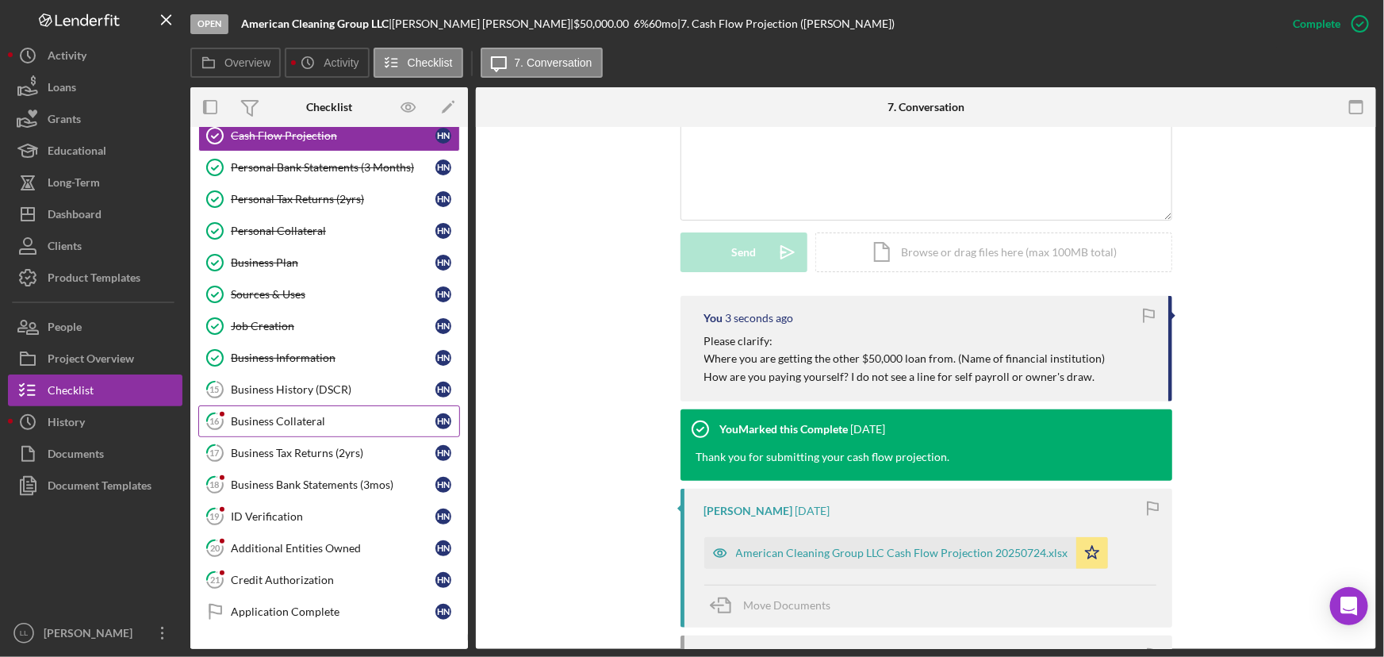
scroll to position [263, 0]
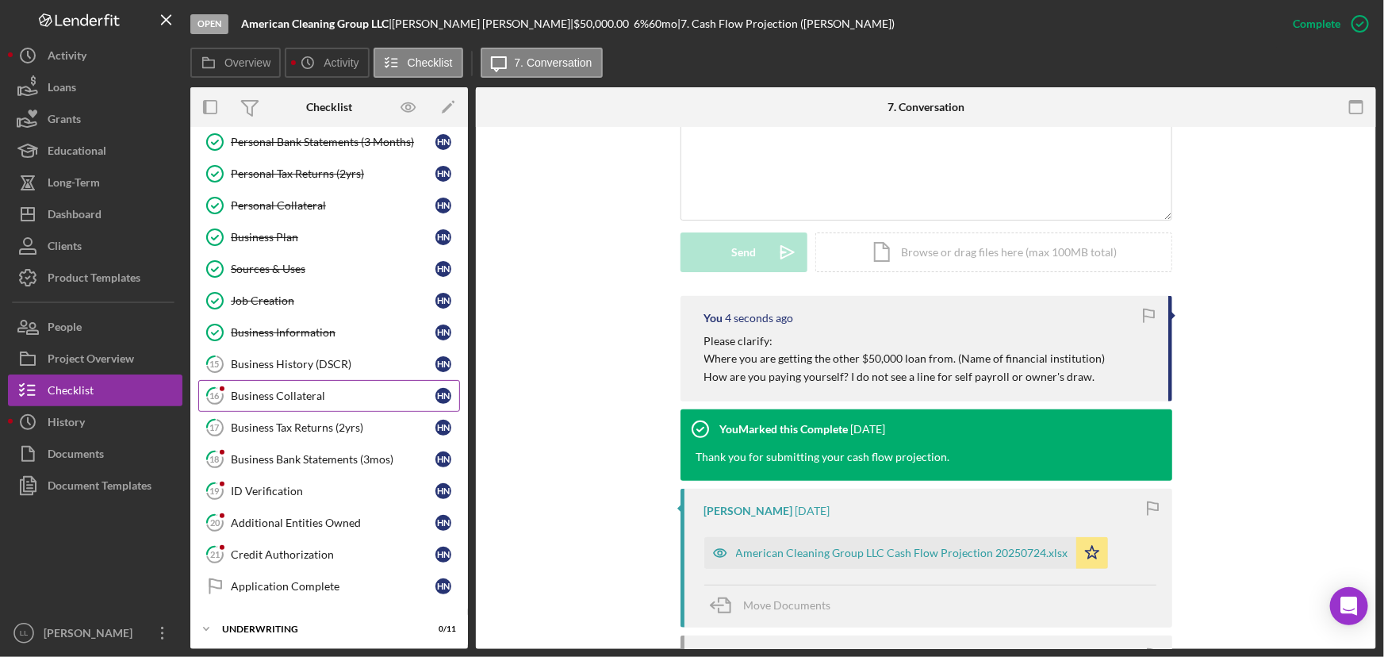
click at [319, 381] on link "16 Business Collateral H N" at bounding box center [329, 396] width 262 height 32
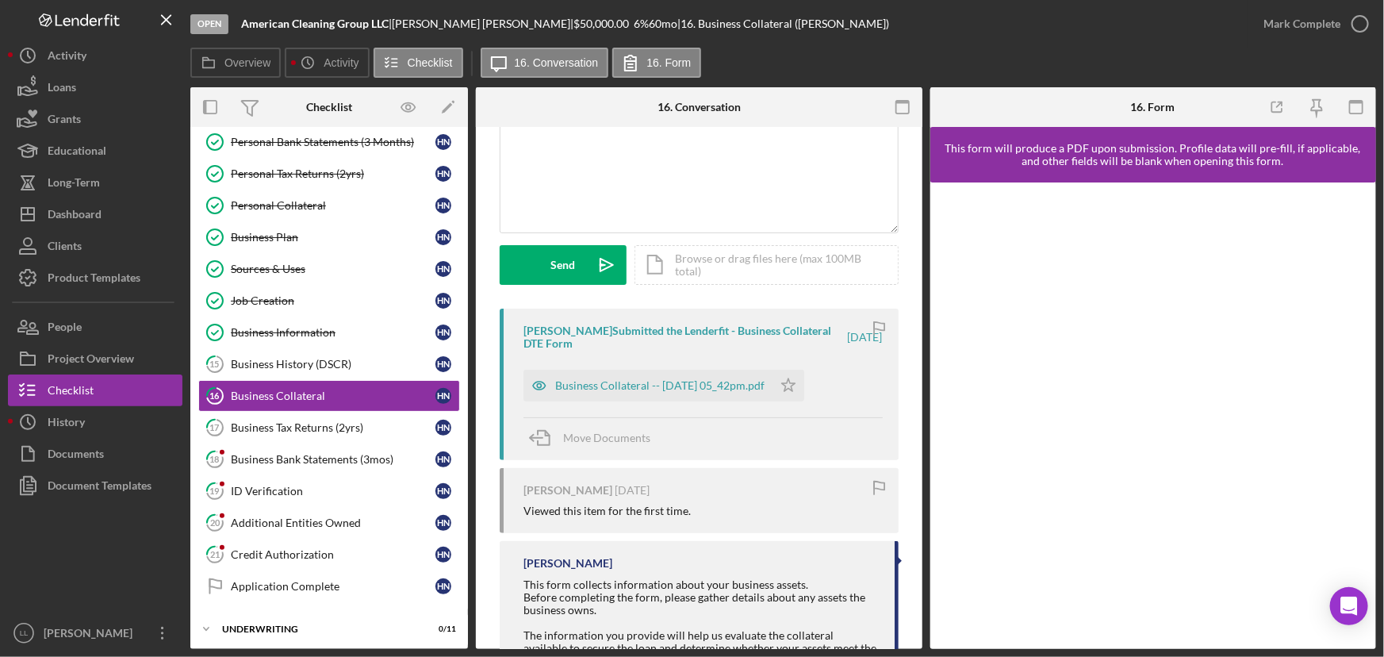
scroll to position [59, 0]
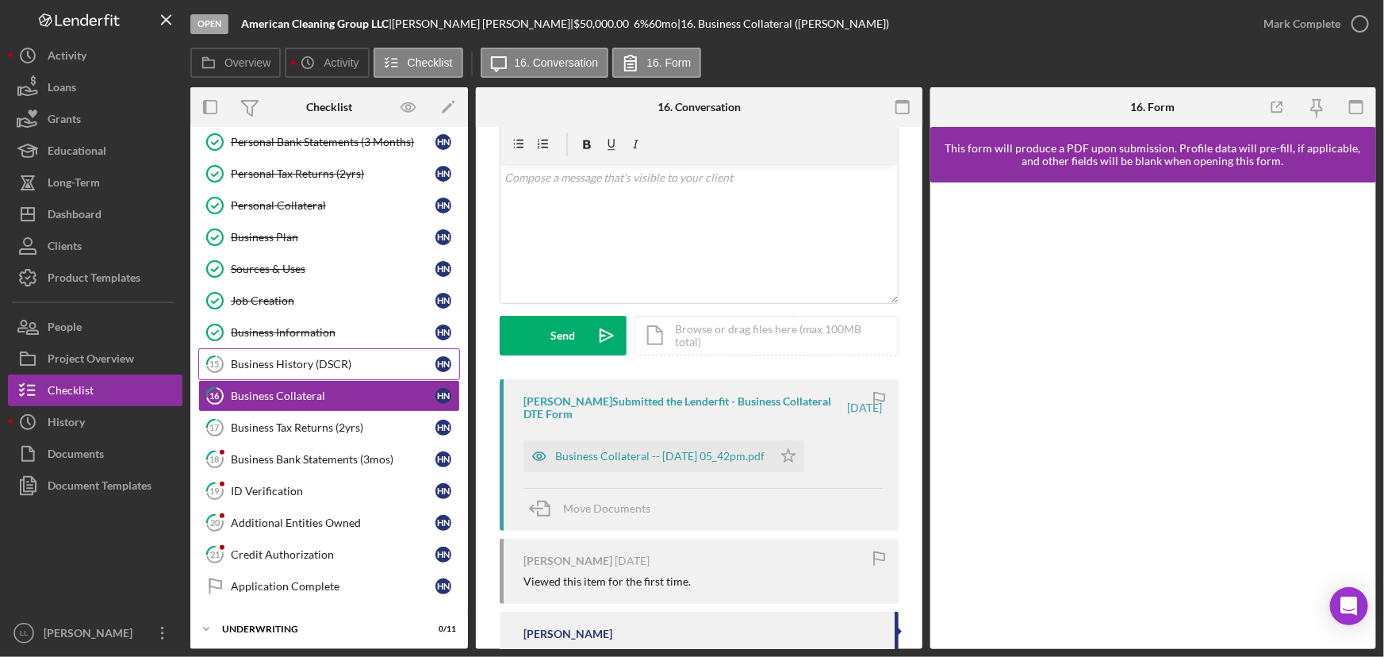
click at [325, 351] on link "15 Business History (DSCR) H N" at bounding box center [329, 364] width 262 height 32
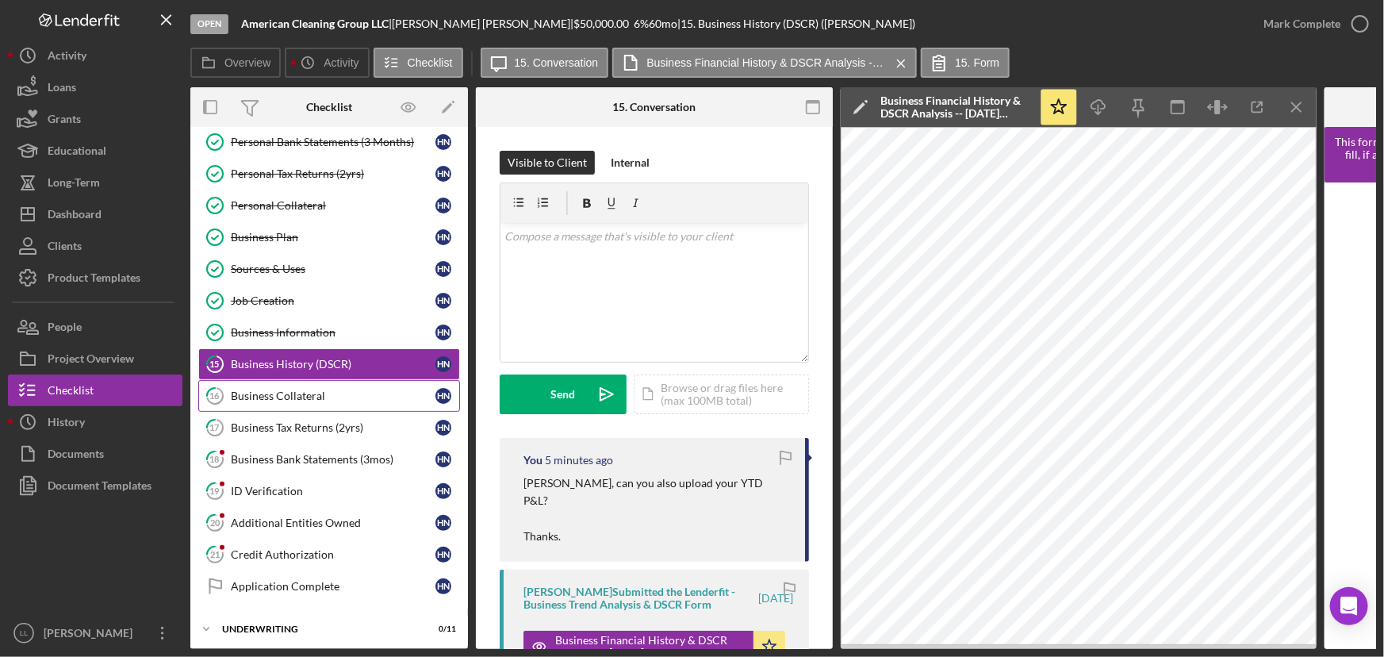
click at [295, 386] on link "16 Business Collateral H N" at bounding box center [329, 396] width 262 height 32
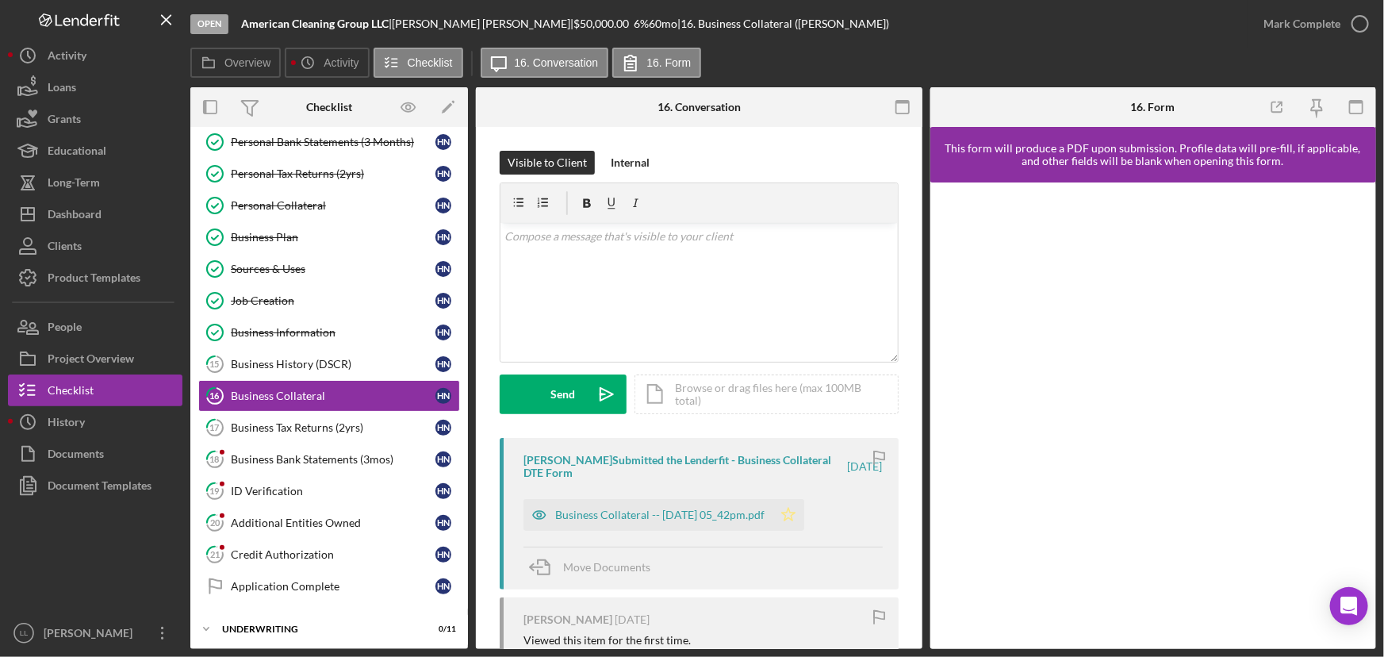
click at [805, 501] on icon "Icon/Star" at bounding box center [789, 515] width 32 height 32
click at [737, 501] on div "Business Collateral -- 2025-07-24 05_42pm.pdf" at bounding box center [659, 515] width 209 height 13
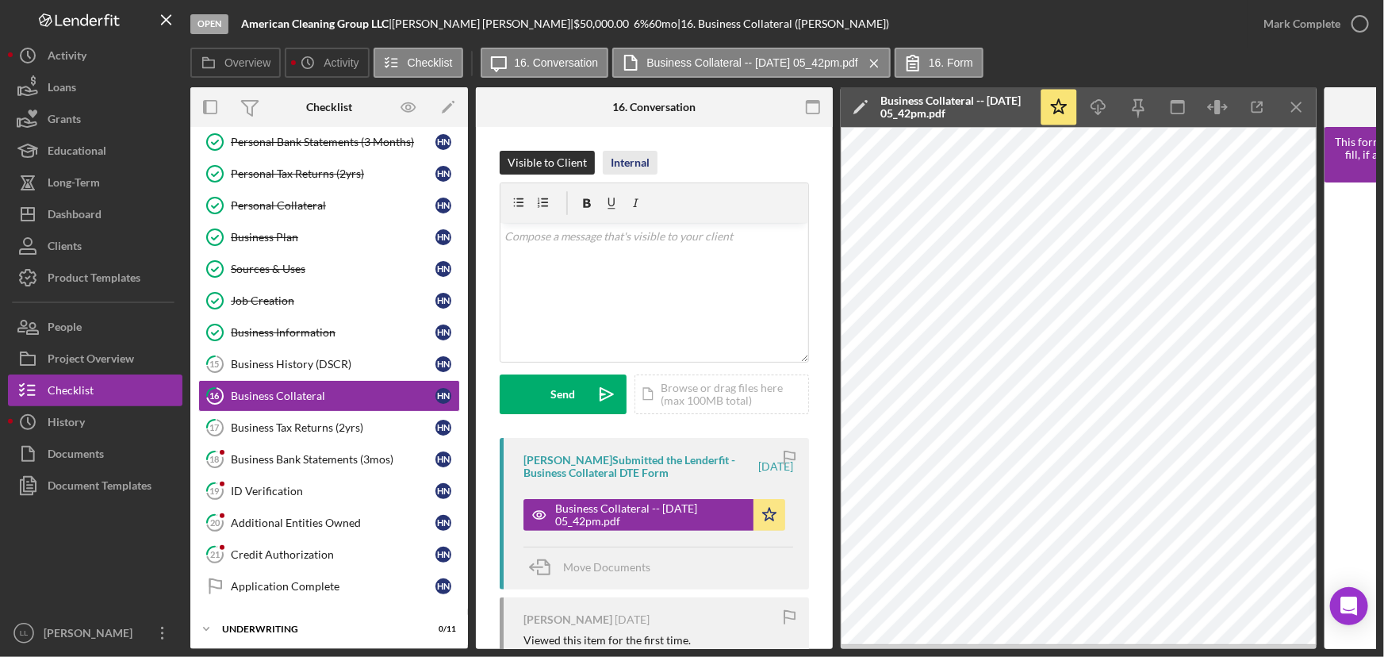
click at [636, 172] on div "Internal" at bounding box center [630, 163] width 39 height 24
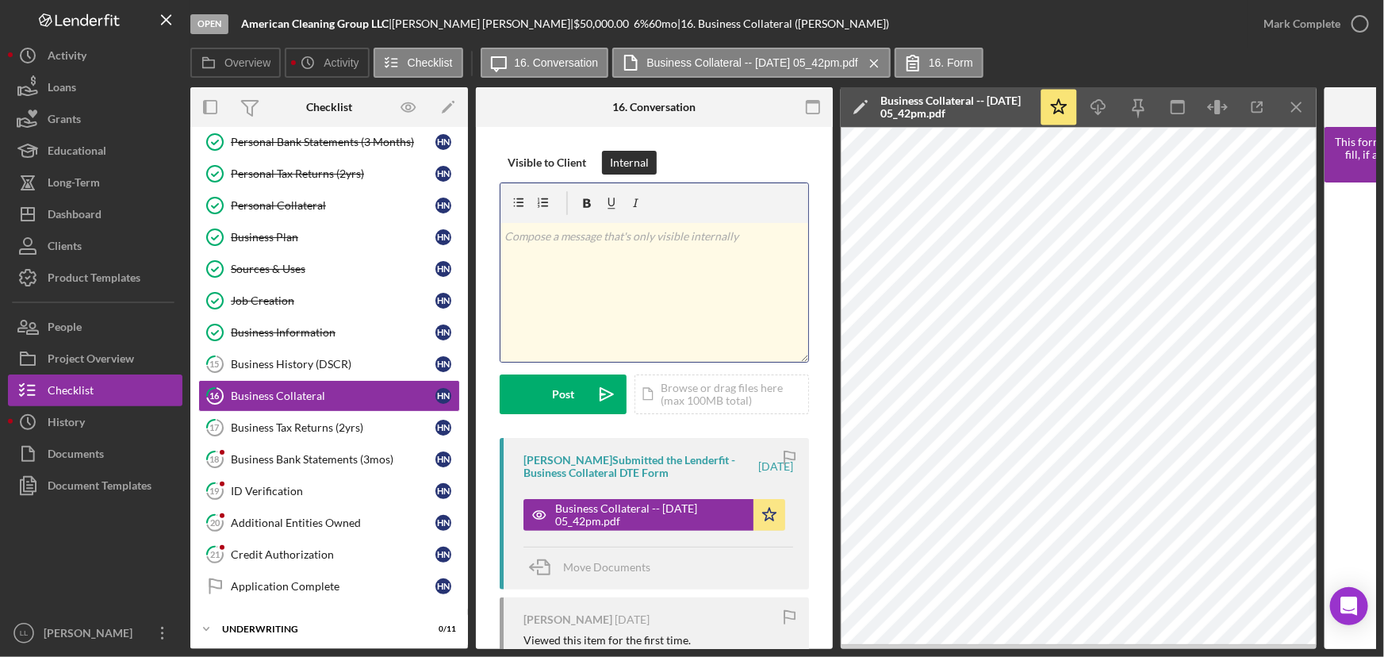
click at [623, 284] on div "v Color teal Color pink Remove color Add row above Add row below Add column bef…" at bounding box center [655, 292] width 308 height 139
click at [709, 271] on div "v Color teal Color pink Remove color Add row above Add row below Add column bef…" at bounding box center [655, 292] width 308 height 139
click at [705, 270] on div "v Color teal Color pink Remove color Add row above Add row below Add column bef…" at bounding box center [655, 292] width 308 height 139
click at [562, 394] on div "Post" at bounding box center [563, 394] width 22 height 40
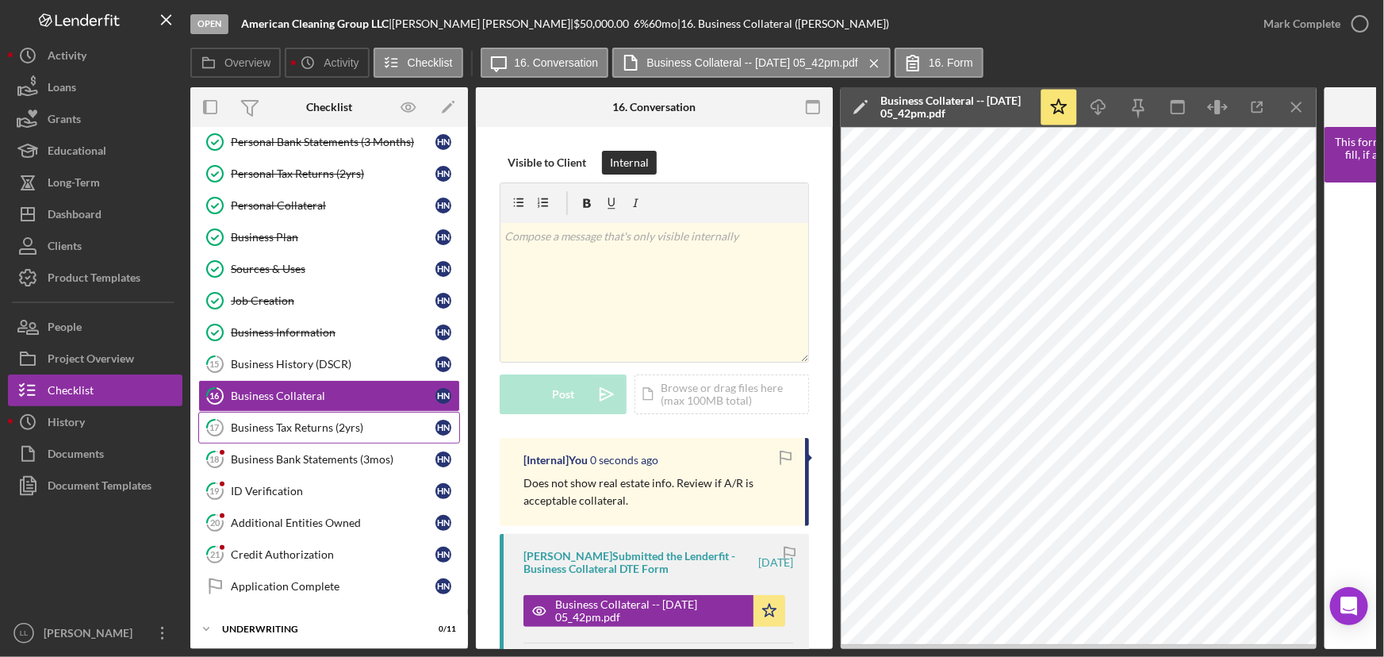
click at [374, 421] on div "Business Tax Returns (2yrs)" at bounding box center [333, 427] width 205 height 13
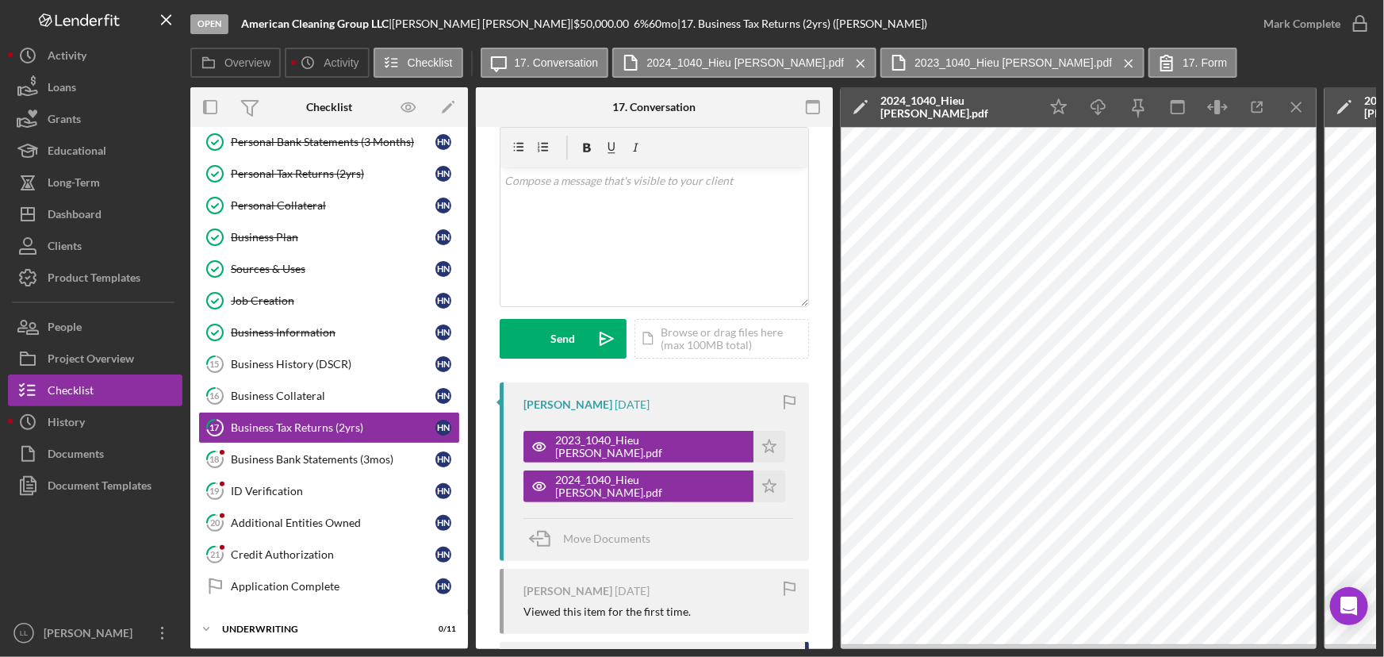
scroll to position [71, 0]
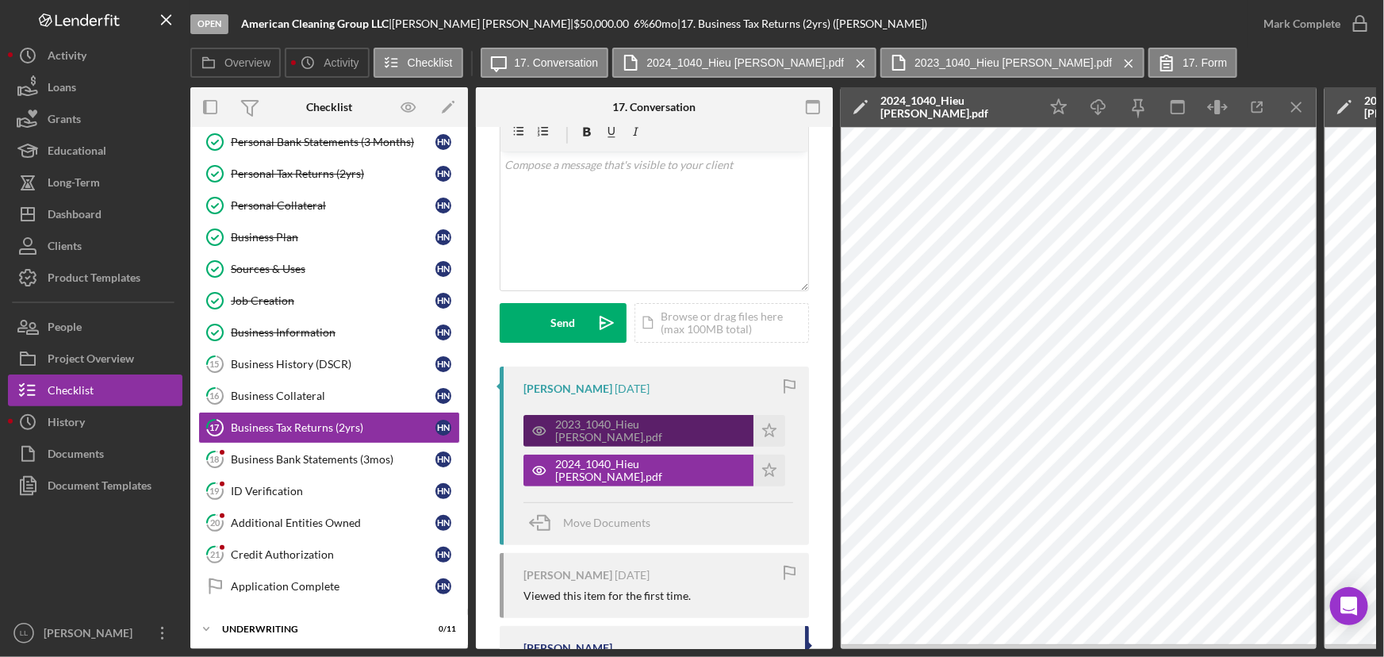
click at [662, 436] on div "2023_1040_Hieu [PERSON_NAME].pdf" at bounding box center [650, 430] width 190 height 25
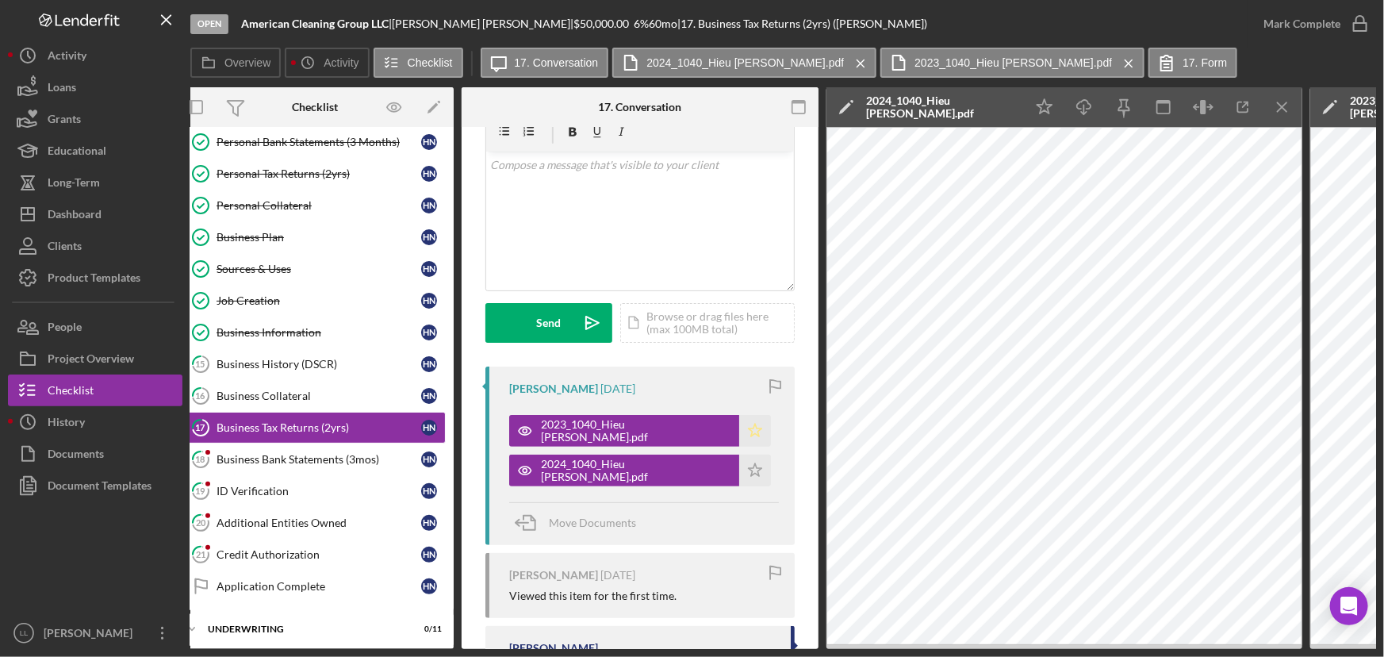
click at [739, 428] on icon "Icon/Star" at bounding box center [755, 431] width 32 height 32
click at [739, 464] on icon "Icon/Star" at bounding box center [755, 471] width 32 height 32
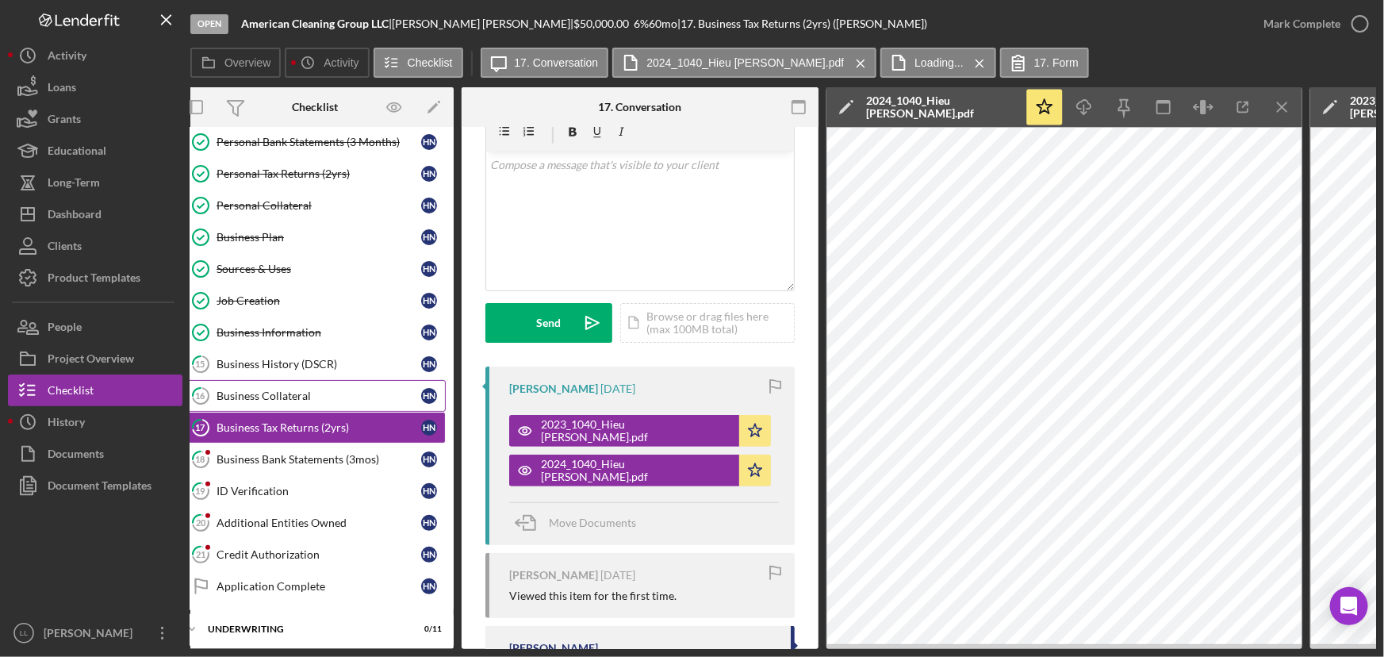
click at [294, 400] on link "16 Business Collateral H N" at bounding box center [315, 396] width 262 height 32
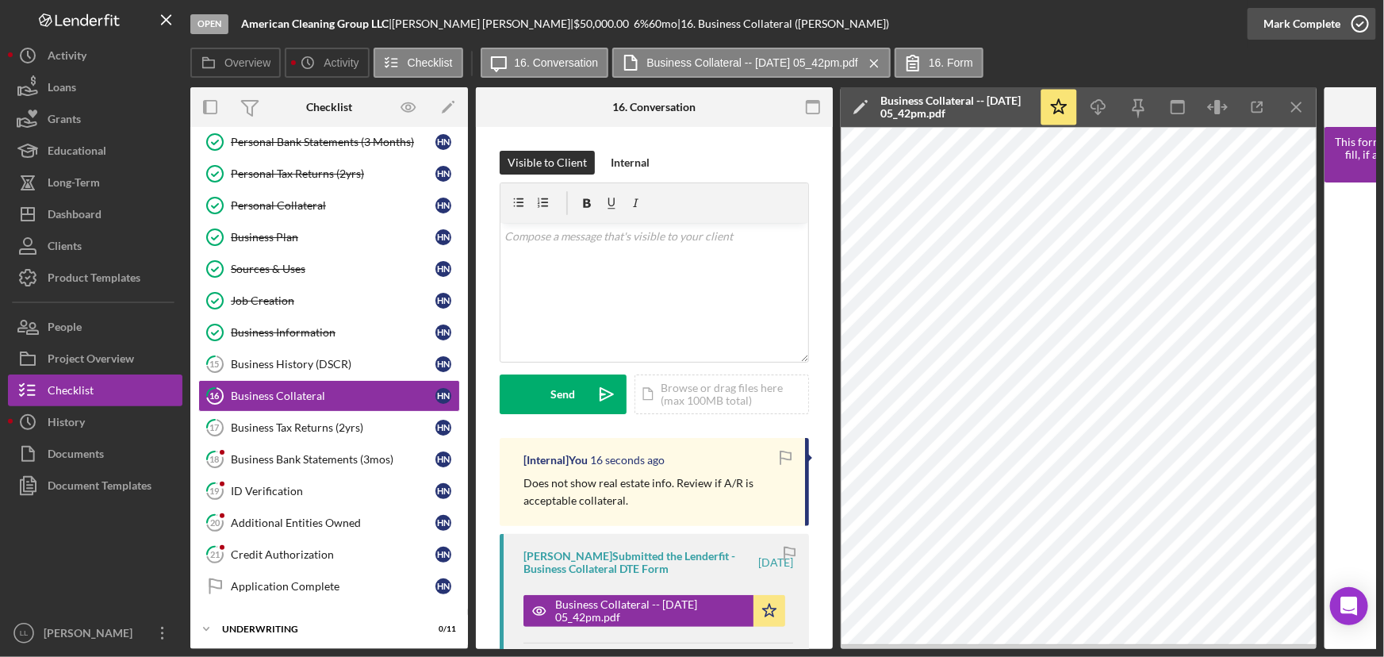
click at [1107, 29] on icon "button" at bounding box center [1361, 24] width 40 height 40
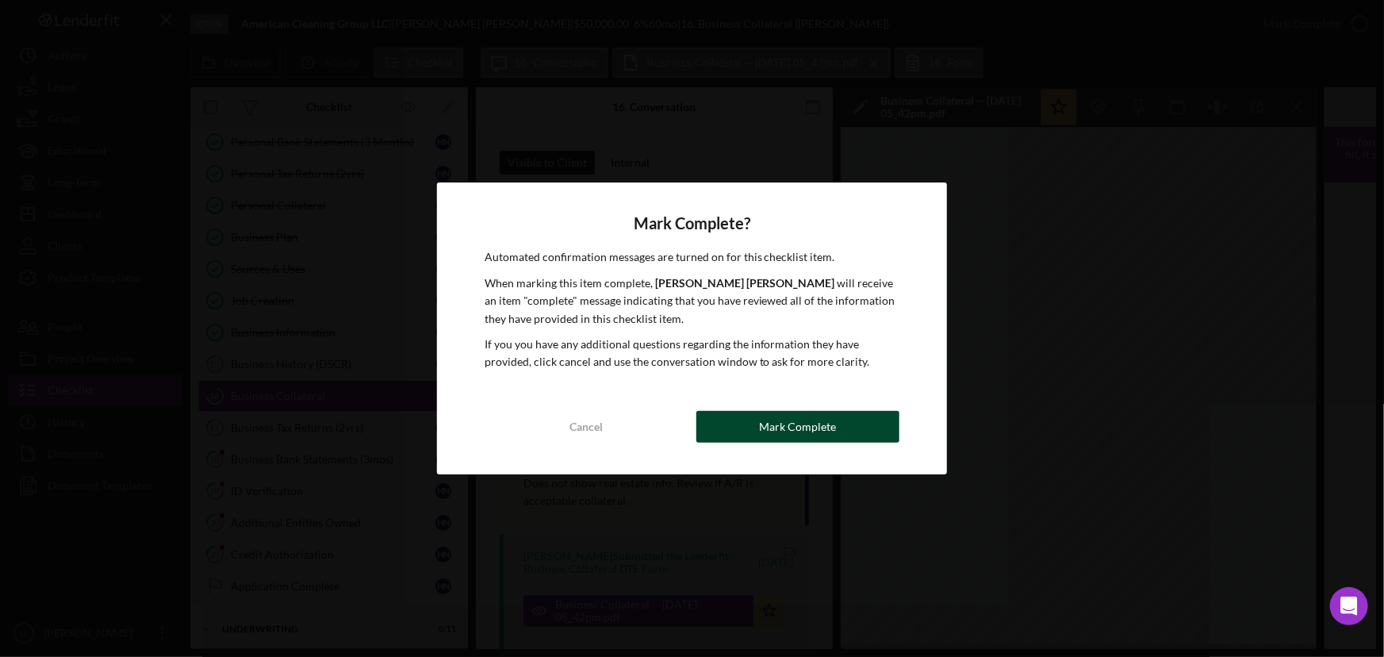
click at [847, 433] on button "Mark Complete" at bounding box center [799, 427] width 204 height 32
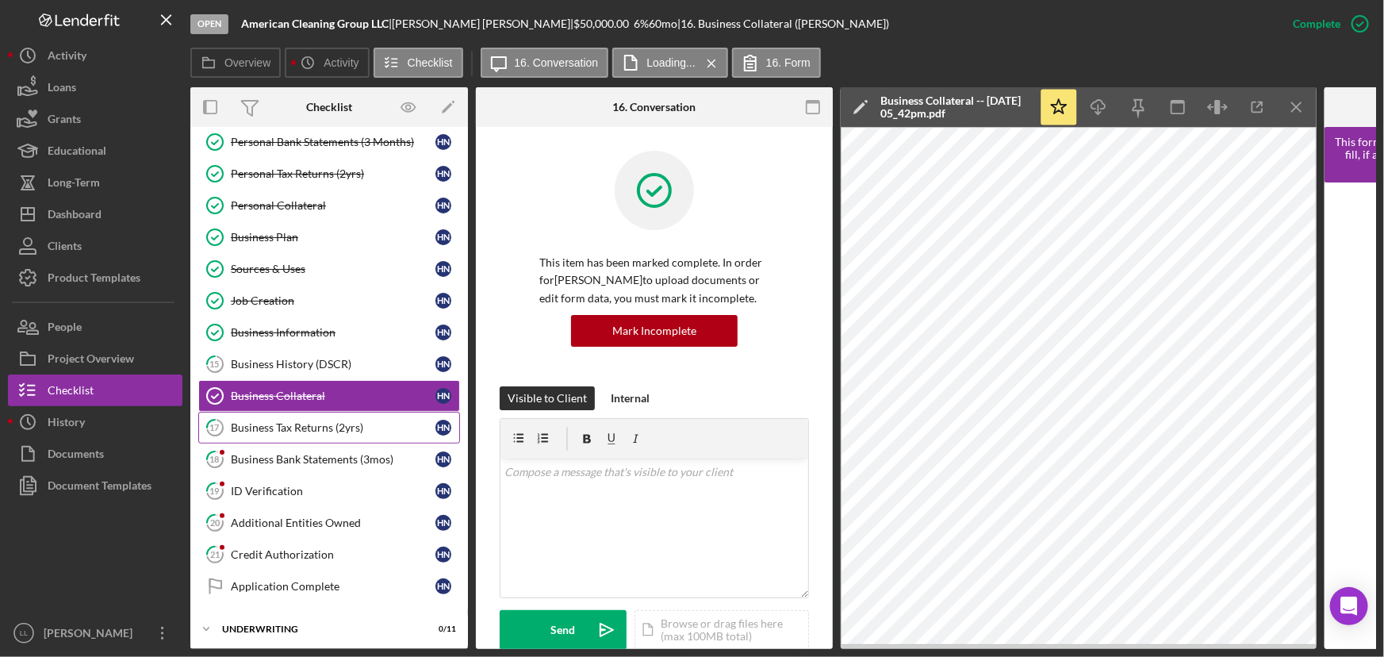
click at [340, 421] on div "Business Tax Returns (2yrs)" at bounding box center [333, 427] width 205 height 13
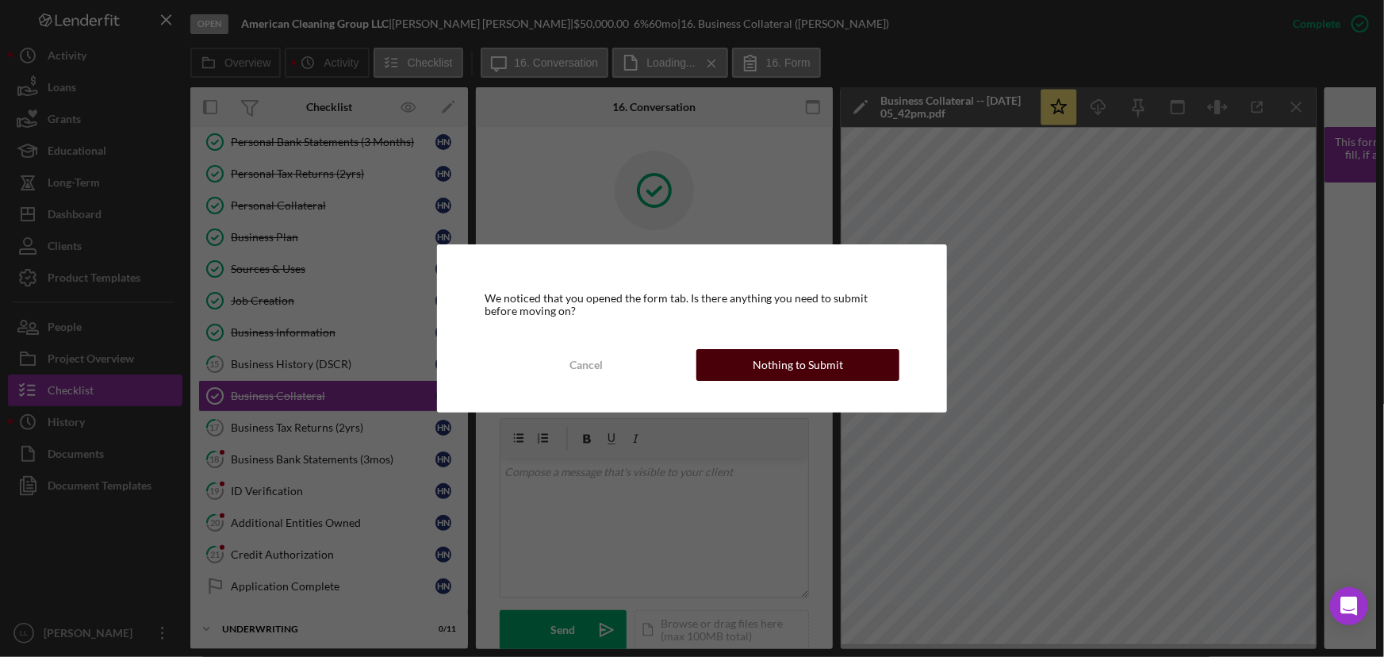
click at [799, 361] on div "Nothing to Submit" at bounding box center [798, 365] width 90 height 32
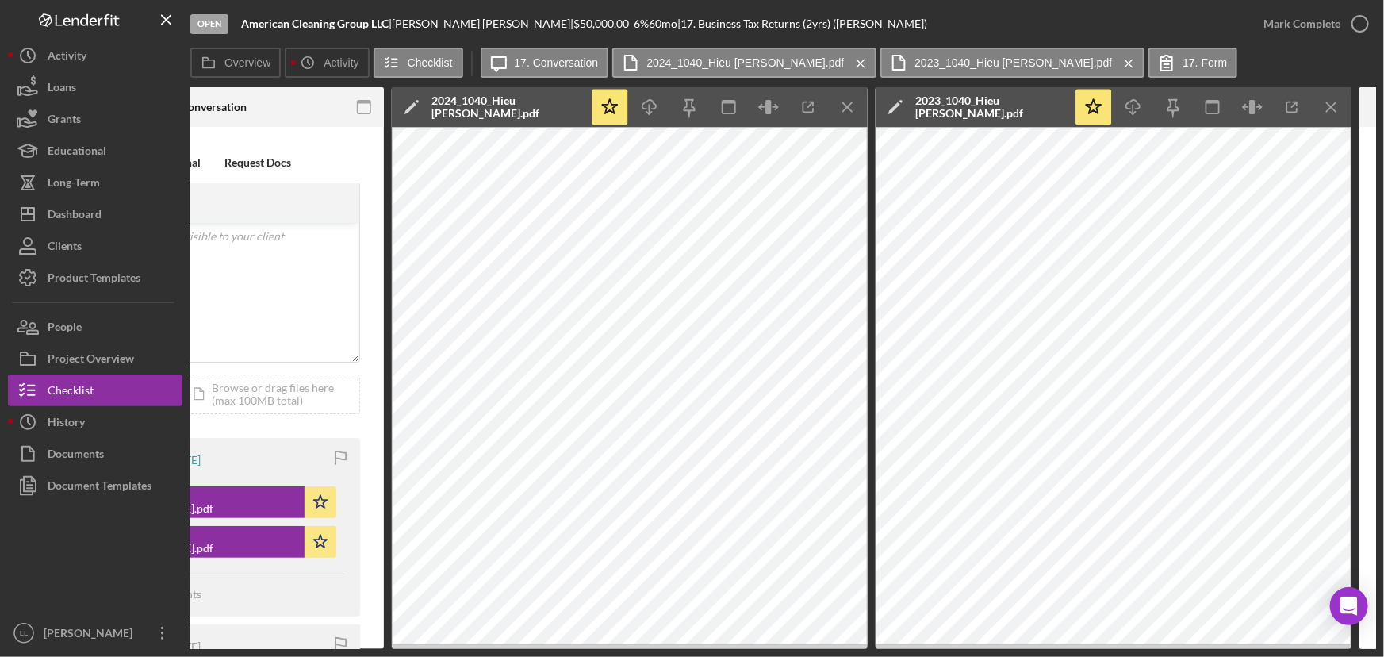
scroll to position [0, 455]
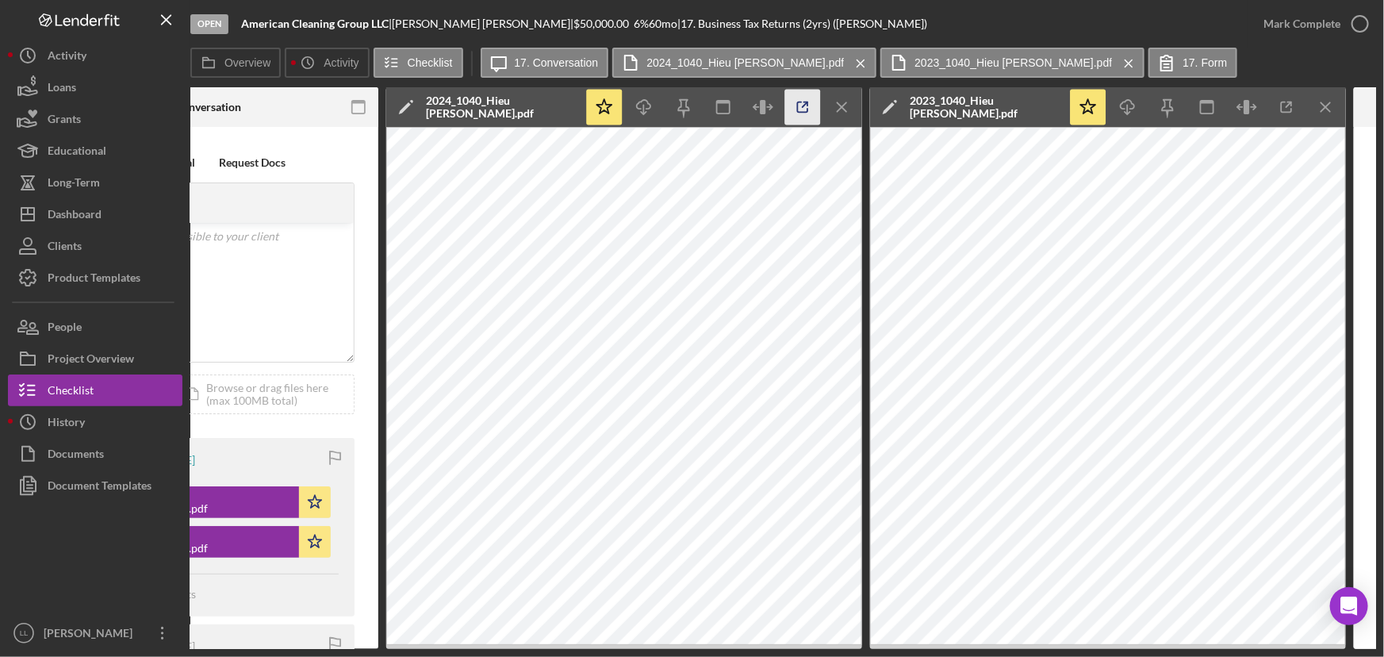
click at [805, 103] on icon "button" at bounding box center [803, 108] width 36 height 36
click at [1107, 106] on icon "button" at bounding box center [1287, 108] width 36 height 36
click at [359, 183] on div "Visible to Client Internal Request Docs v Color teal Color pink Remove color Ad…" at bounding box center [199, 565] width 357 height 876
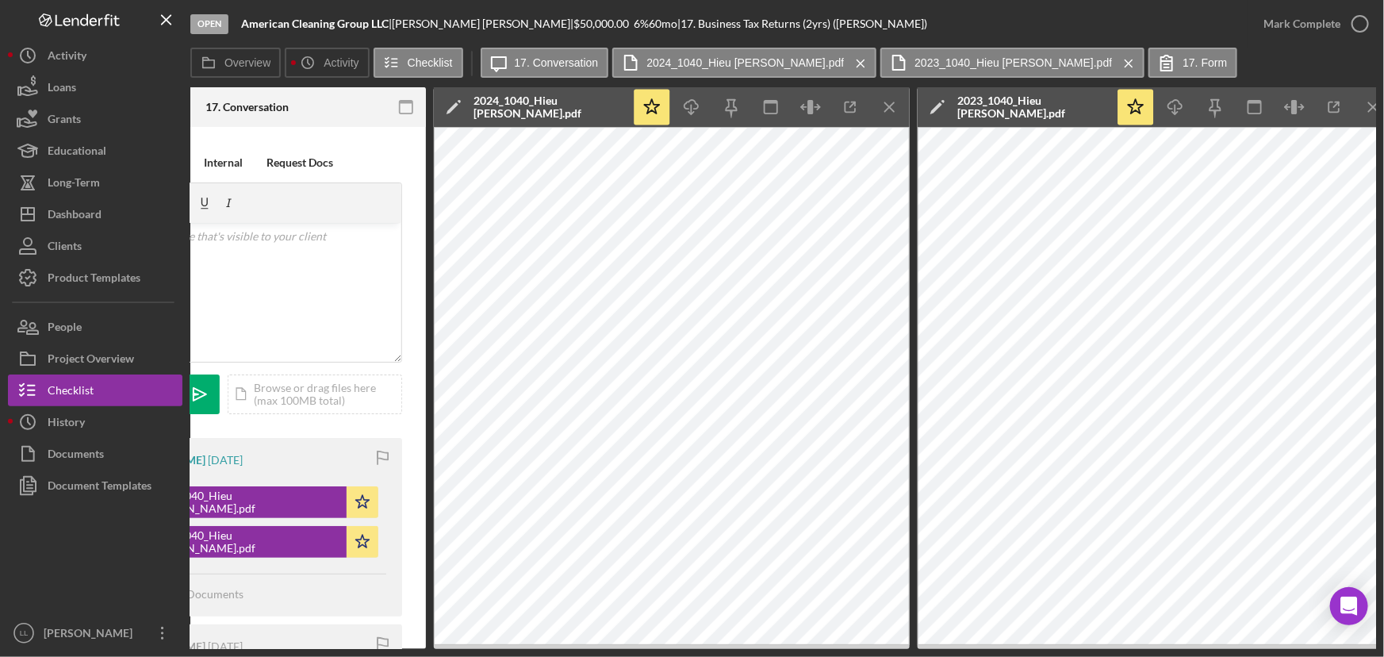
scroll to position [0, 405]
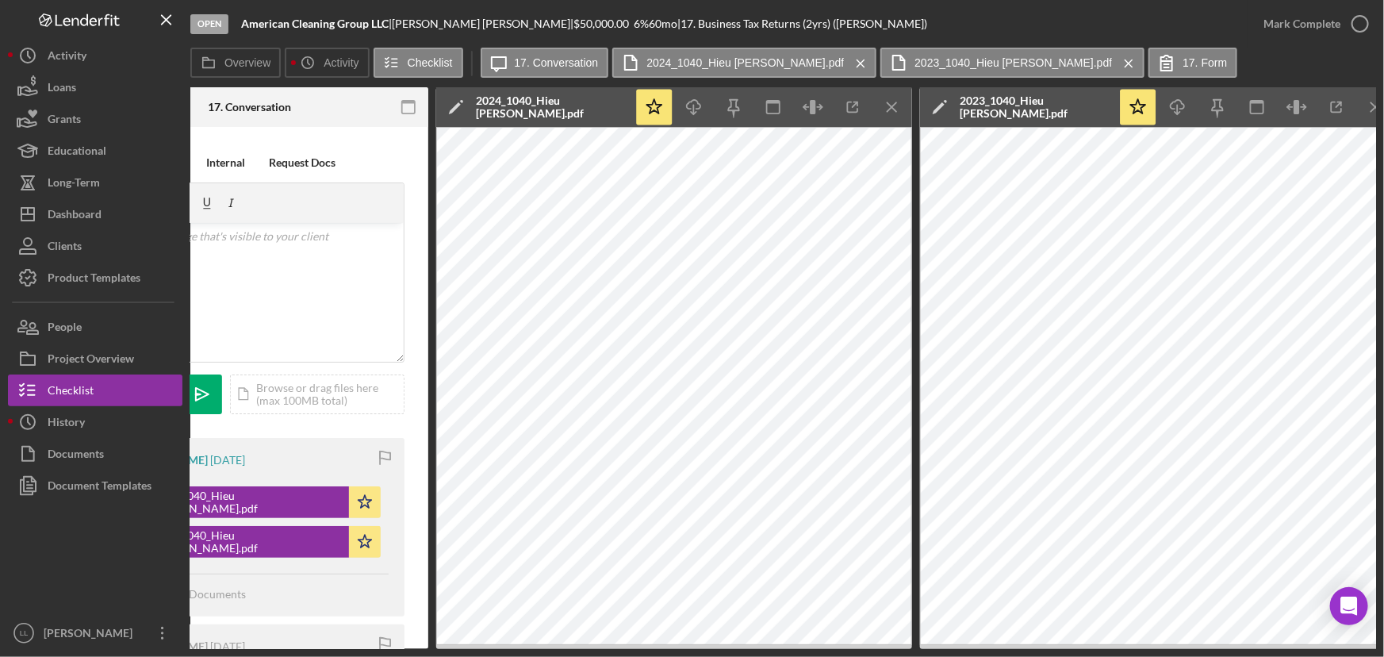
drag, startPoint x: 872, startPoint y: 649, endPoint x: 842, endPoint y: 647, distance: 30.2
click at [842, 501] on div "Open American Cleaning Group LLC | Hieu Nguyen | $50,000.00 6 % 60 mo | 17. Bus…" at bounding box center [692, 328] width 1384 height 657
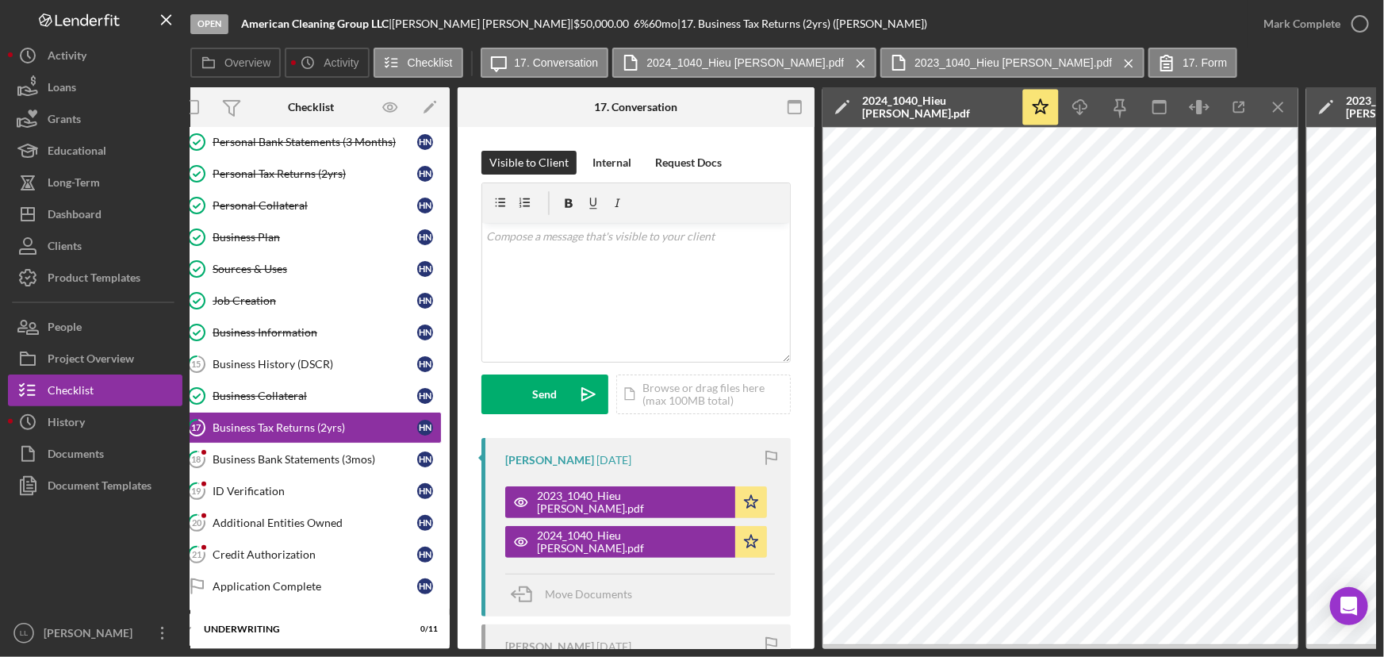
scroll to position [0, 0]
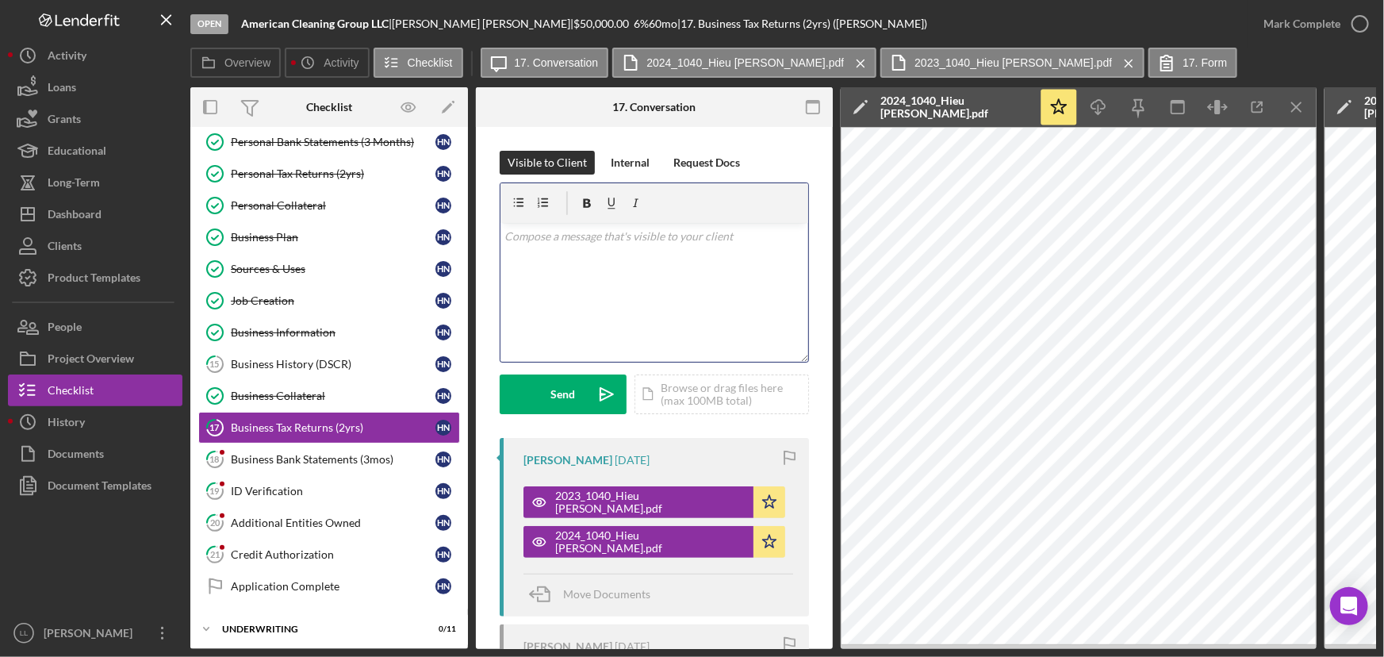
click at [708, 282] on div "v Color teal Color pink Remove color Add row above Add row below Add column bef…" at bounding box center [655, 292] width 308 height 139
click at [873, 501] on div "Open American Cleaning Group LLC | Hieu Nguyen | $50,000.00 6 % 60 mo | 17. Bus…" at bounding box center [692, 328] width 1384 height 657
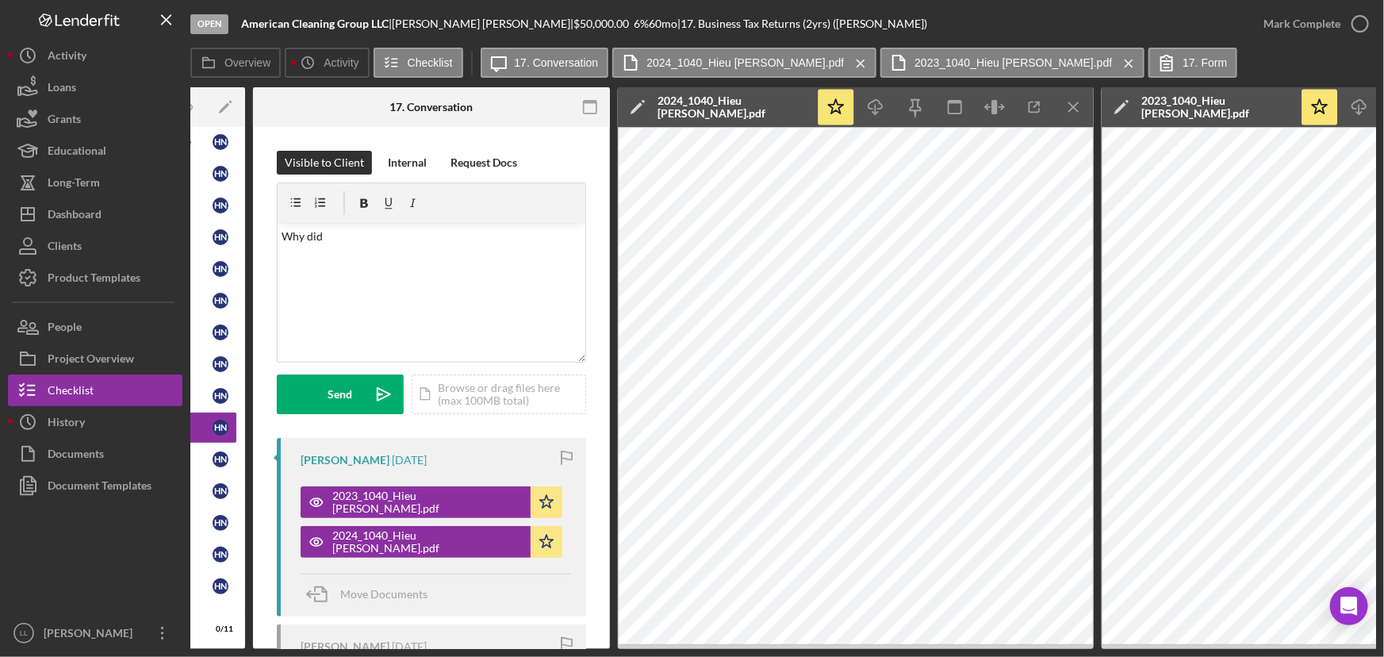
scroll to position [0, 209]
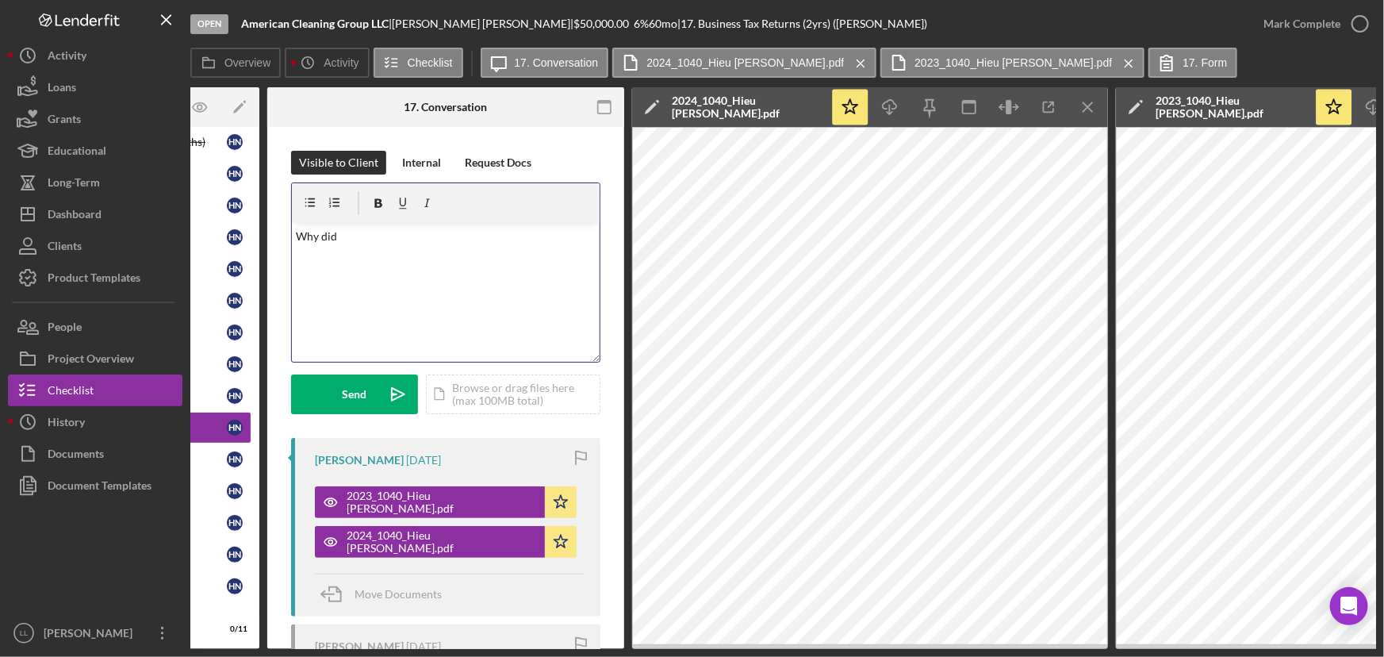
click at [394, 245] on div "v Color teal Color pink Remove color Add row above Add row below Add column bef…" at bounding box center [446, 292] width 308 height 139
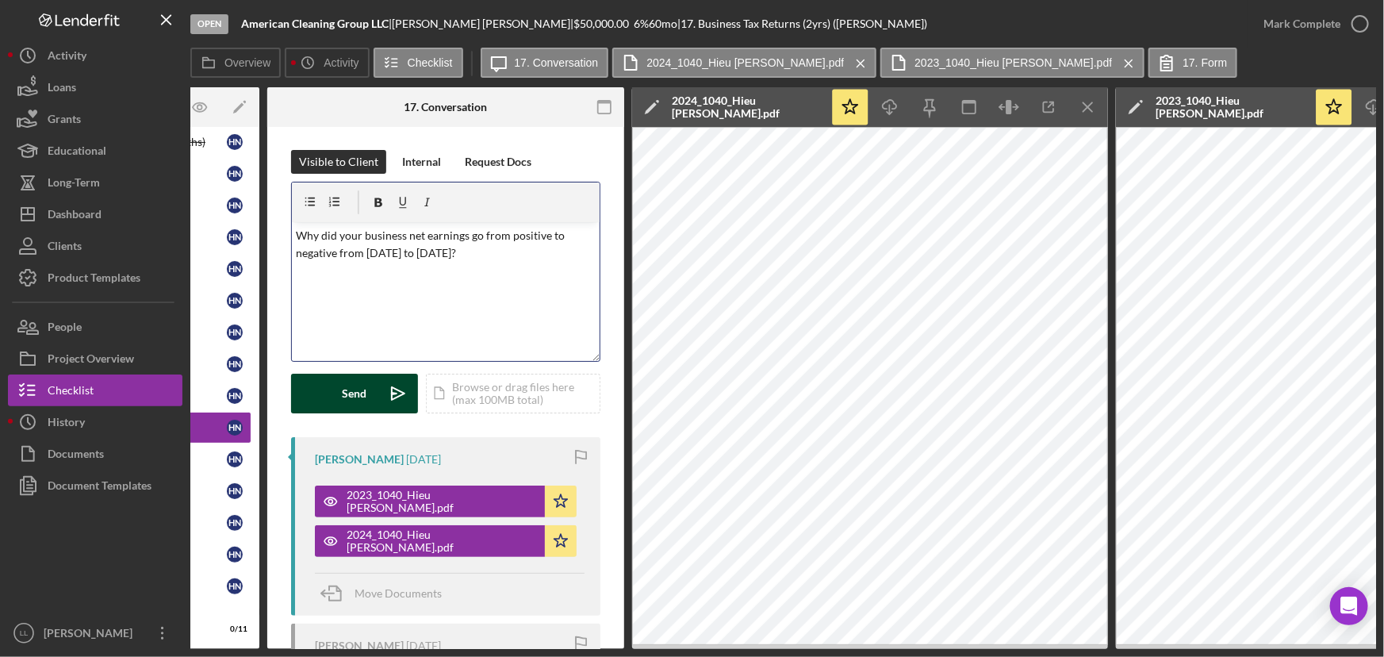
scroll to position [0, 0]
click at [334, 388] on button "Send Icon/icon-invite-send" at bounding box center [354, 394] width 127 height 40
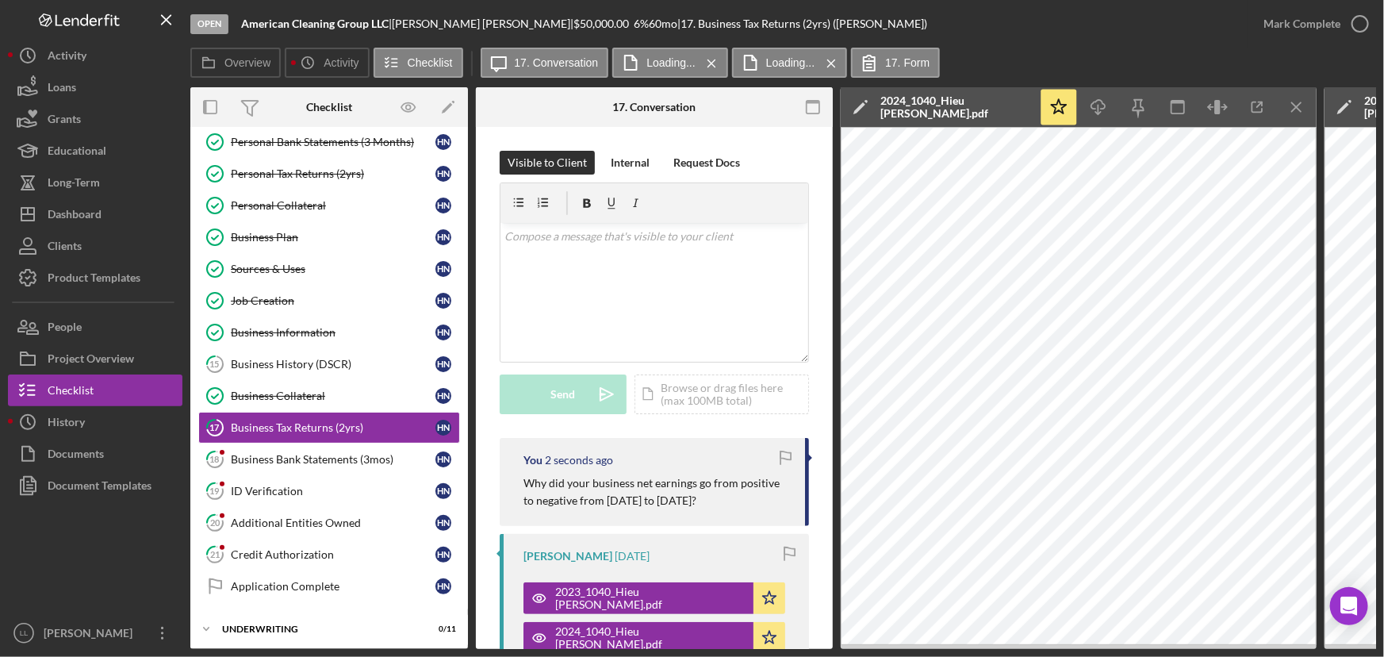
scroll to position [336, 0]
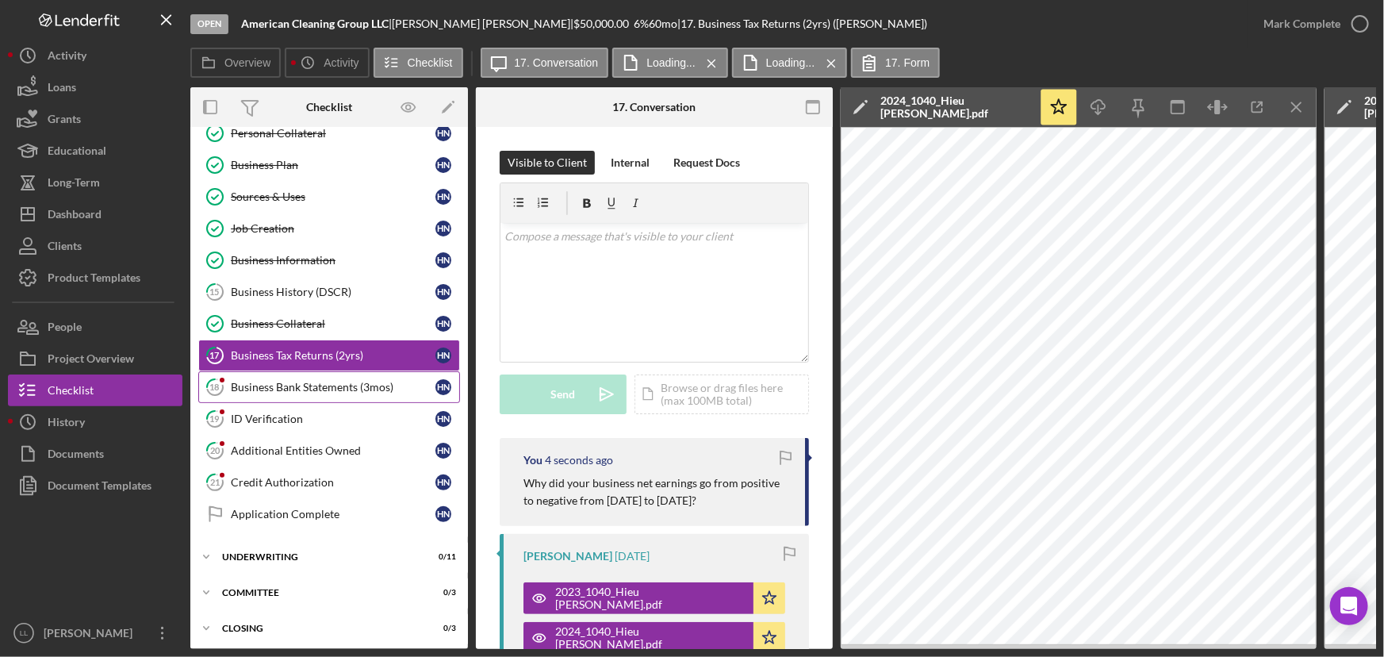
click at [344, 386] on div "Business Bank Statements (3mos)" at bounding box center [333, 387] width 205 height 13
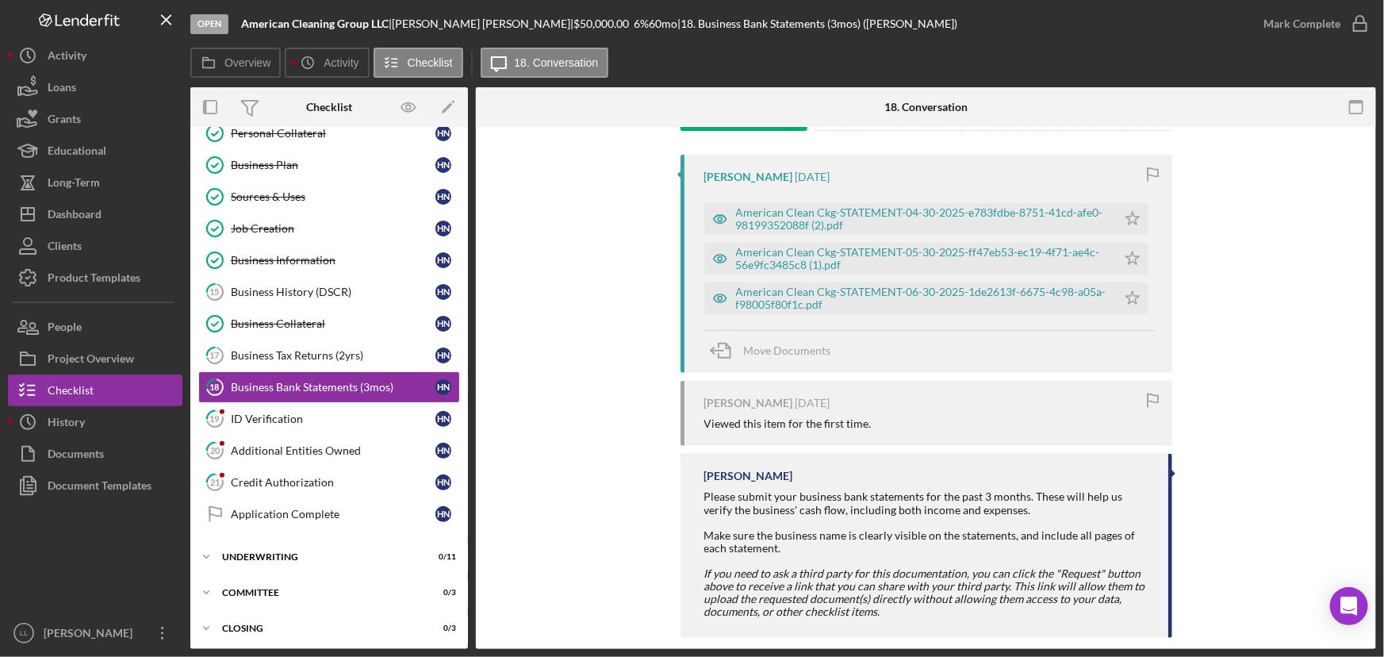
scroll to position [288, 0]
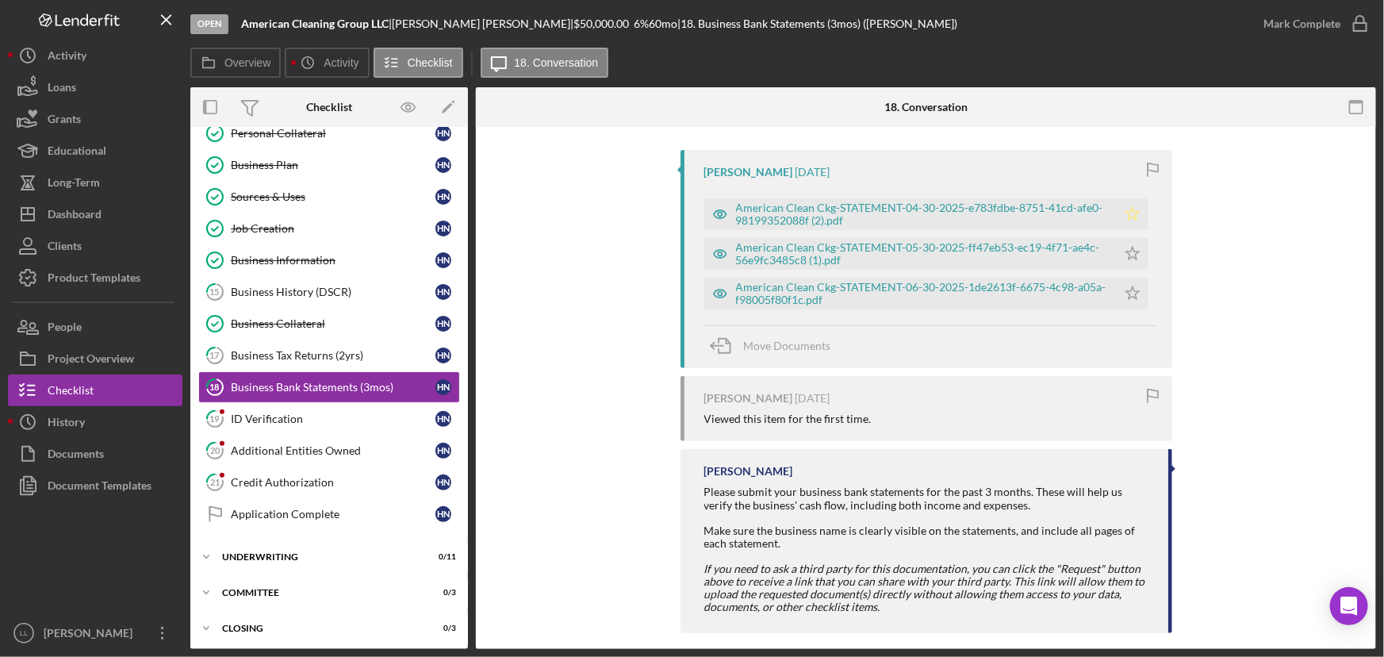
click at [1107, 213] on polygon "button" at bounding box center [1132, 213] width 13 height 13
click at [1107, 243] on icon "Icon/Star" at bounding box center [1133, 254] width 32 height 32
click at [1107, 287] on icon "Icon/Star" at bounding box center [1133, 294] width 32 height 32
click at [988, 206] on div "American Clean Ckg-STATEMENT-04-30-2025-e783fdbe-8751-41cd-afe0-98199352088f (2…" at bounding box center [922, 214] width 373 height 25
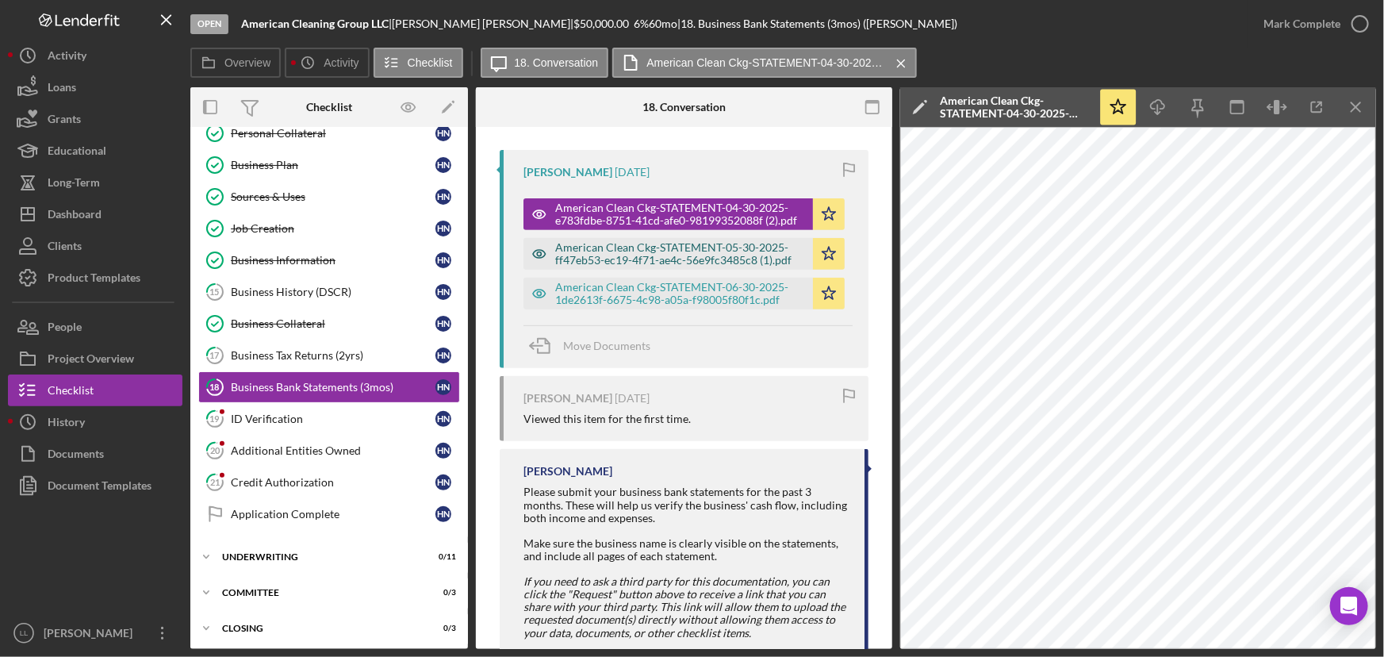
click at [727, 244] on div "American Clean Ckg-STATEMENT-05-30-2025-ff47eb53-ec19-4f71-ae4c-56e9fc3485c8 (1…" at bounding box center [680, 253] width 250 height 25
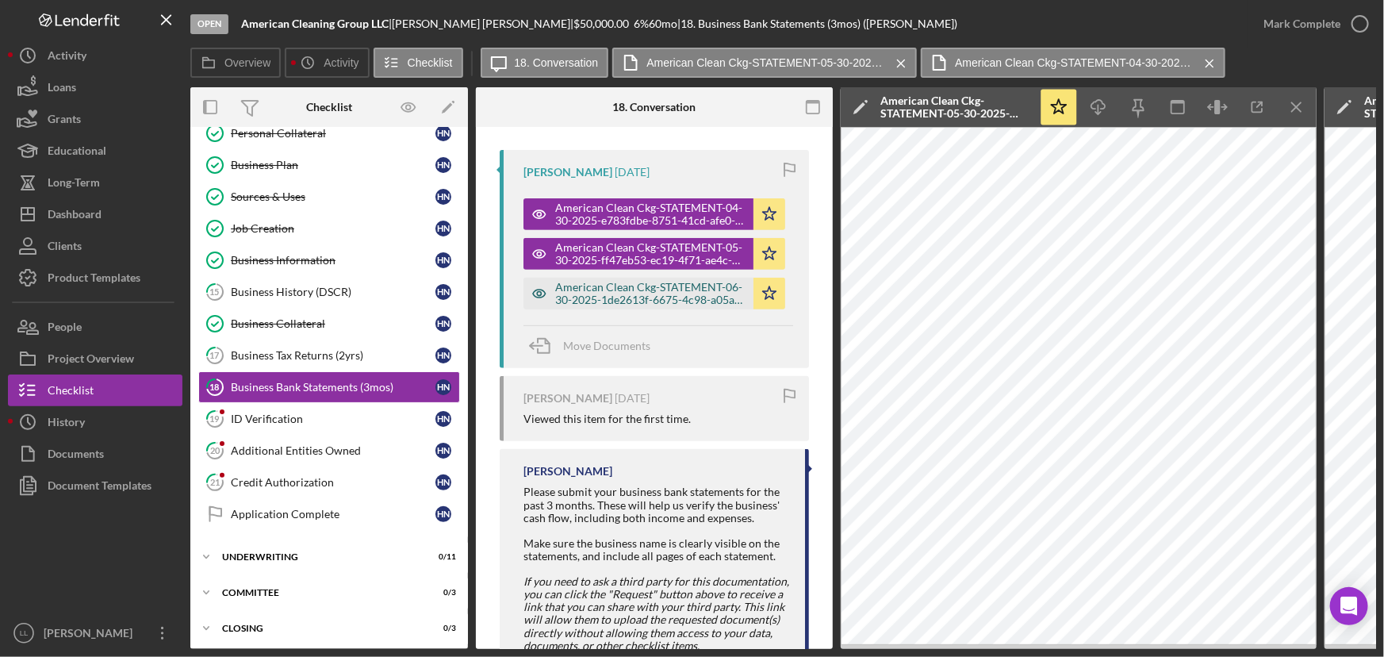
click at [702, 299] on div "American Clean Ckg-STATEMENT-06-30-2025-1de2613f-6675-4c98-a05a-f98005f80f1c.pdf" at bounding box center [650, 293] width 190 height 25
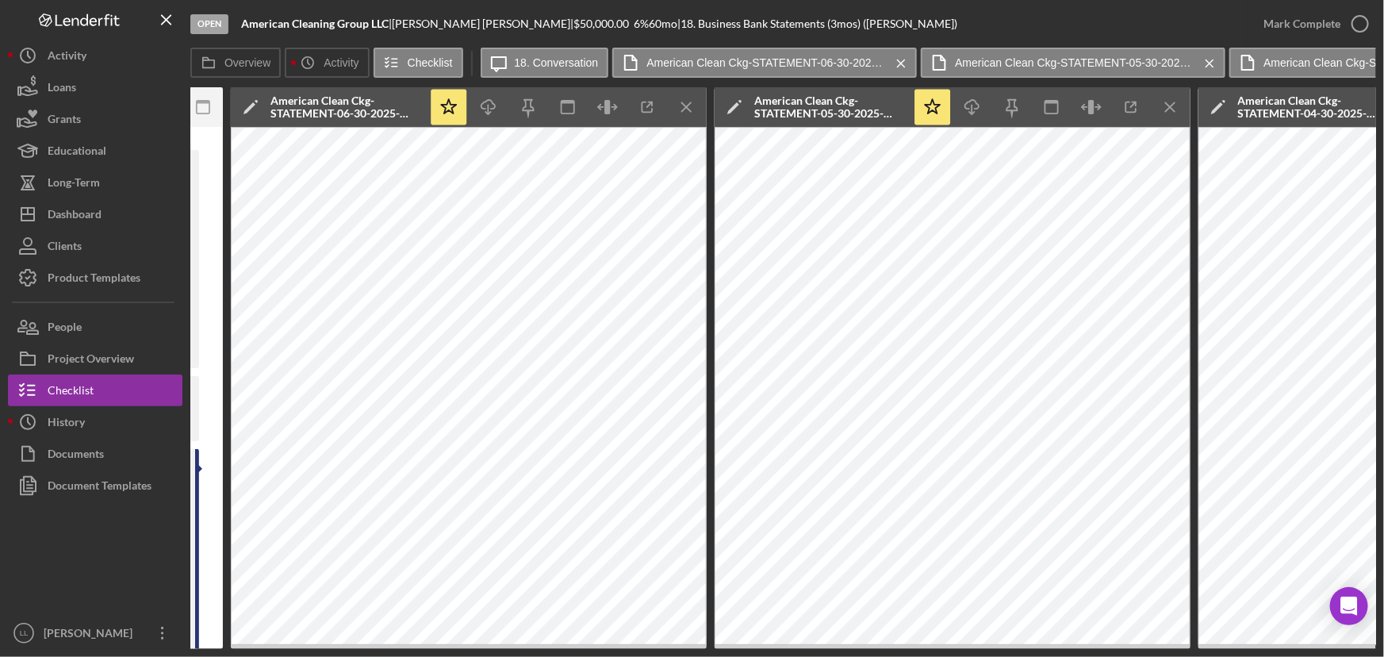
scroll to position [0, 611]
drag, startPoint x: 1062, startPoint y: 650, endPoint x: 1131, endPoint y: 645, distance: 69.2
click at [1107, 501] on div "Open American Cleaning Group LLC | Hieu Nguyen | $50,000.00 6 % 60 mo | 18. Bus…" at bounding box center [692, 328] width 1384 height 657
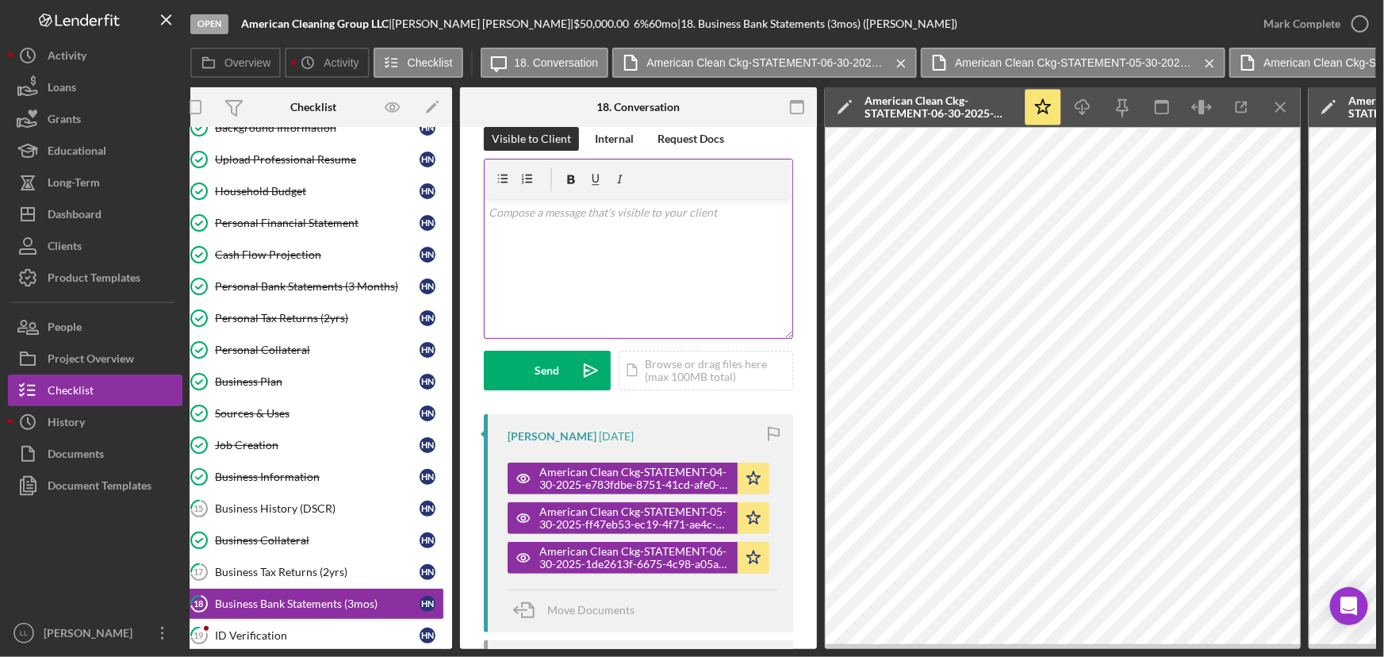
scroll to position [0, 0]
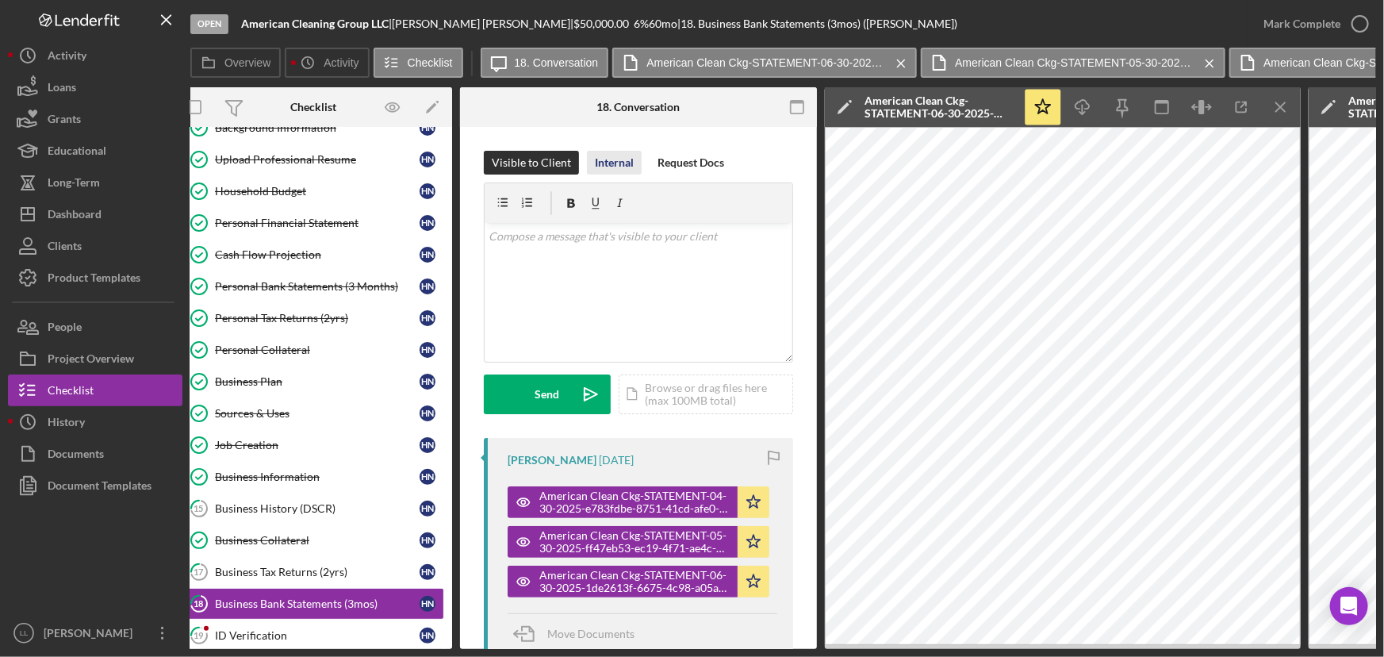
click at [613, 163] on div "Internal" at bounding box center [614, 163] width 39 height 24
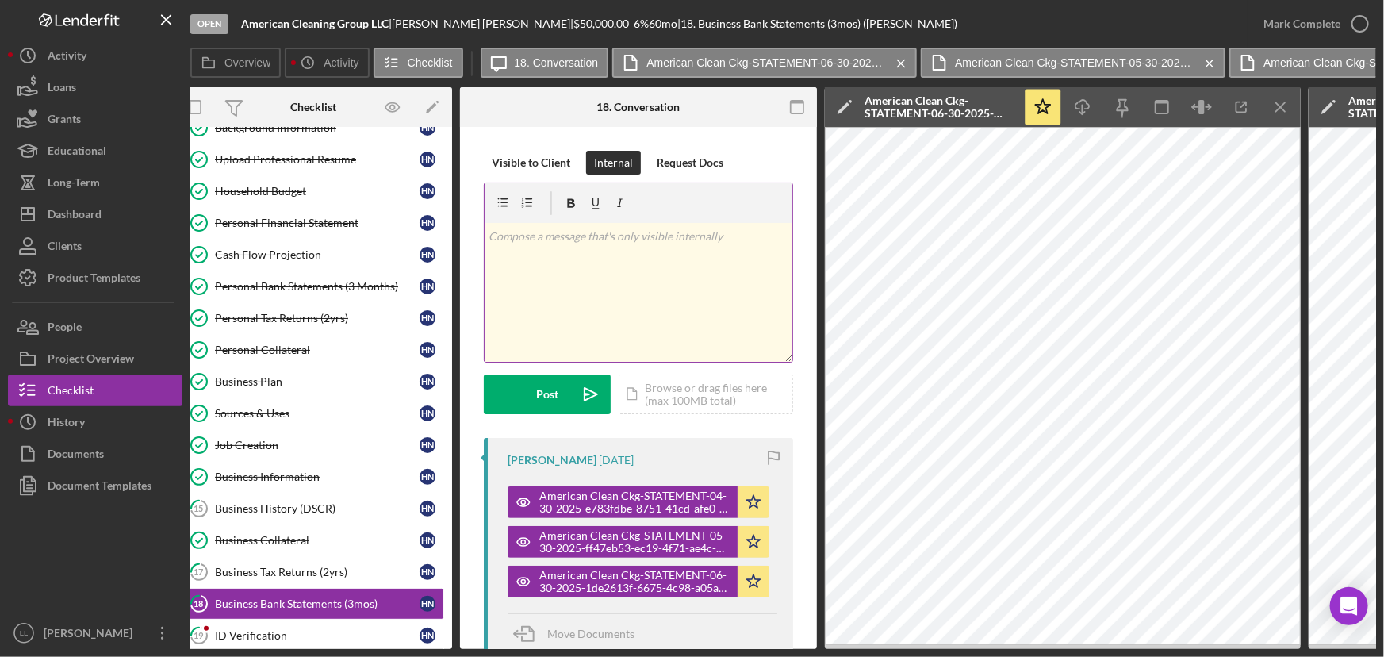
click at [595, 244] on p at bounding box center [639, 236] width 299 height 17
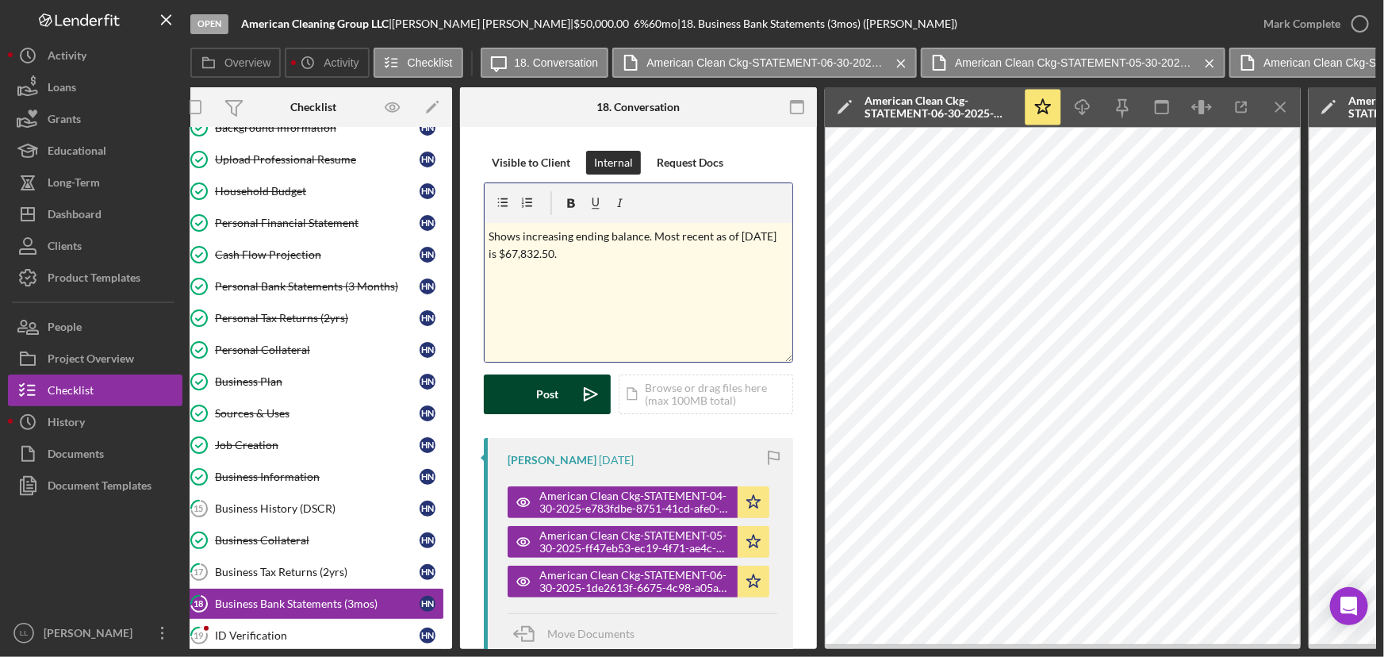
click at [566, 393] on button "Post Icon/icon-invite-send" at bounding box center [547, 394] width 127 height 40
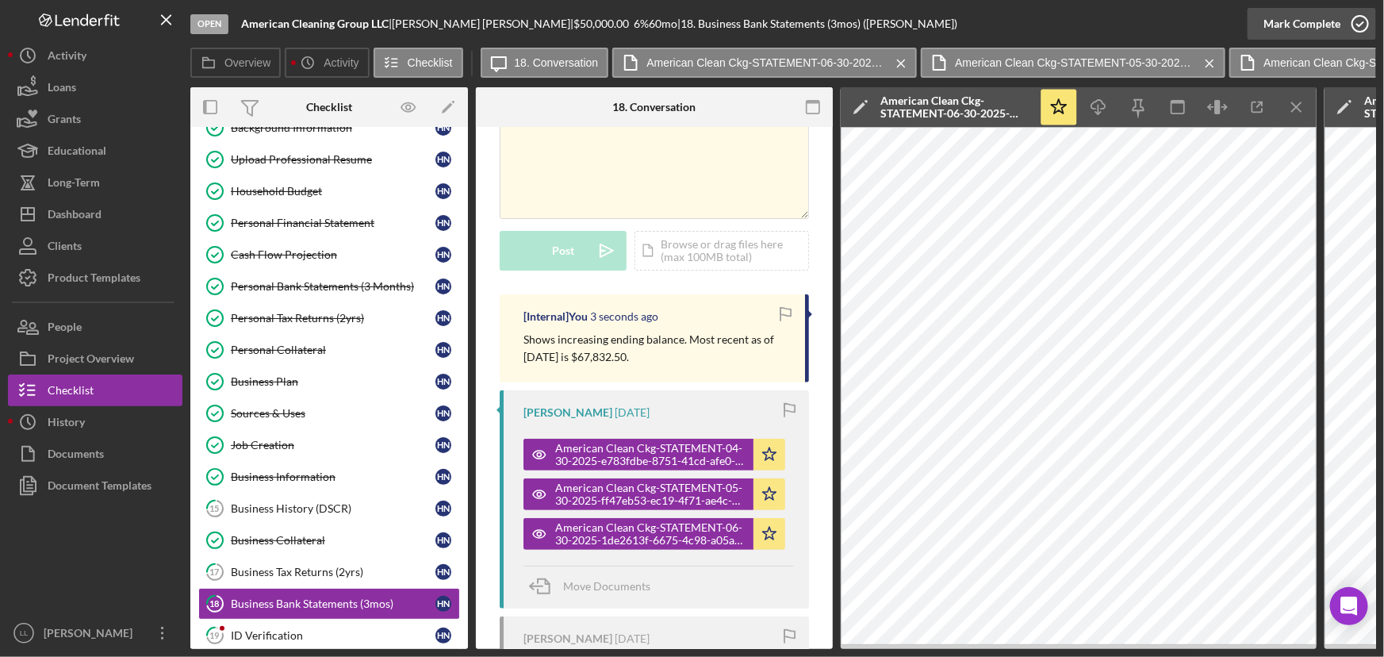
click at [1107, 25] on icon "button" at bounding box center [1361, 24] width 40 height 40
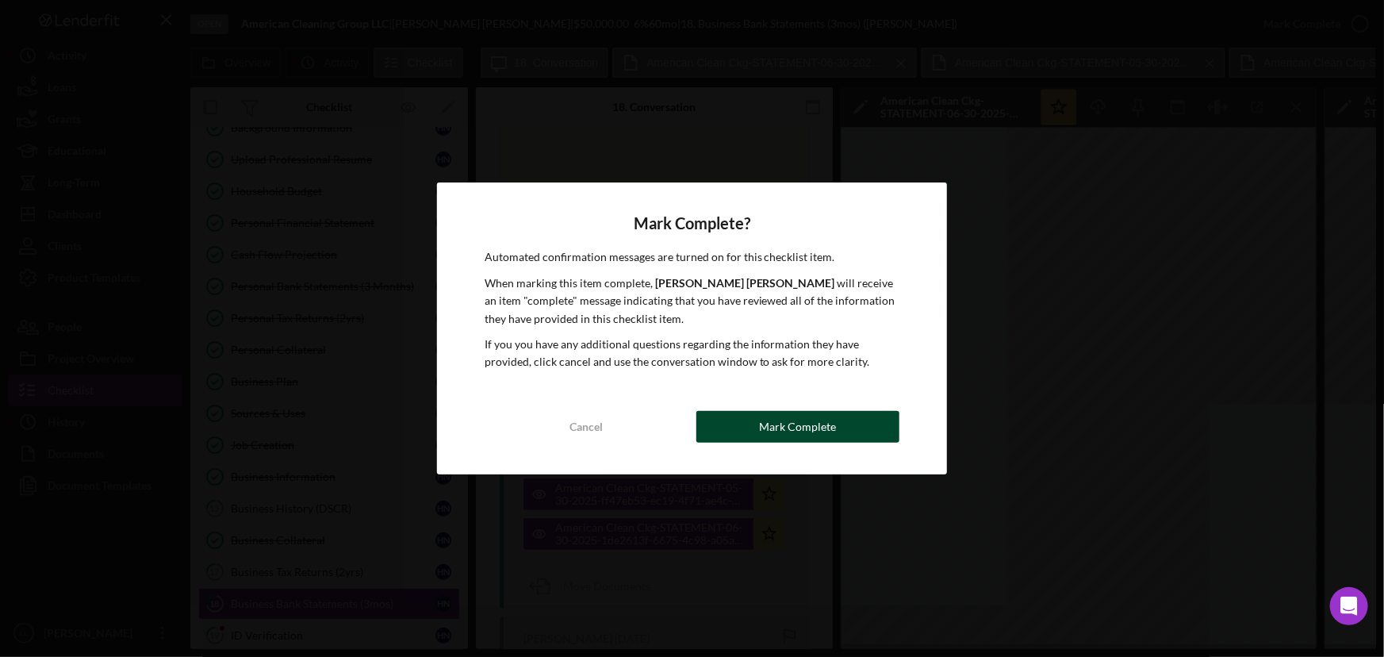
click at [848, 424] on button "Mark Complete" at bounding box center [799, 427] width 204 height 32
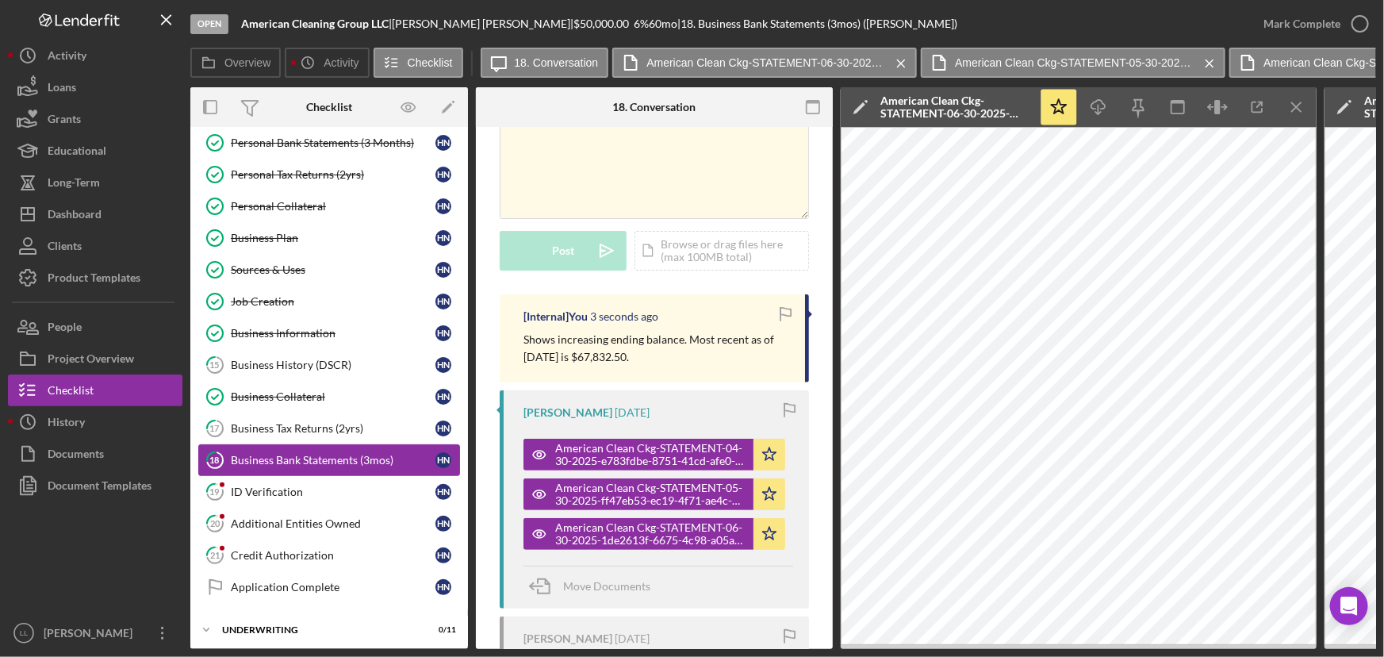
scroll to position [380, 0]
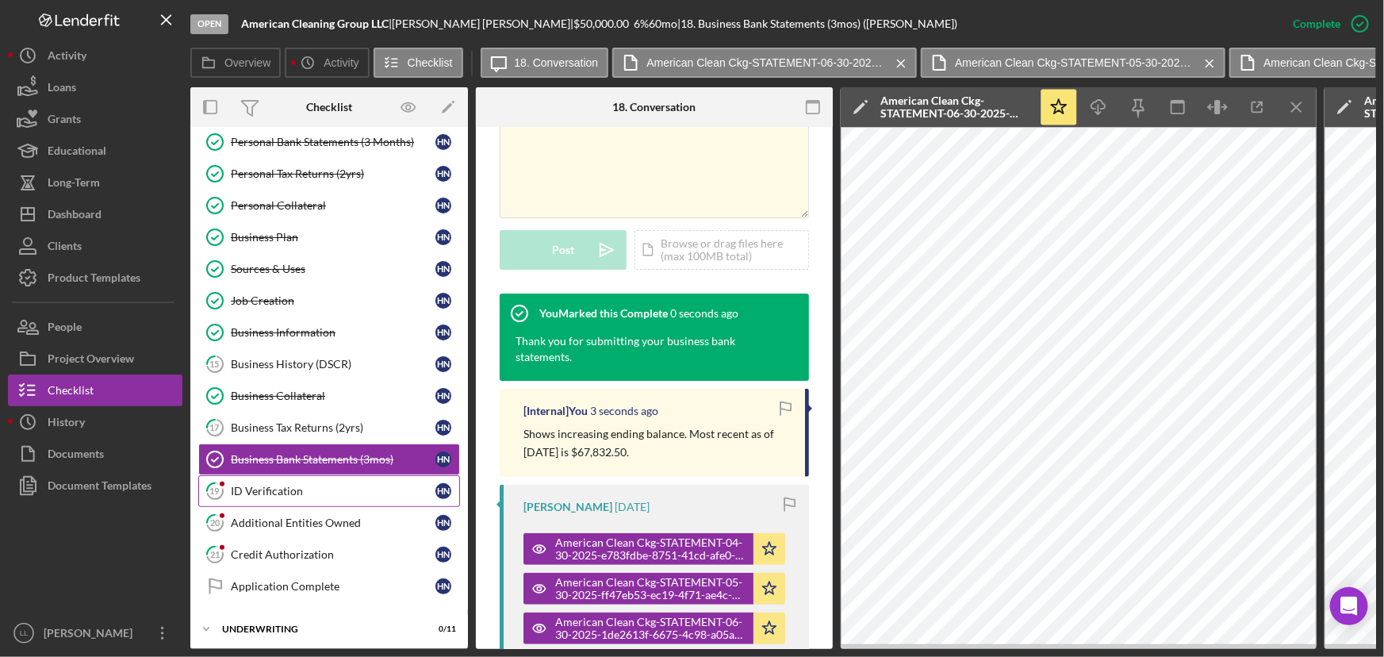
click at [348, 497] on link "19 ID Verification H N" at bounding box center [329, 491] width 262 height 32
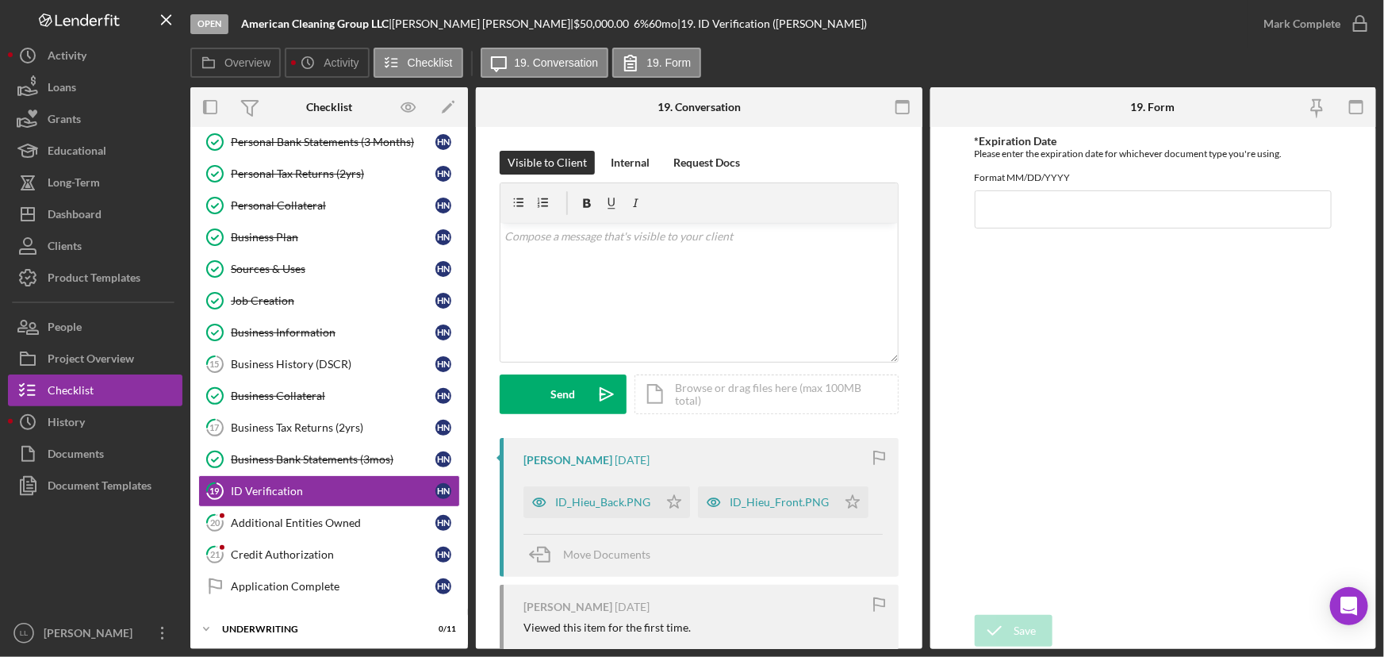
scroll to position [71, 0]
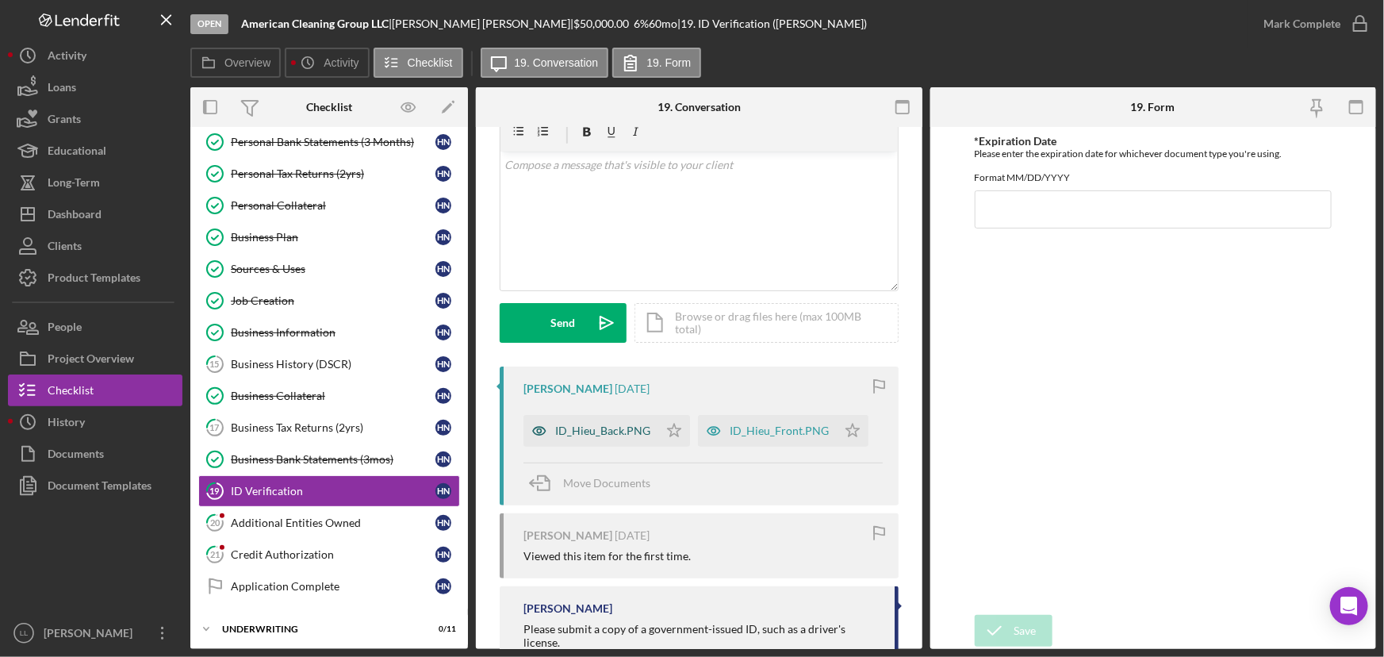
click at [611, 428] on div "ID_Hieu_Back.PNG" at bounding box center [602, 430] width 95 height 13
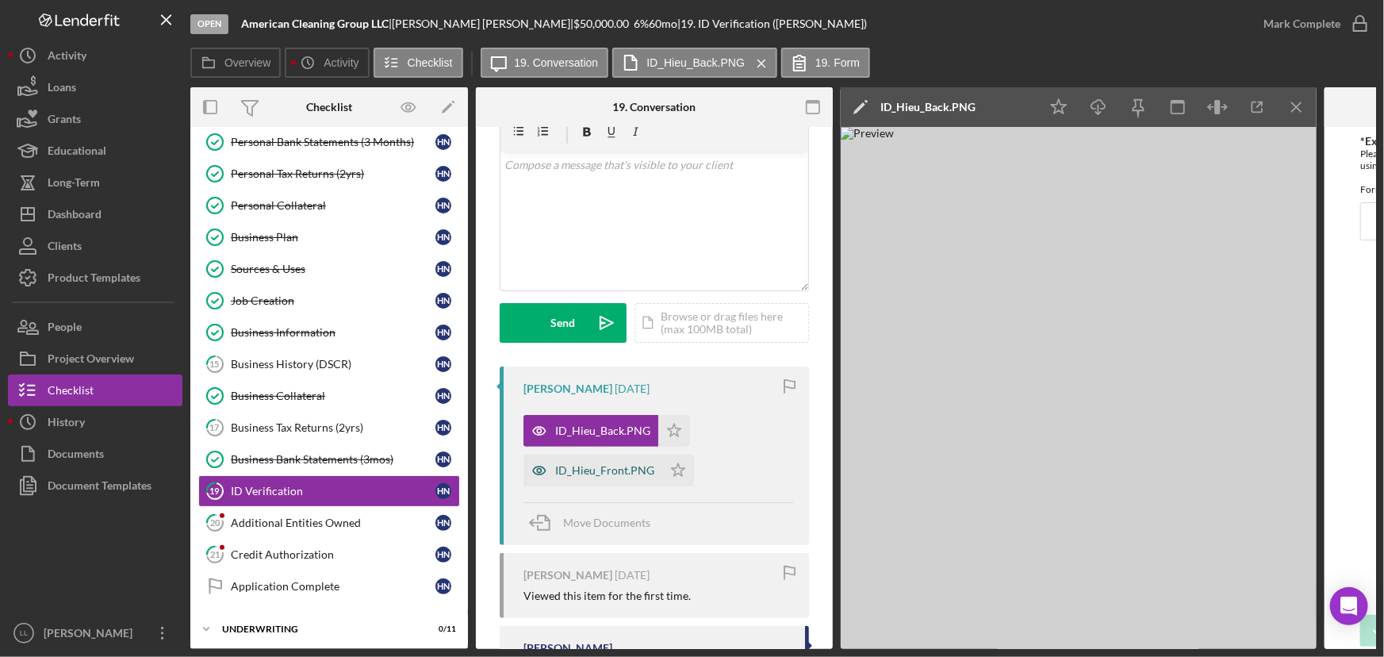
click at [600, 467] on div "ID_Hieu_Front.PNG" at bounding box center [604, 470] width 99 height 13
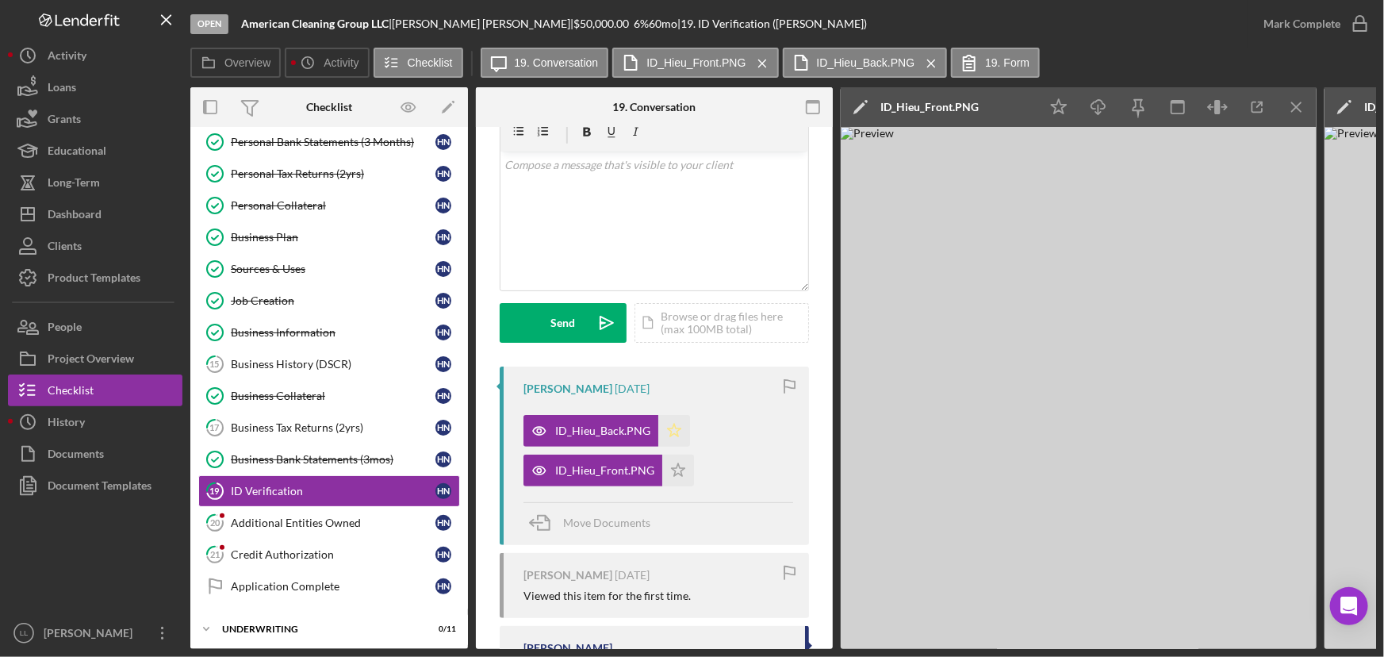
click at [671, 432] on polygon "button" at bounding box center [674, 430] width 13 height 13
click at [668, 467] on icon "Icon/Star" at bounding box center [678, 471] width 32 height 32
click at [1107, 32] on icon "button" at bounding box center [1361, 24] width 40 height 40
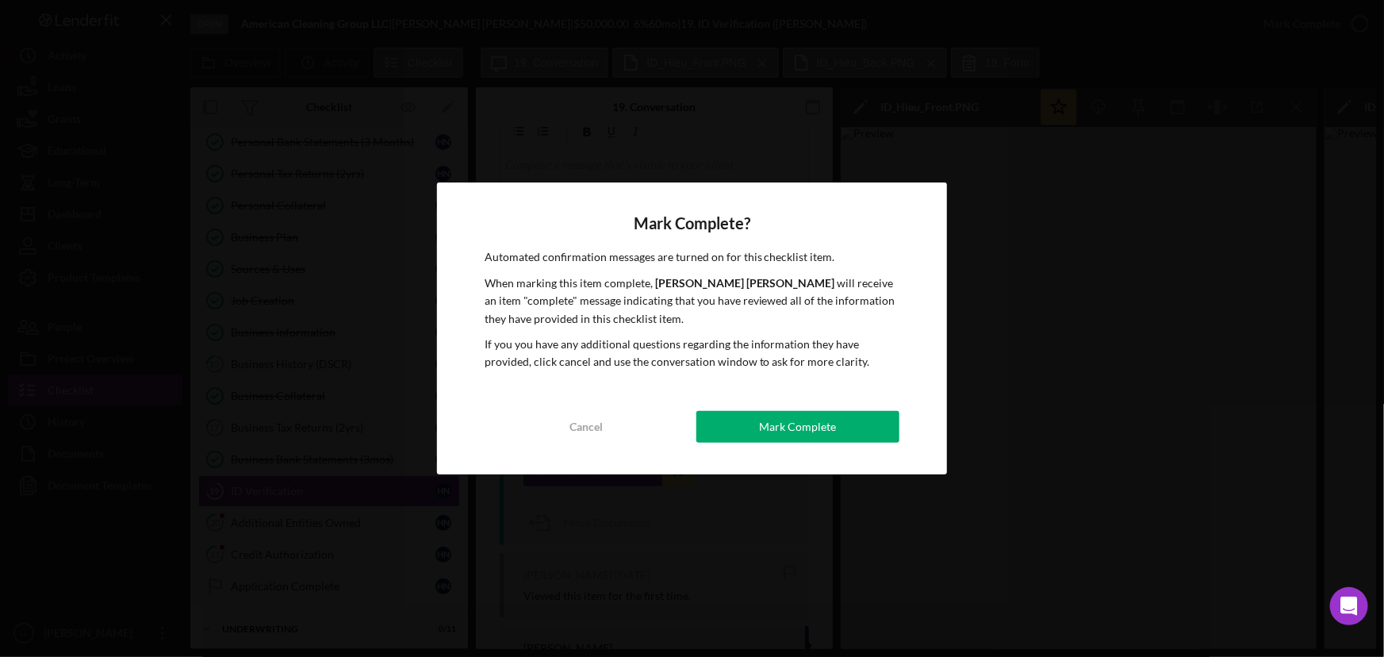
click at [858, 421] on button "Mark Complete" at bounding box center [799, 427] width 204 height 32
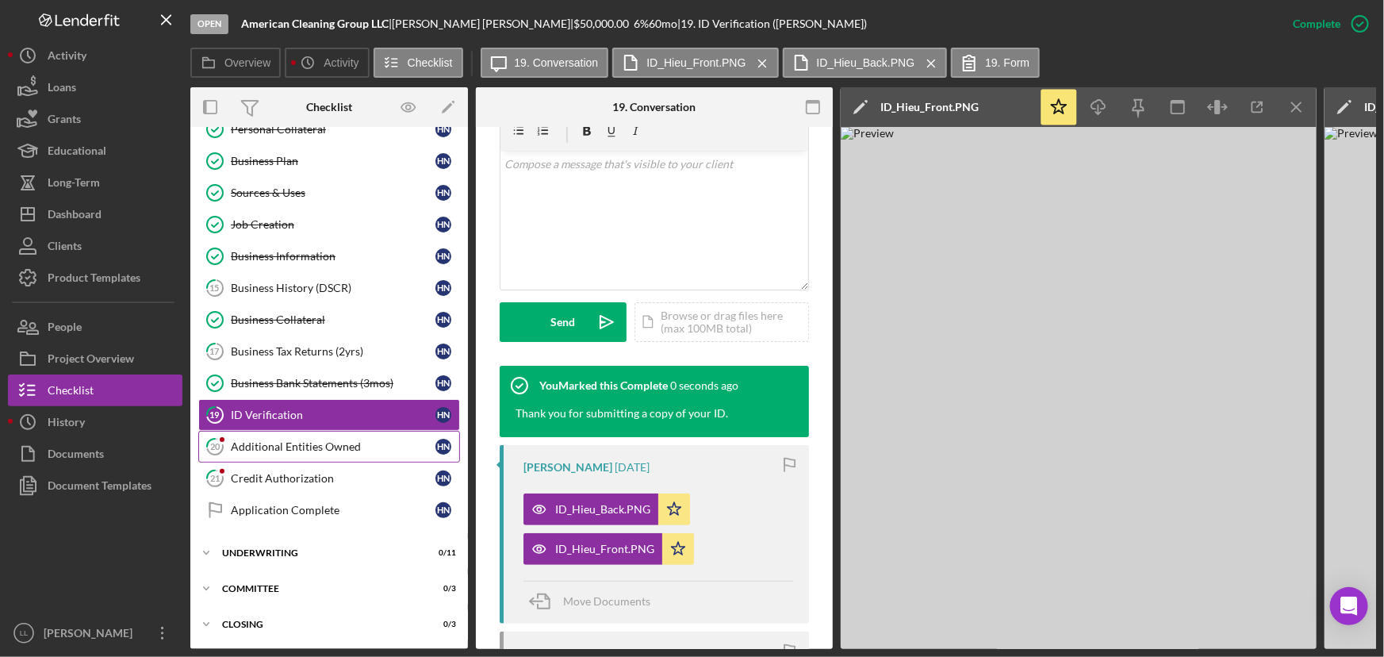
scroll to position [340, 0]
click at [311, 440] on div "Additional Entities Owned" at bounding box center [333, 446] width 205 height 13
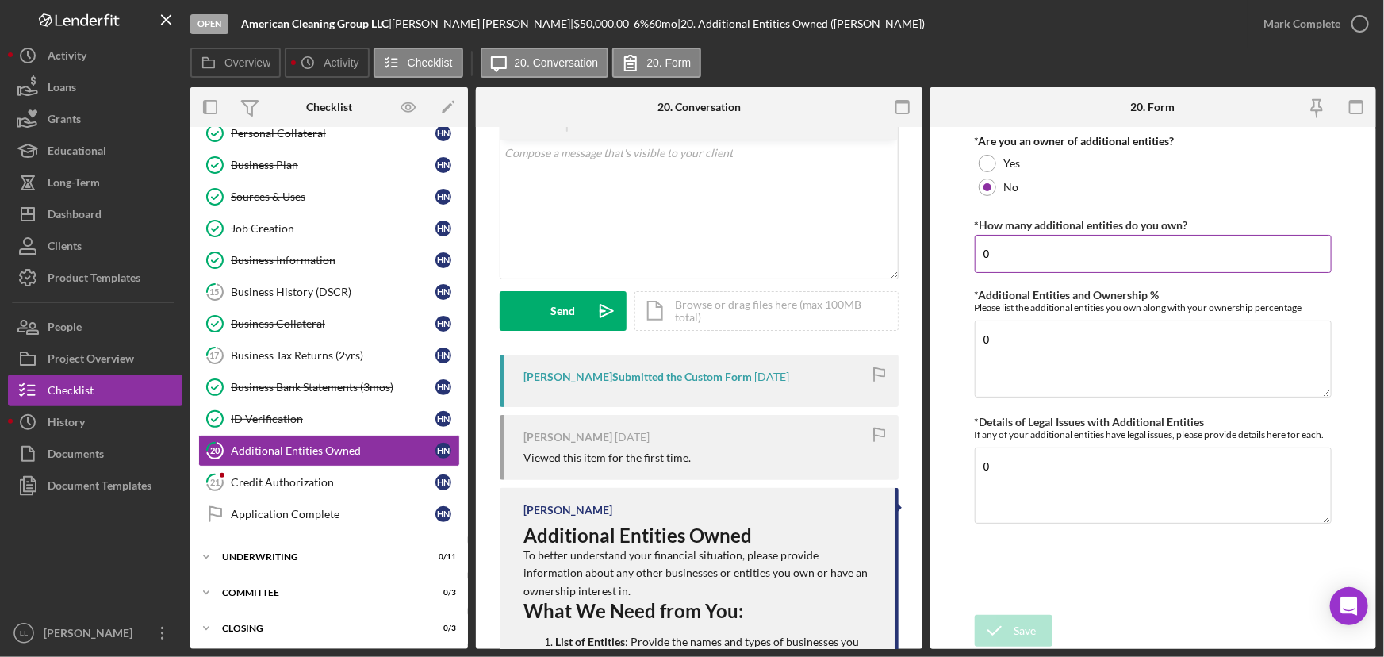
scroll to position [48, 0]
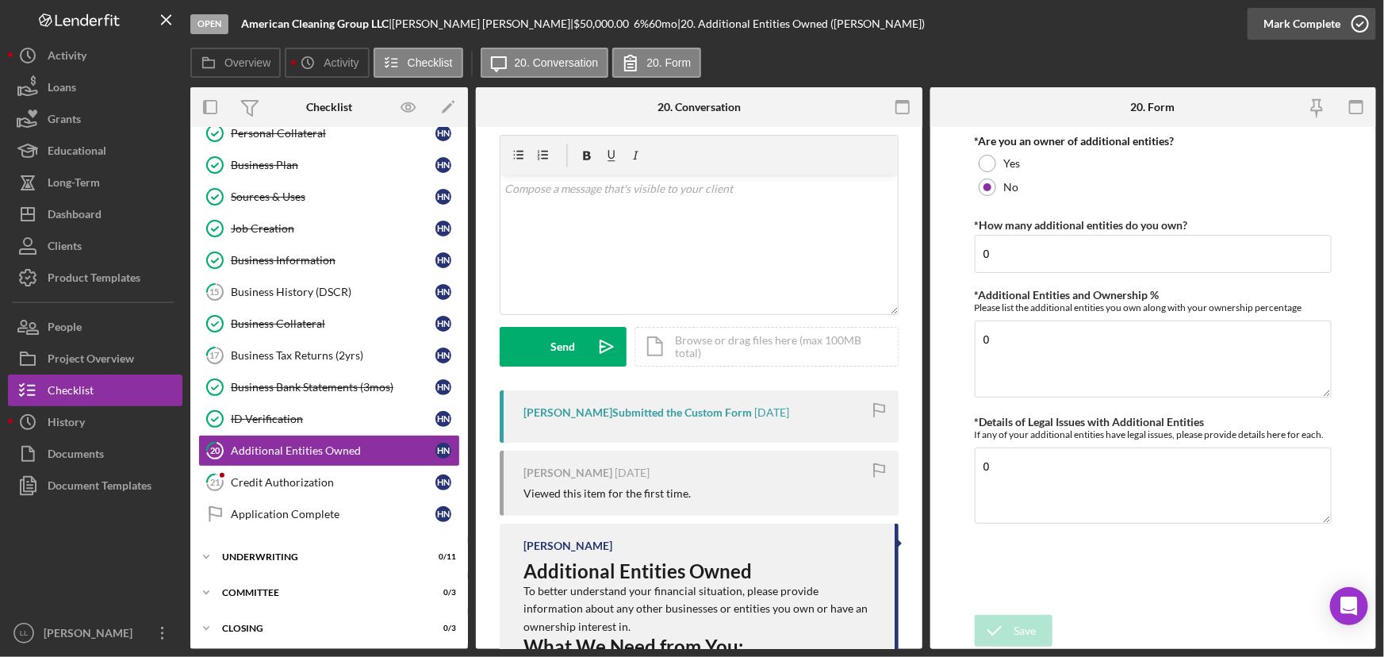
click at [1107, 17] on icon "button" at bounding box center [1361, 24] width 40 height 40
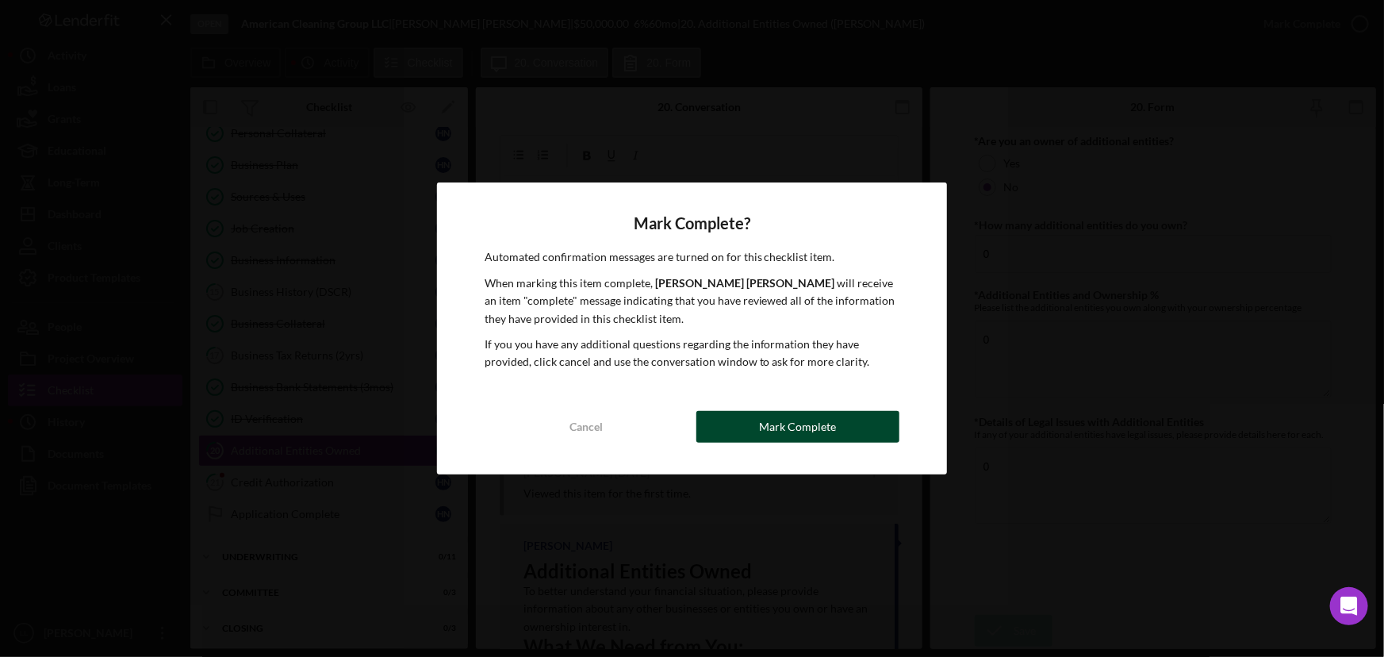
click at [852, 428] on button "Mark Complete" at bounding box center [799, 427] width 204 height 32
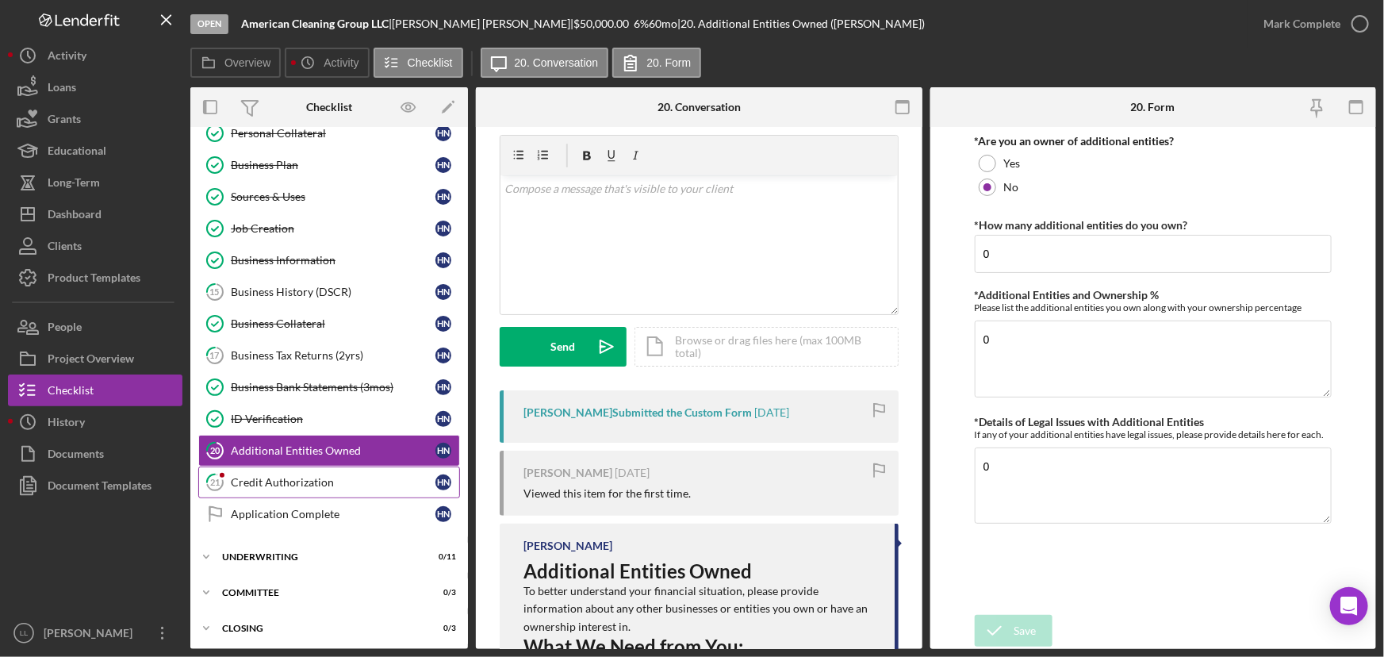
scroll to position [284, 0]
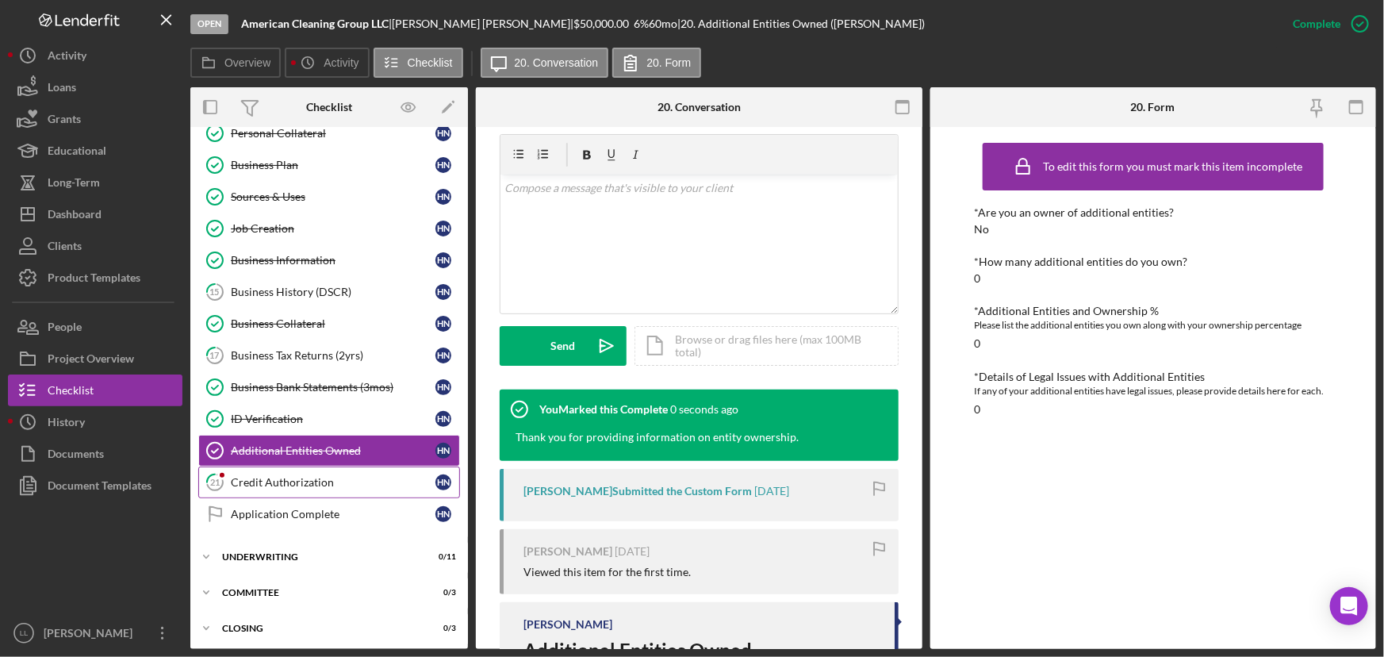
click at [327, 476] on div "Credit Authorization" at bounding box center [333, 482] width 205 height 13
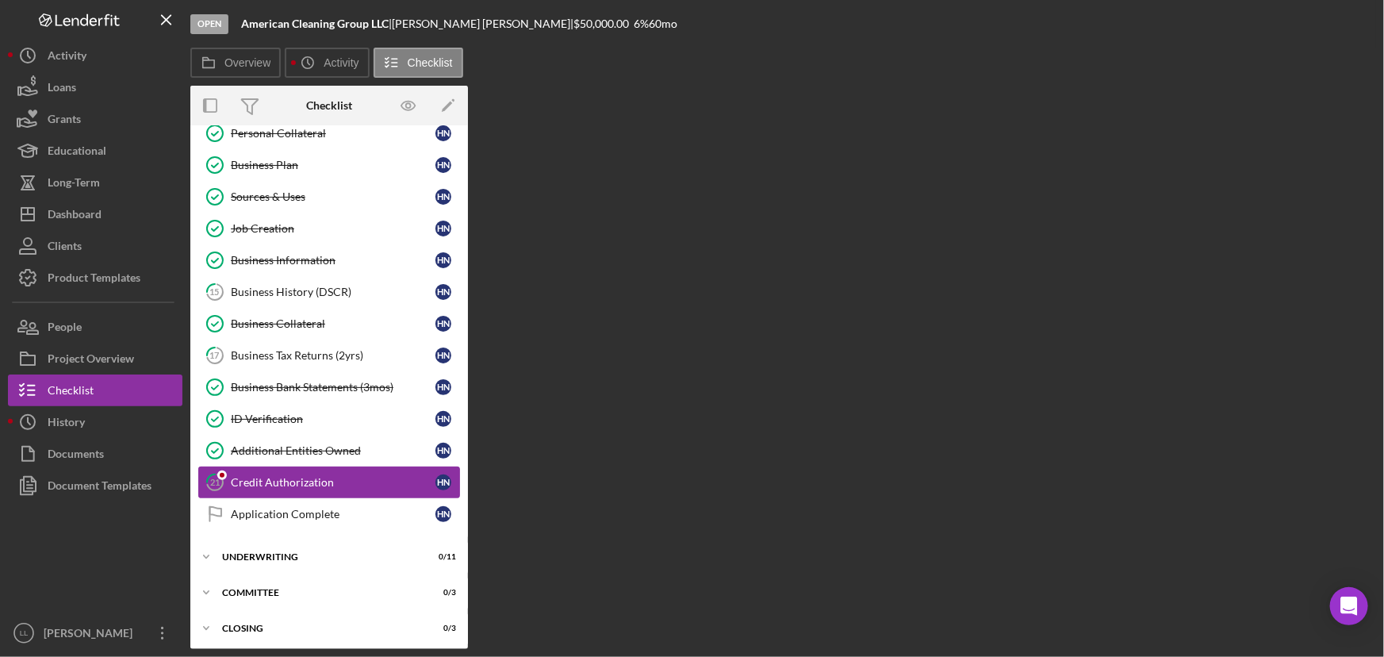
scroll to position [336, 0]
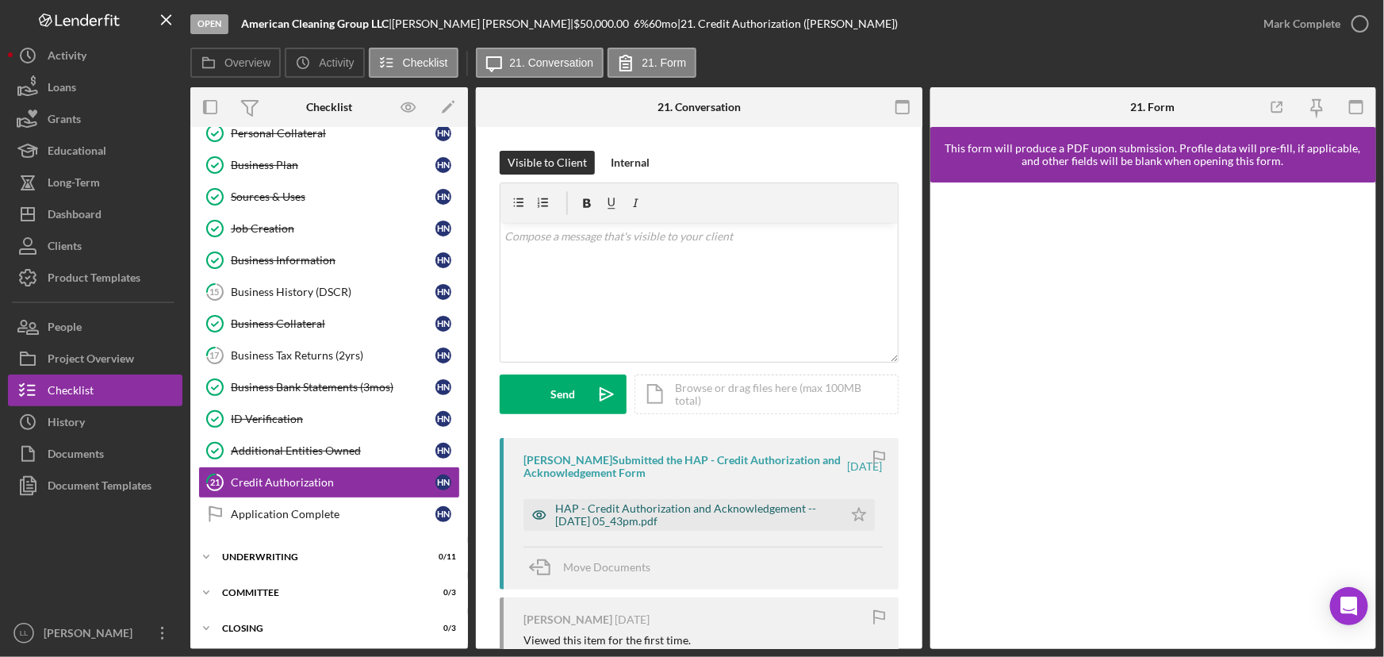
click at [847, 501] on icon "Icon/Star" at bounding box center [859, 515] width 32 height 32
click at [750, 501] on div "HAP - Credit Authorization and Acknowledgement -- 2025-07-24 05_43pm.pdf" at bounding box center [695, 514] width 280 height 25
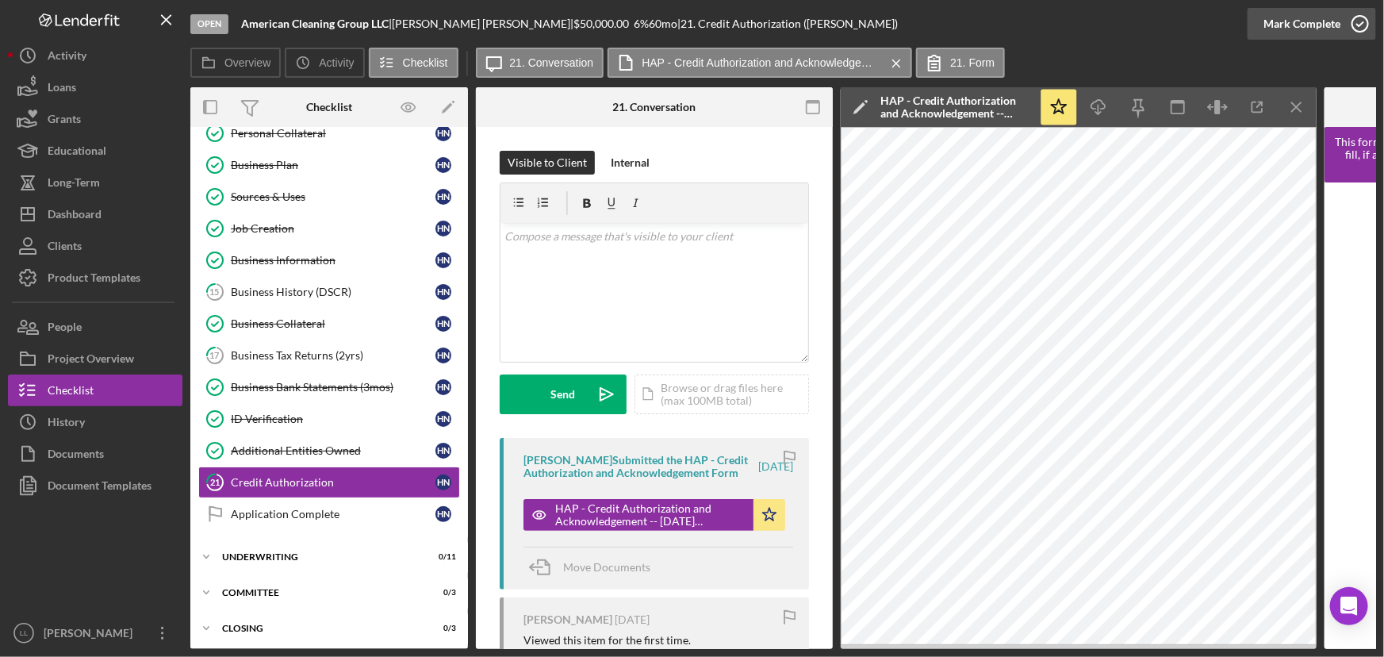
click at [1107, 25] on icon "button" at bounding box center [1361, 24] width 40 height 40
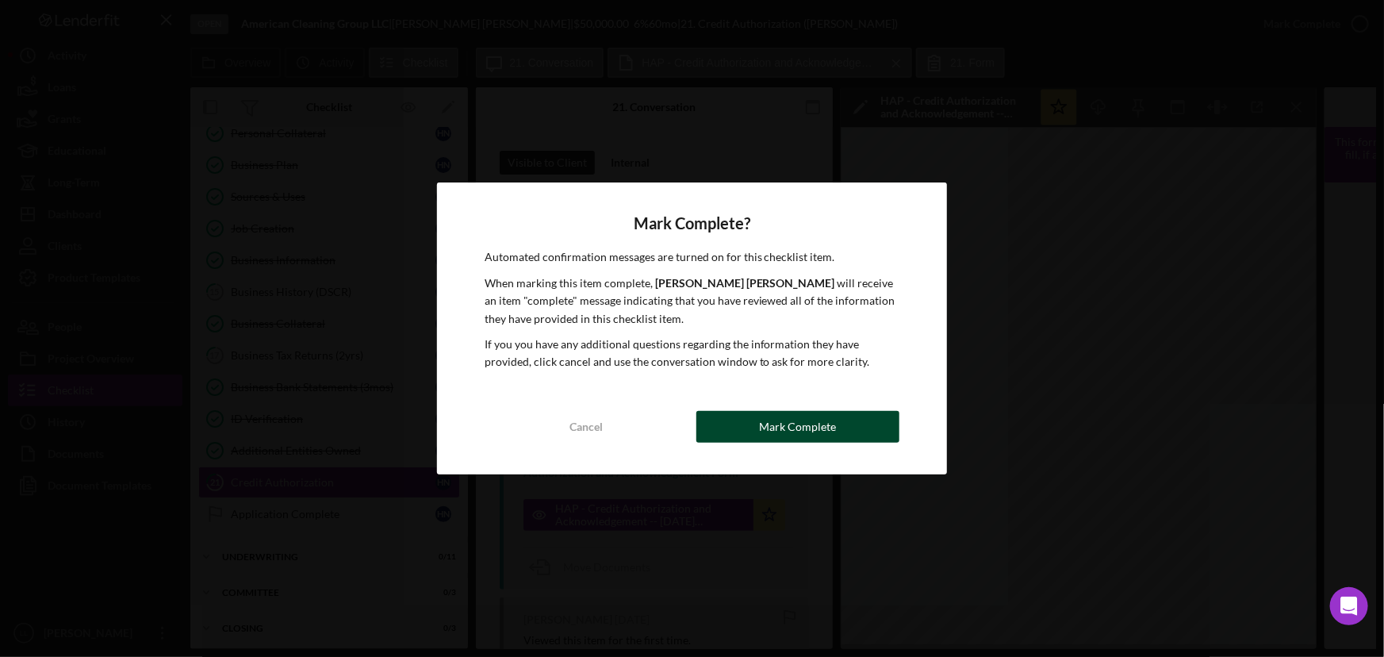
click at [860, 428] on button "Mark Complete" at bounding box center [799, 427] width 204 height 32
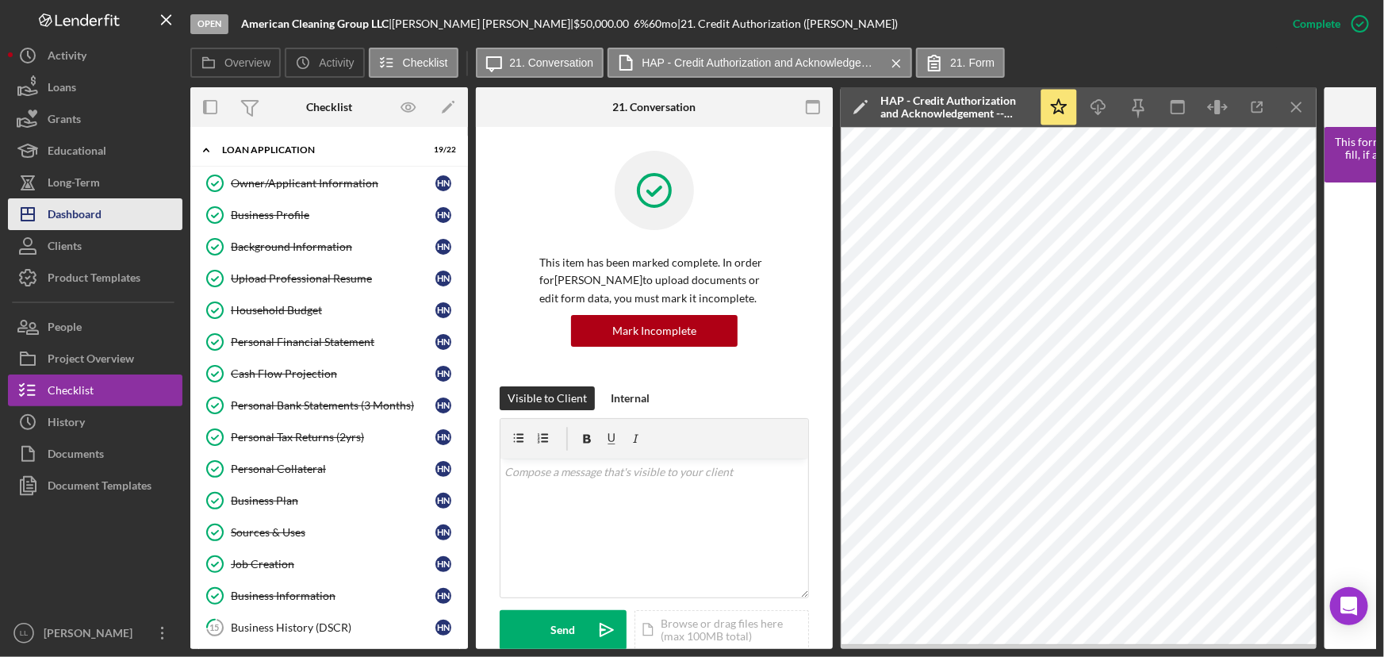
click at [122, 218] on button "Icon/Dashboard Dashboard" at bounding box center [95, 214] width 175 height 32
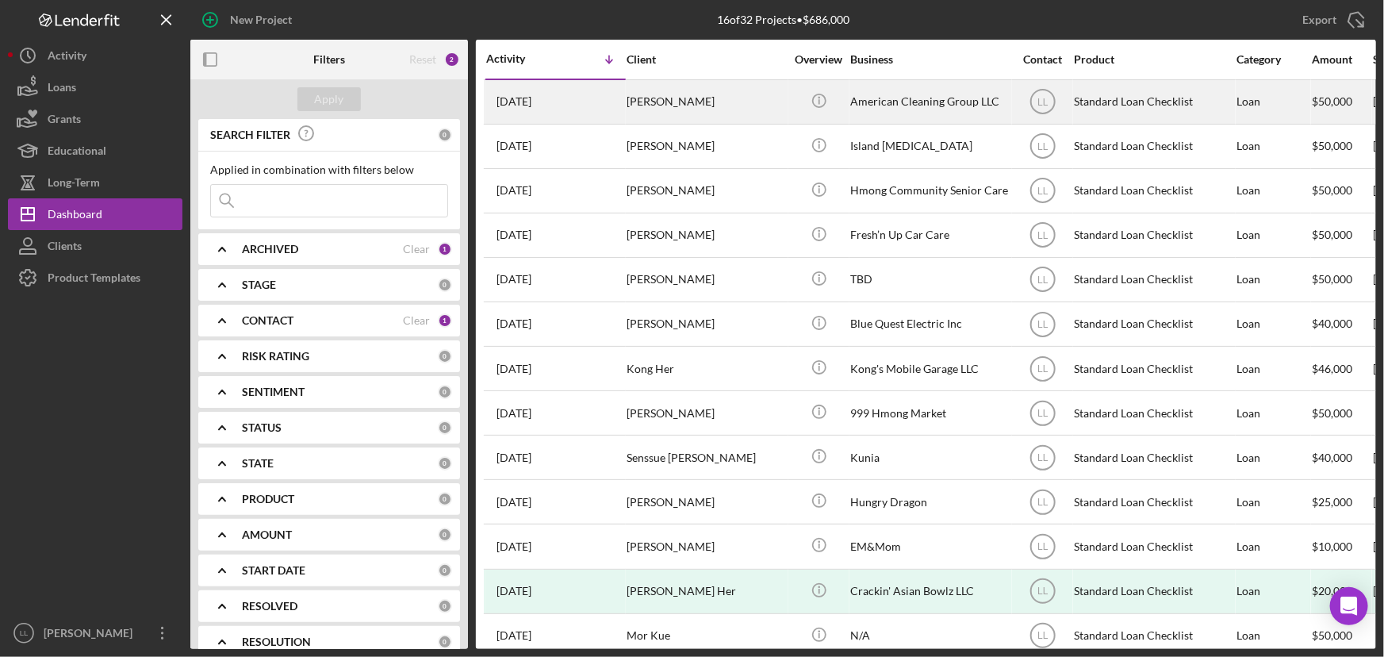
click at [739, 93] on div "[PERSON_NAME]" at bounding box center [706, 102] width 159 height 42
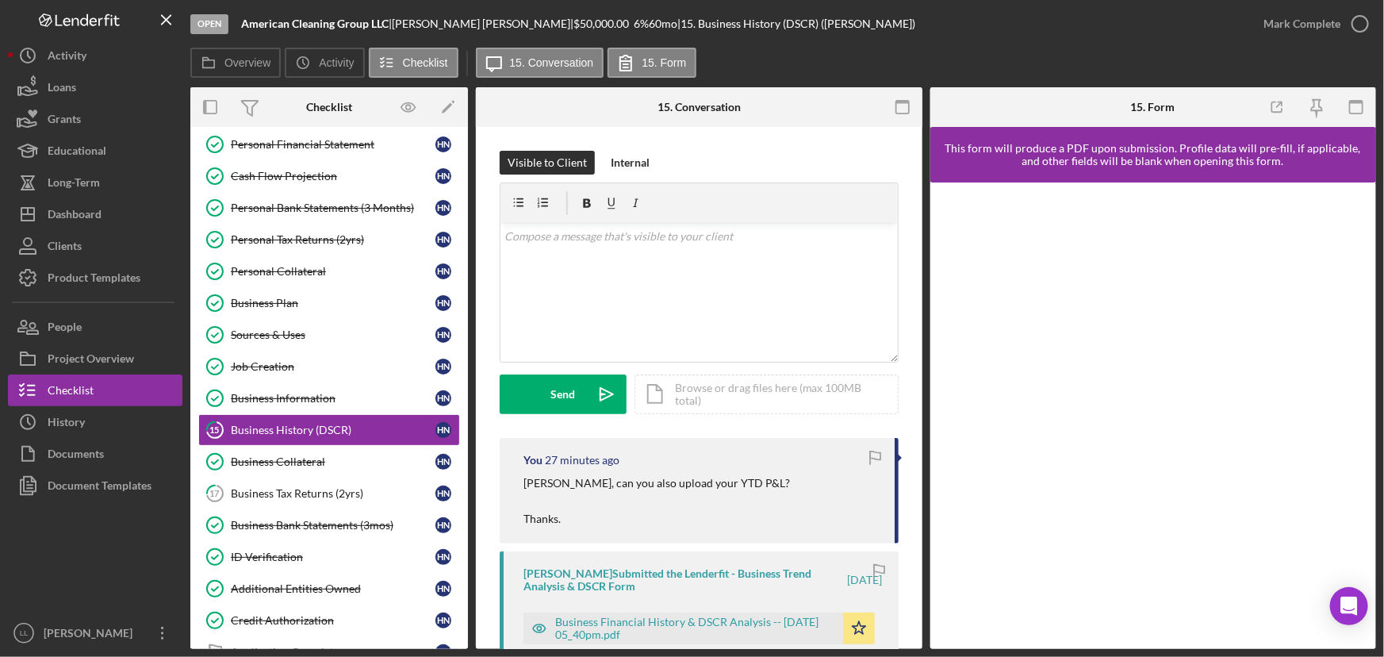
scroll to position [237, 0]
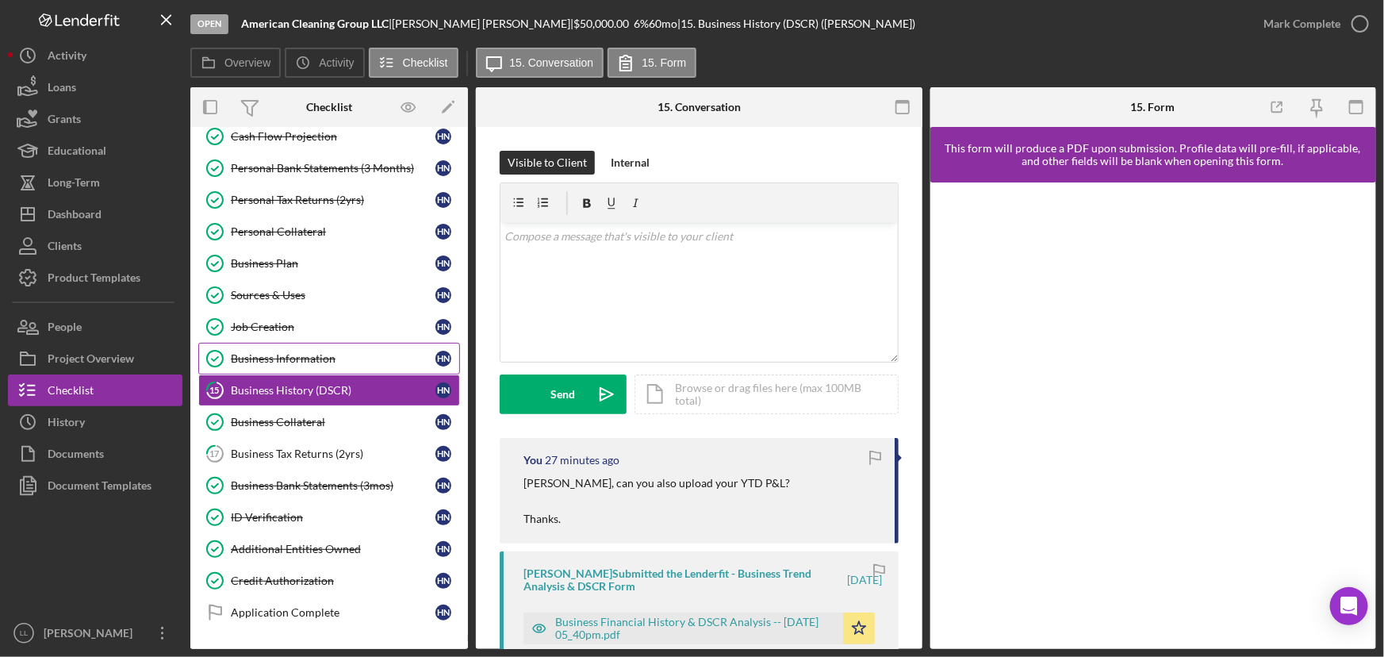
click at [344, 367] on link "Business Information Business Information H N" at bounding box center [329, 359] width 262 height 32
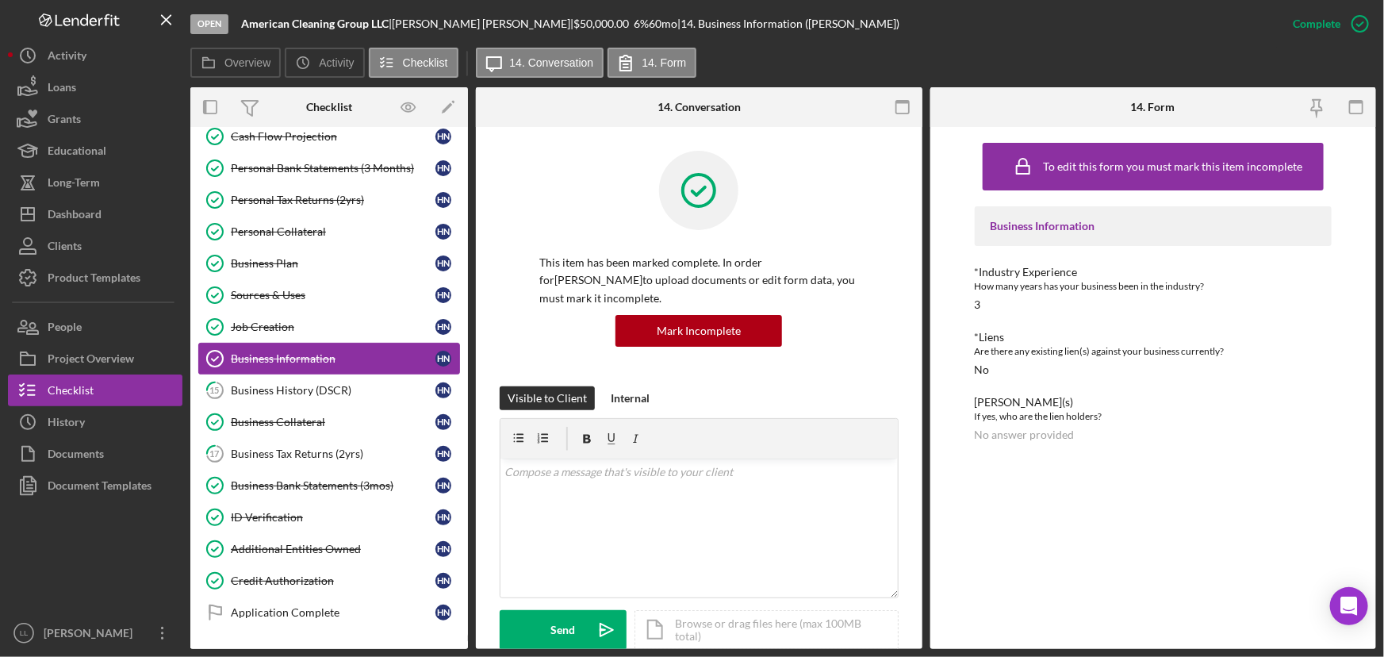
click at [341, 371] on link "Business Information Business Information H N" at bounding box center [329, 359] width 262 height 32
click at [334, 384] on div "Business History (DSCR)" at bounding box center [333, 390] width 205 height 13
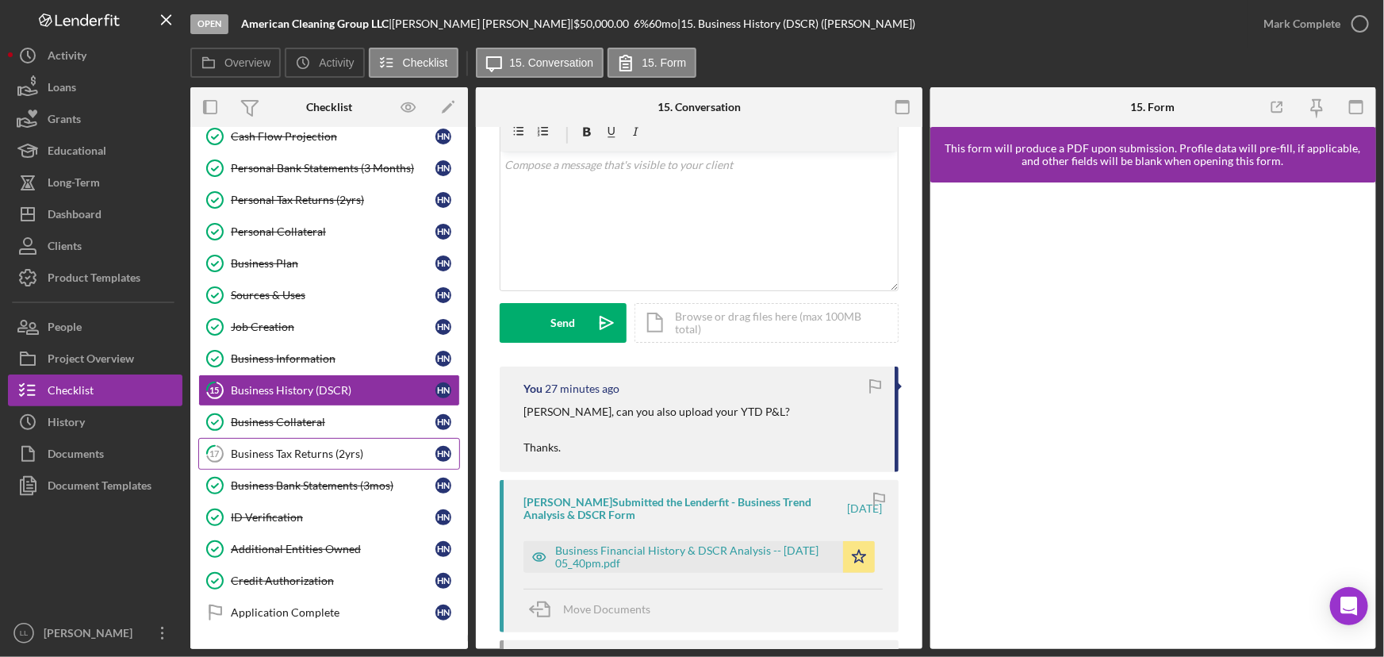
scroll to position [336, 0]
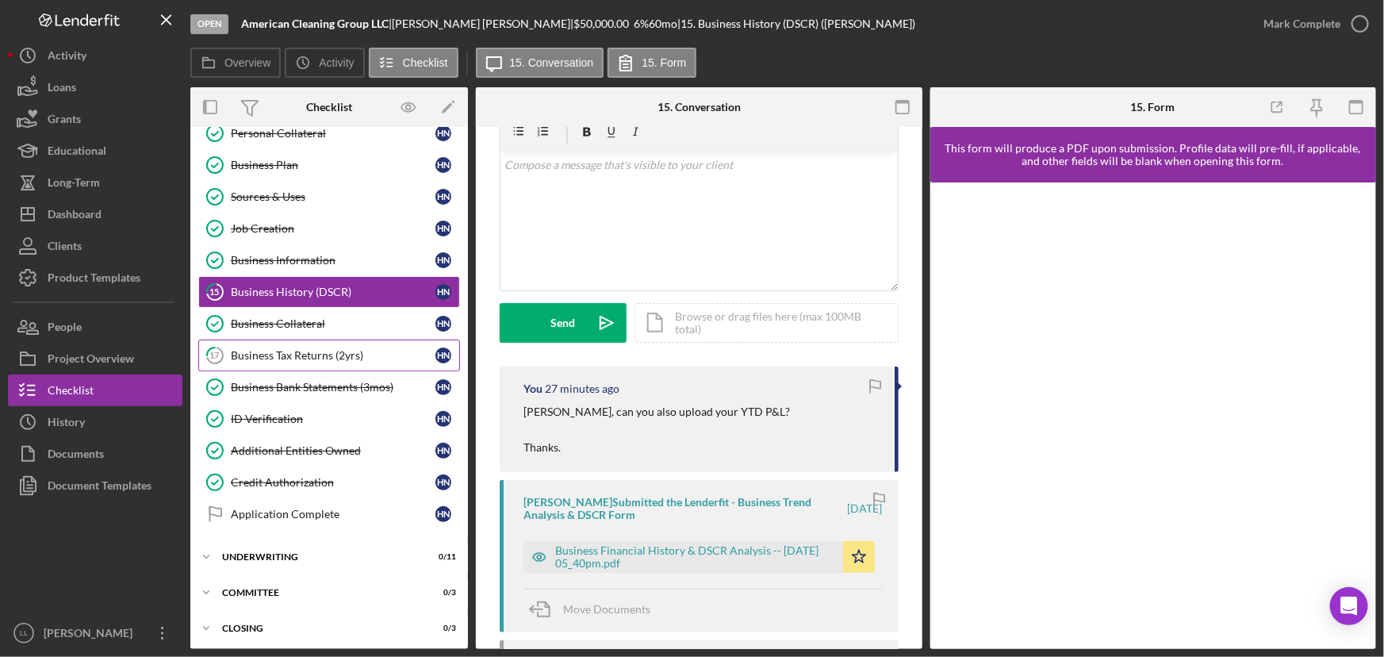
click at [317, 363] on link "17 Business Tax Returns (2yrs) H N" at bounding box center [329, 356] width 262 height 32
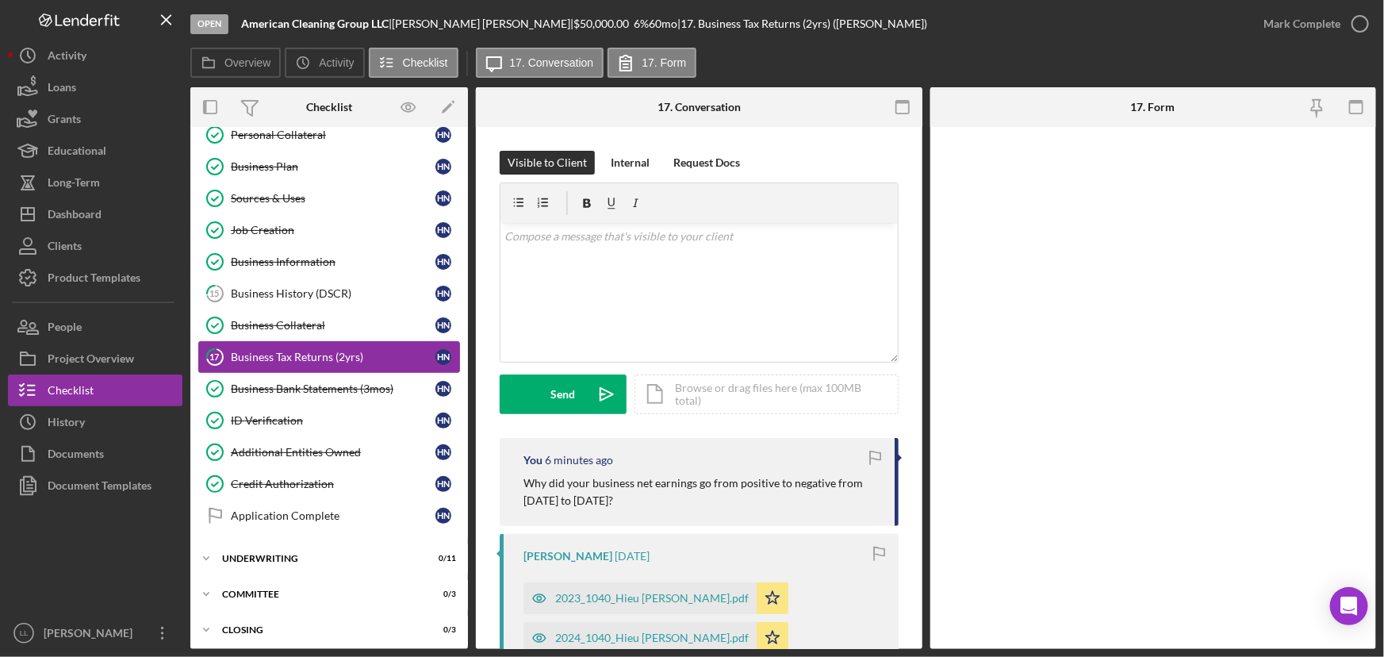
scroll to position [336, 0]
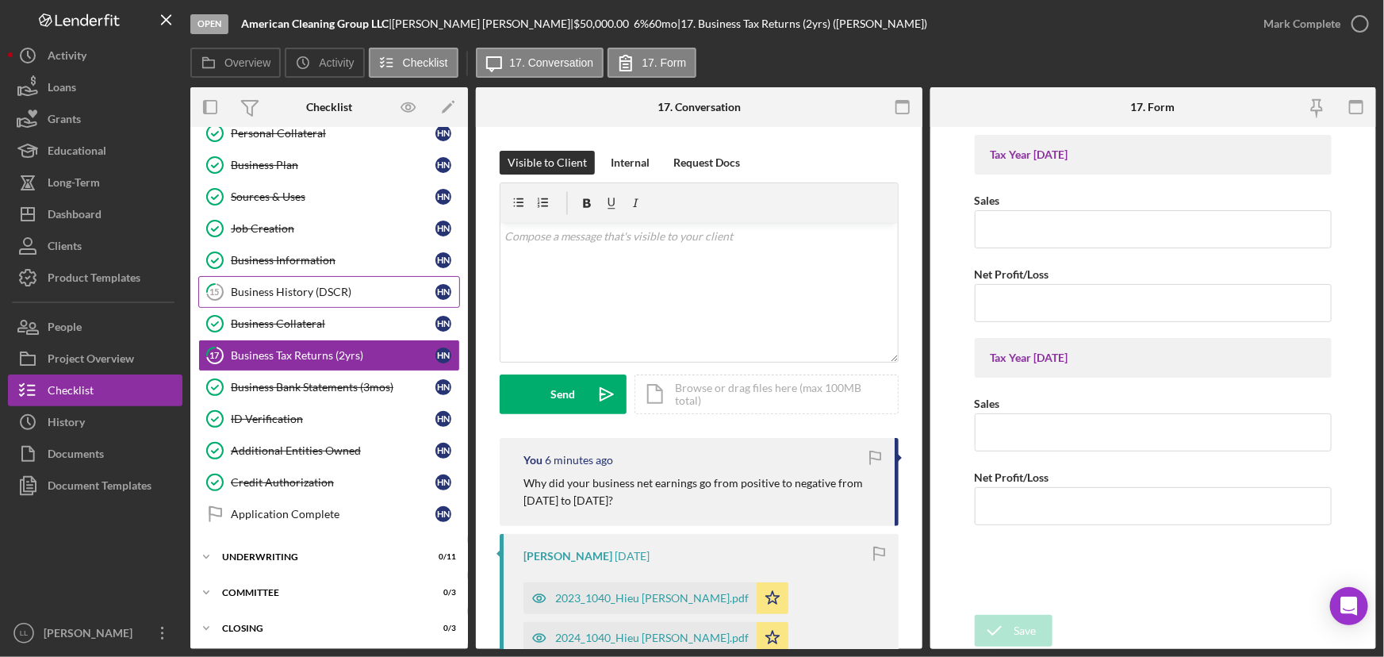
click at [305, 286] on div "Business History (DSCR)" at bounding box center [333, 292] width 205 height 13
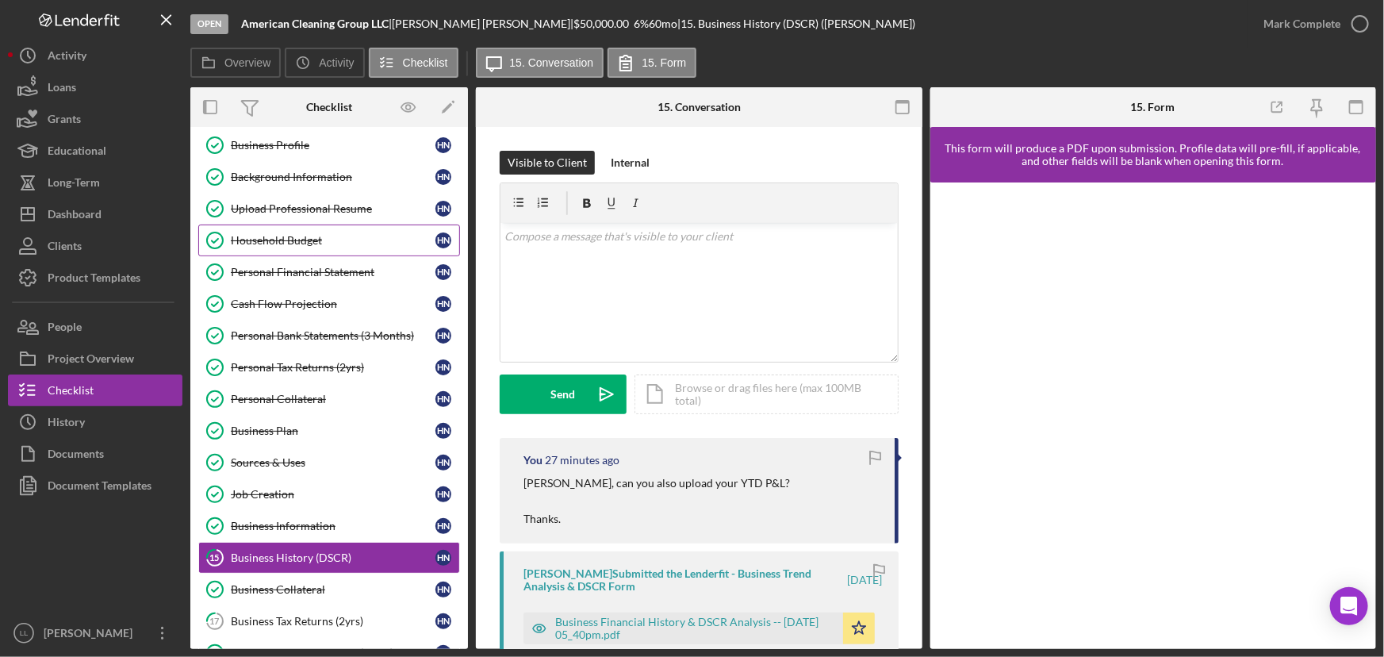
scroll to position [48, 0]
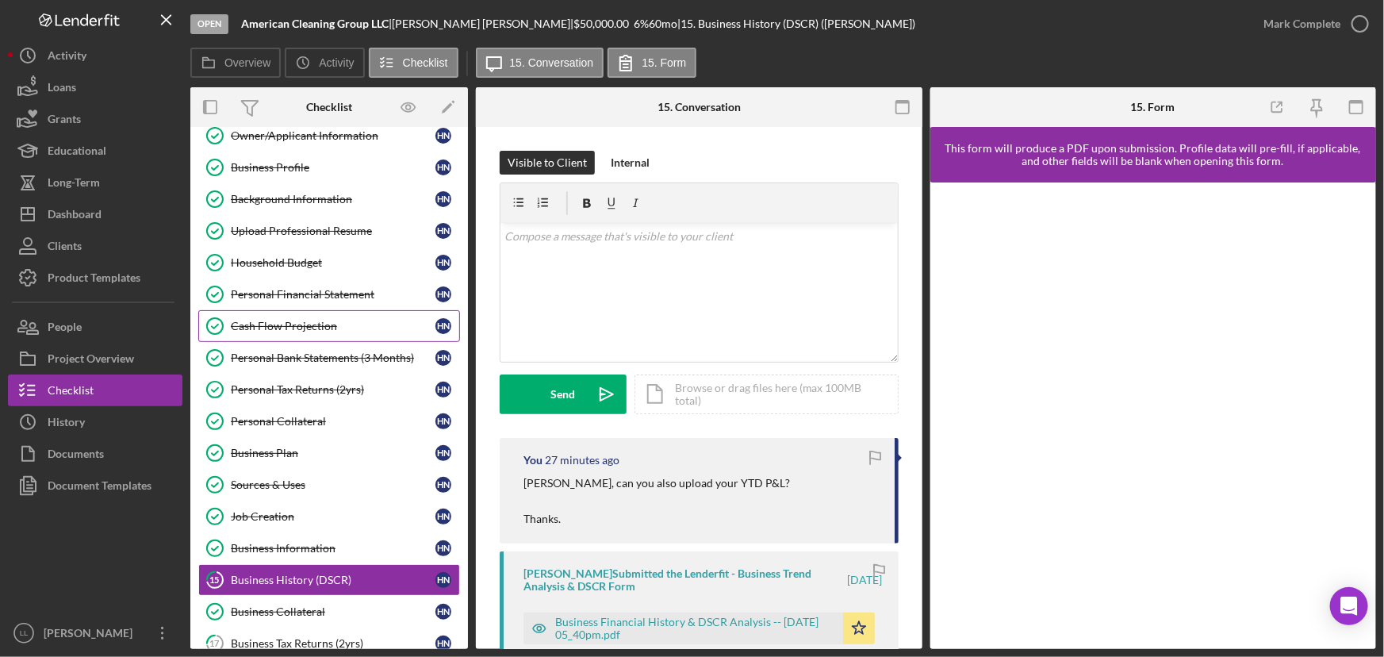
click at [344, 320] on div "Cash Flow Projection" at bounding box center [333, 326] width 205 height 13
